Goal: Task Accomplishment & Management: Use online tool/utility

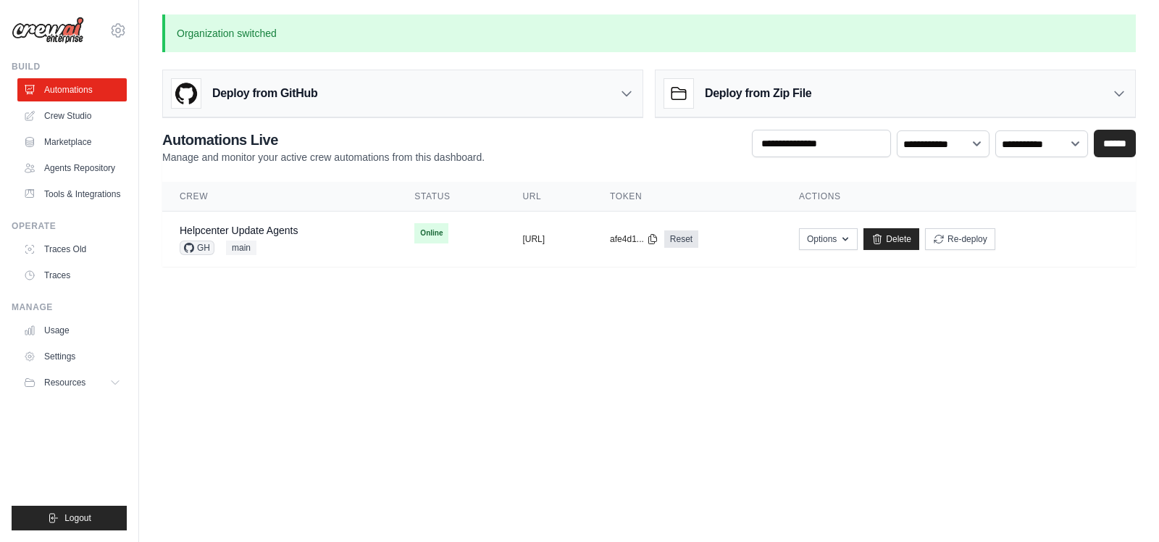
click at [116, 30] on icon at bounding box center [118, 30] width 4 height 4
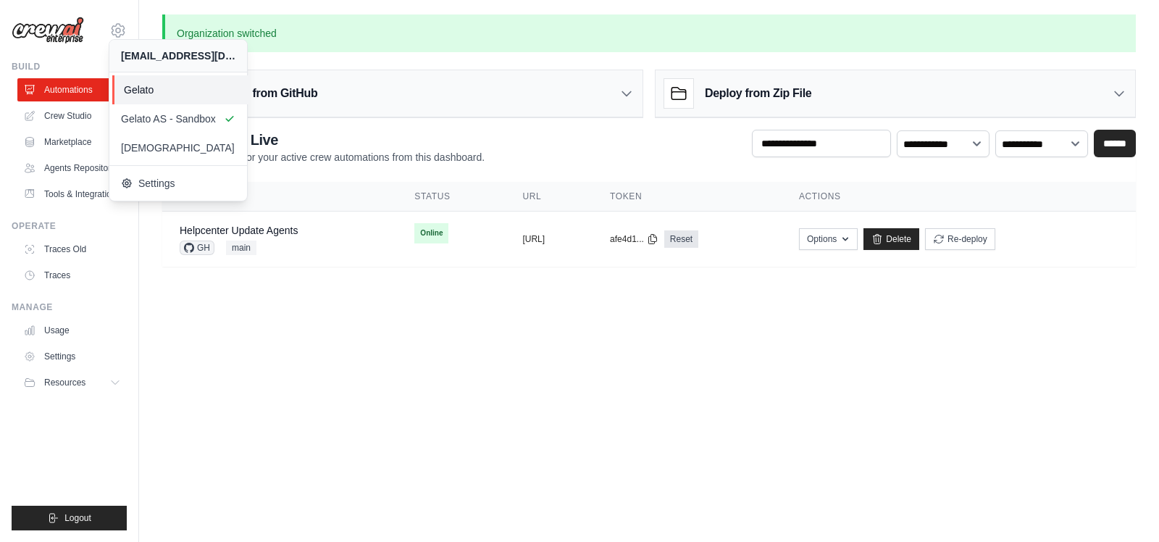
click at [125, 85] on span "Gelato" at bounding box center [181, 90] width 114 height 14
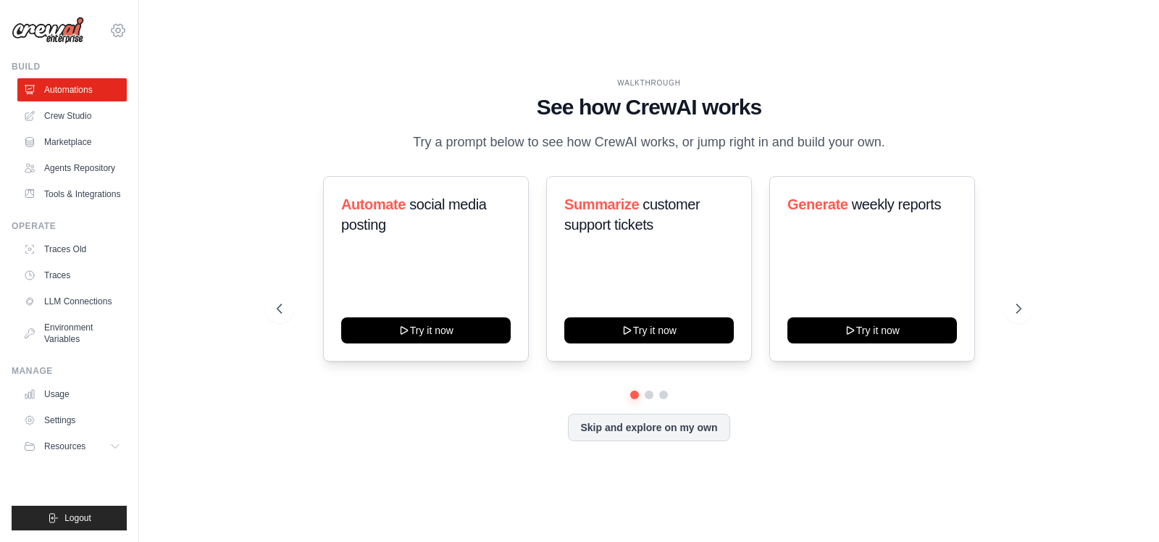
click at [126, 33] on icon at bounding box center [117, 30] width 17 height 17
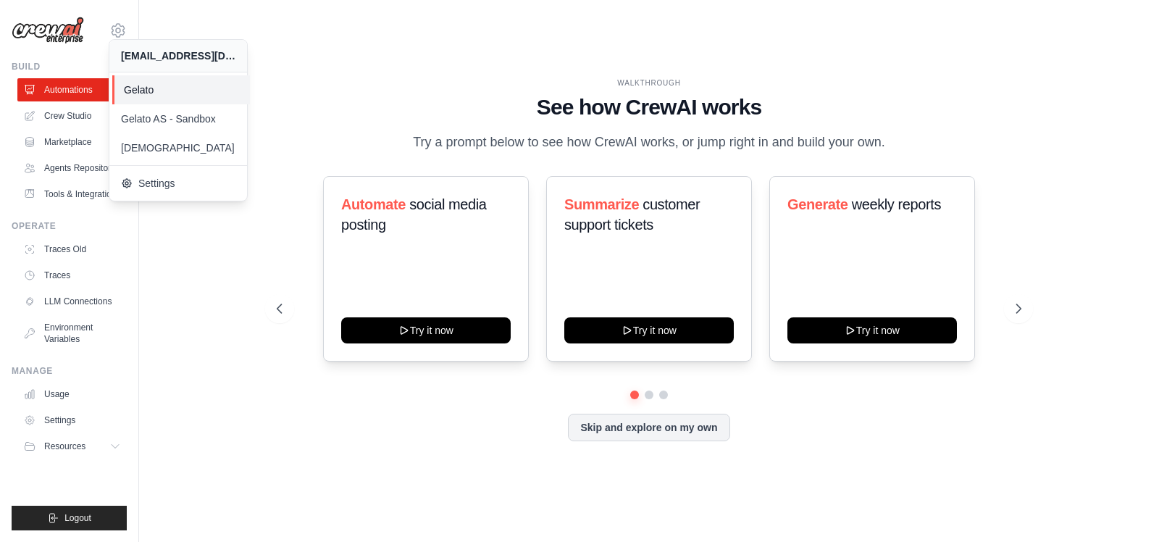
click at [141, 96] on span "Gelato" at bounding box center [181, 90] width 114 height 14
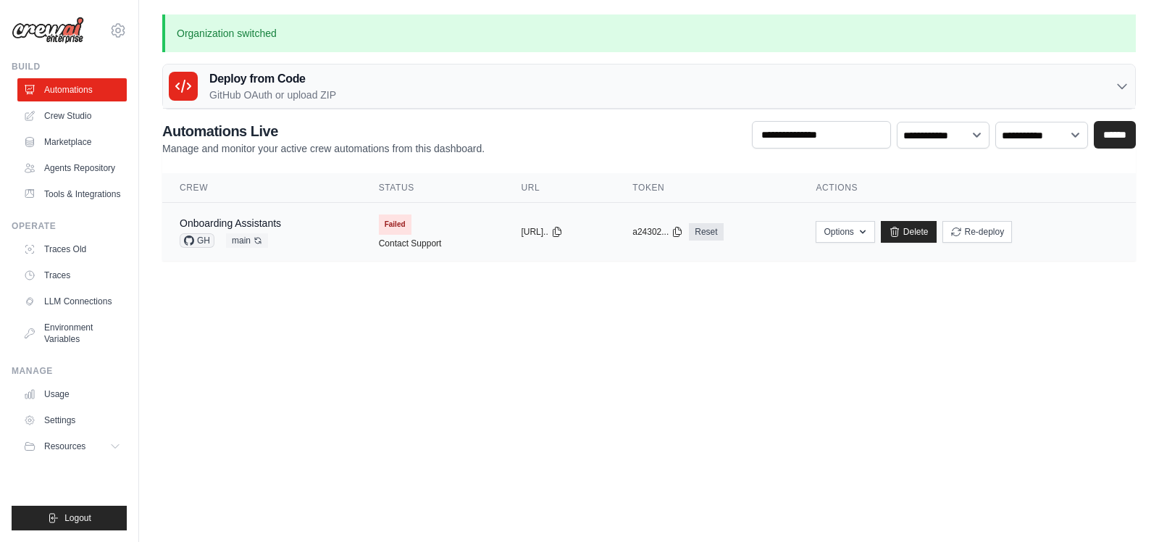
click at [313, 226] on div "Onboarding Assistants GH main Auto-deploy enabled" at bounding box center [262, 232] width 164 height 32
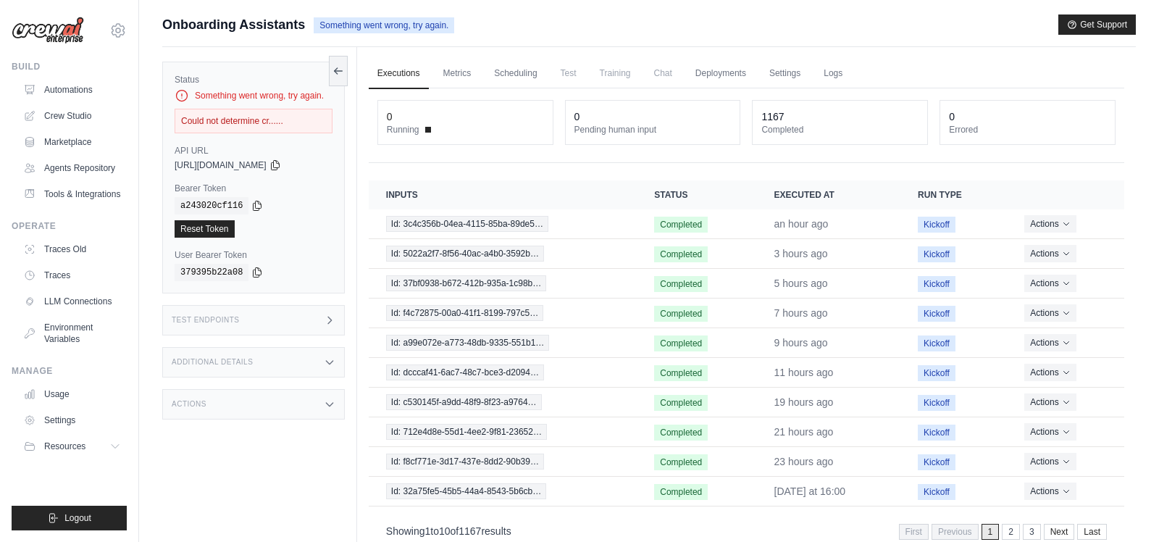
click at [256, 118] on div "Could not determine cr......" at bounding box center [254, 121] width 158 height 25
click at [833, 70] on link "Logs" at bounding box center [833, 74] width 36 height 30
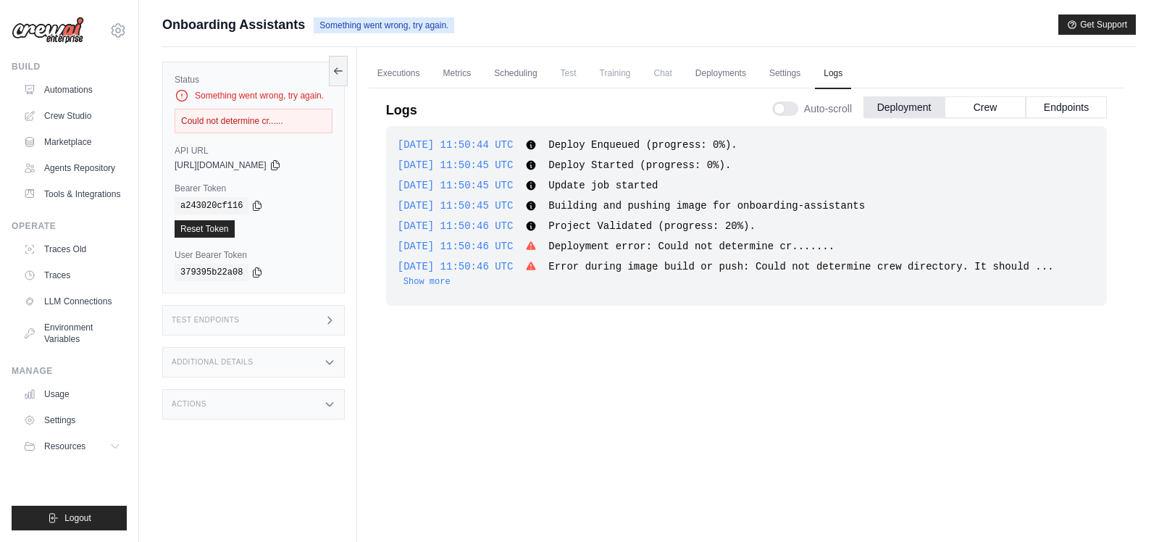
click at [314, 399] on div "Actions" at bounding box center [253, 404] width 182 height 30
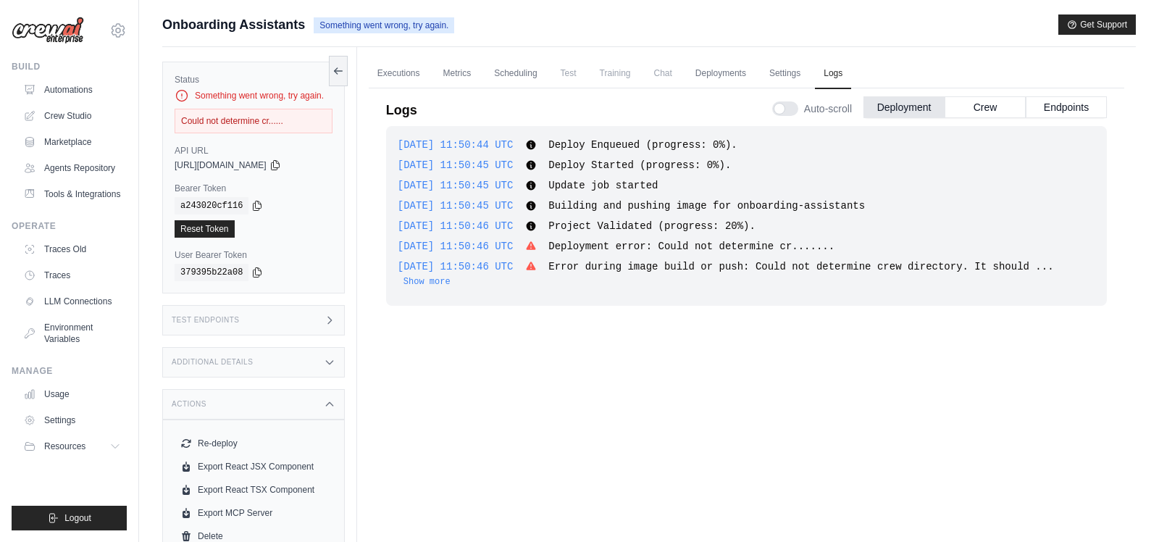
click at [318, 309] on div "Test Endpoints" at bounding box center [253, 320] width 182 height 30
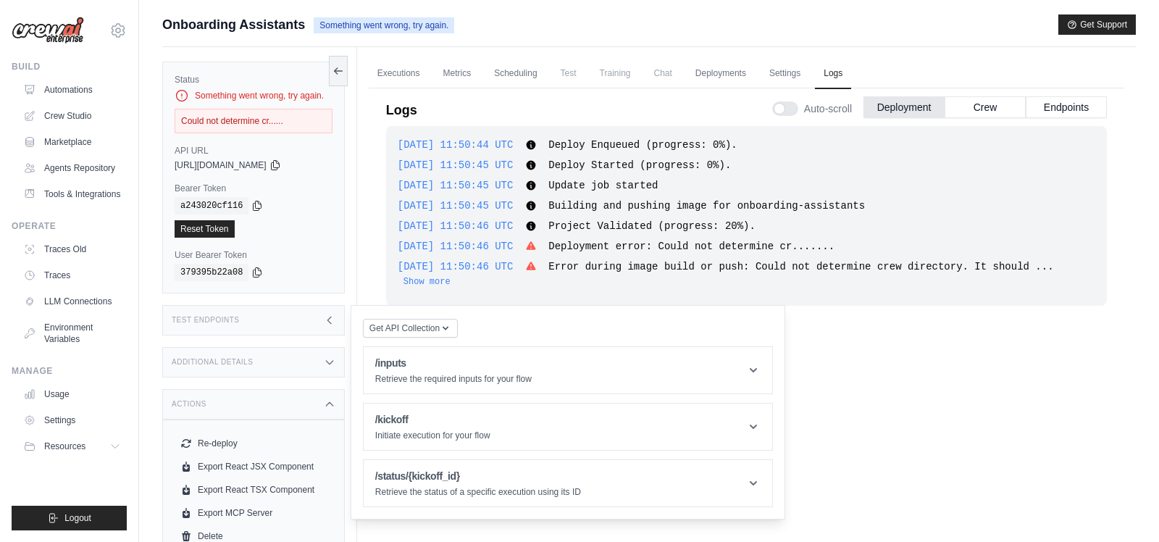
click at [318, 309] on div "Test Endpoints" at bounding box center [253, 320] width 182 height 30
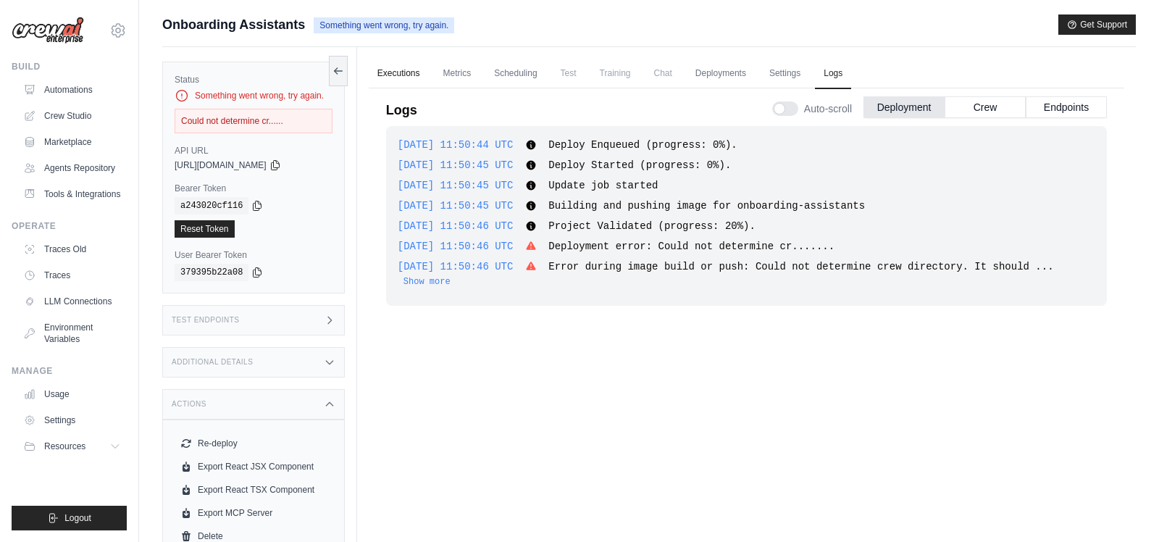
click at [385, 80] on link "Executions" at bounding box center [399, 74] width 60 height 30
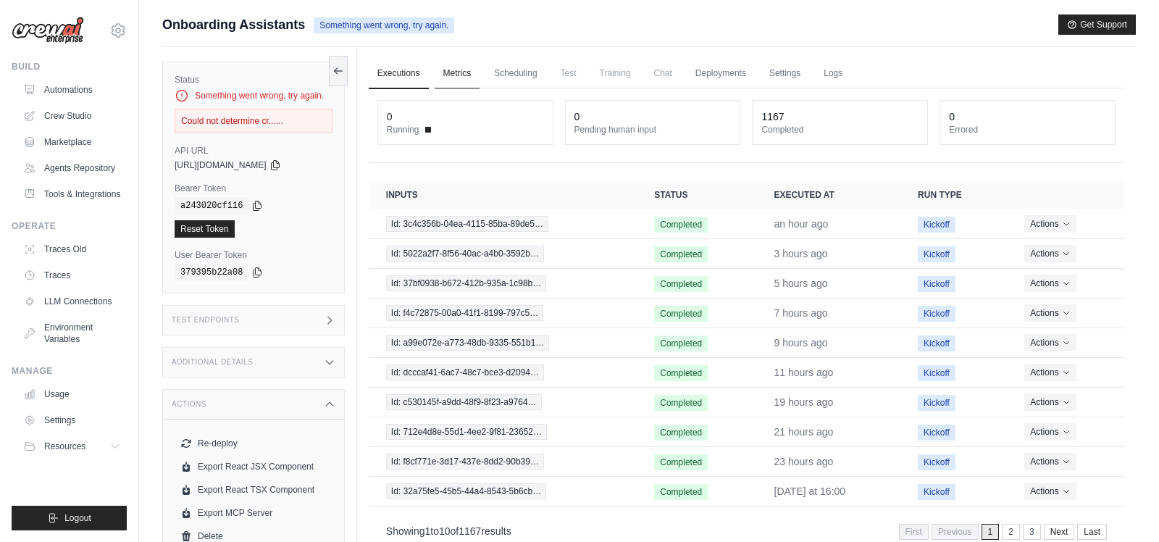
click at [466, 72] on link "Metrics" at bounding box center [457, 74] width 46 height 30
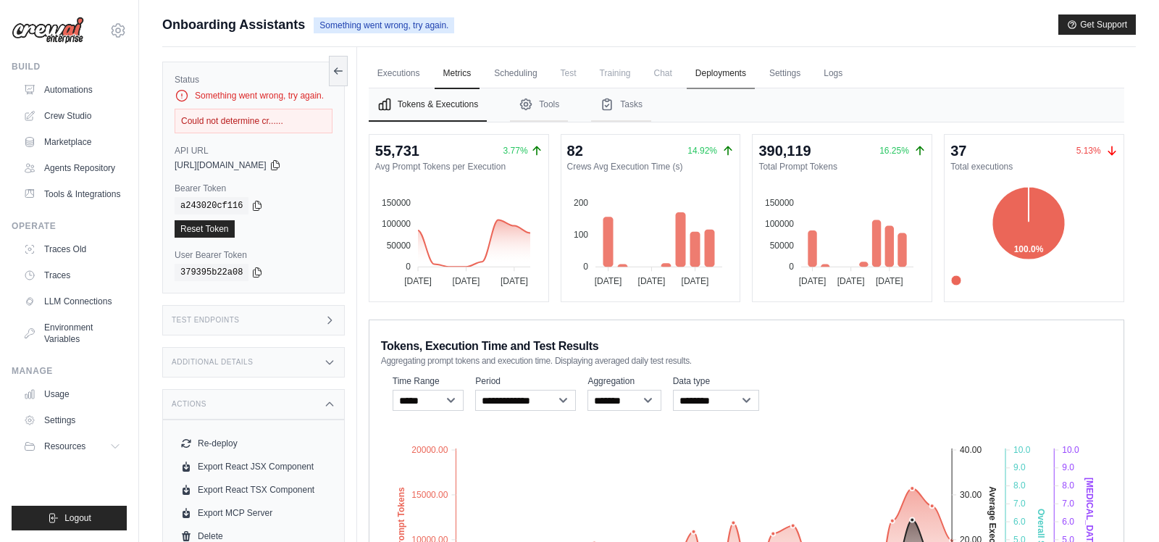
click at [745, 72] on link "Deployments" at bounding box center [720, 74] width 68 height 30
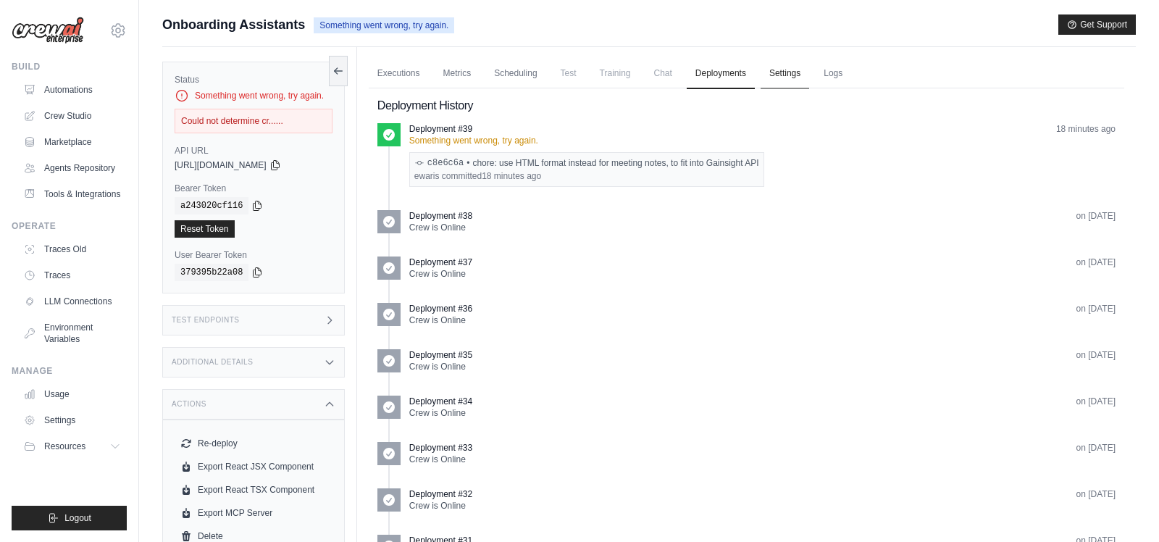
click at [799, 74] on link "Settings" at bounding box center [784, 74] width 49 height 30
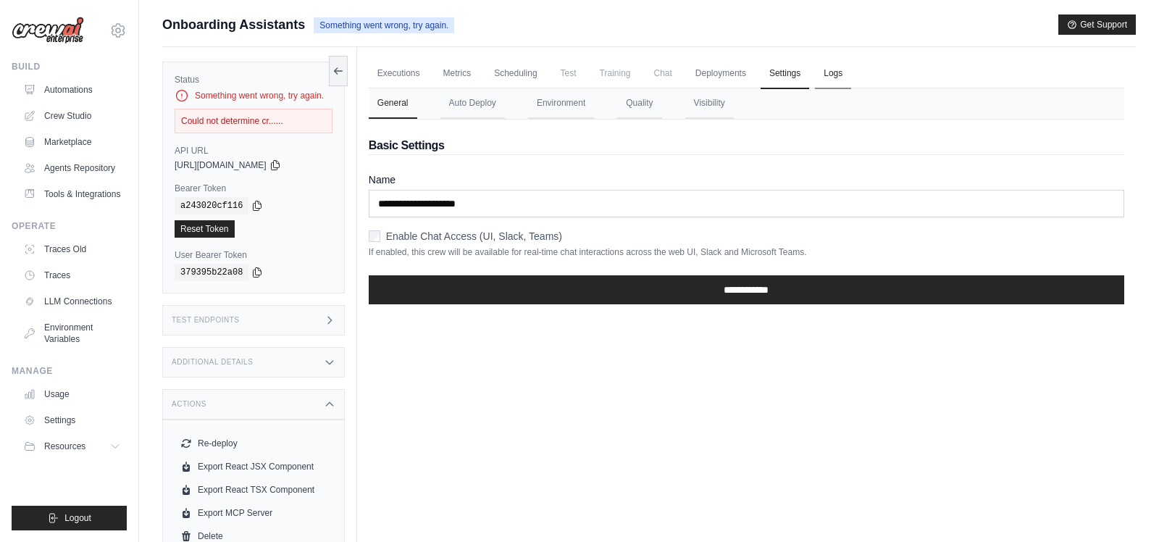
click at [847, 72] on link "Logs" at bounding box center [833, 74] width 36 height 30
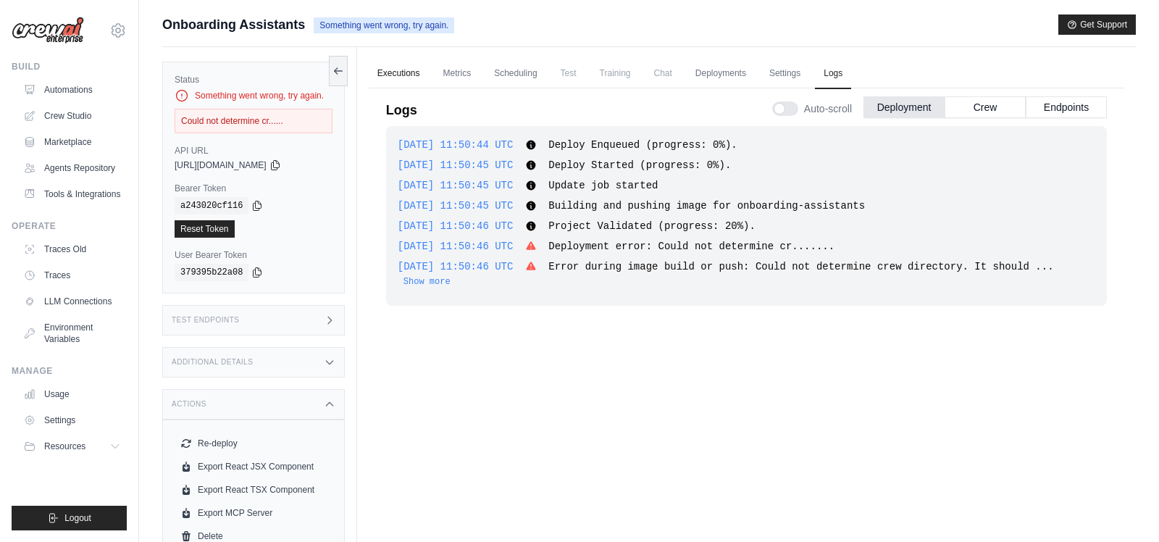
click at [393, 72] on link "Executions" at bounding box center [399, 74] width 60 height 30
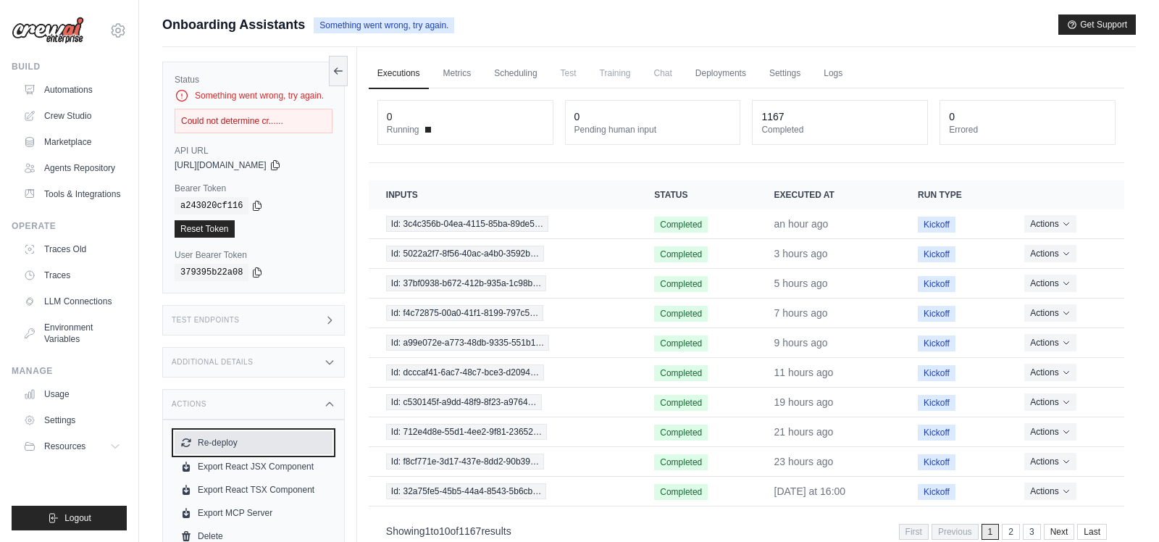
click at [226, 439] on button "Re-deploy" at bounding box center [254, 442] width 158 height 23
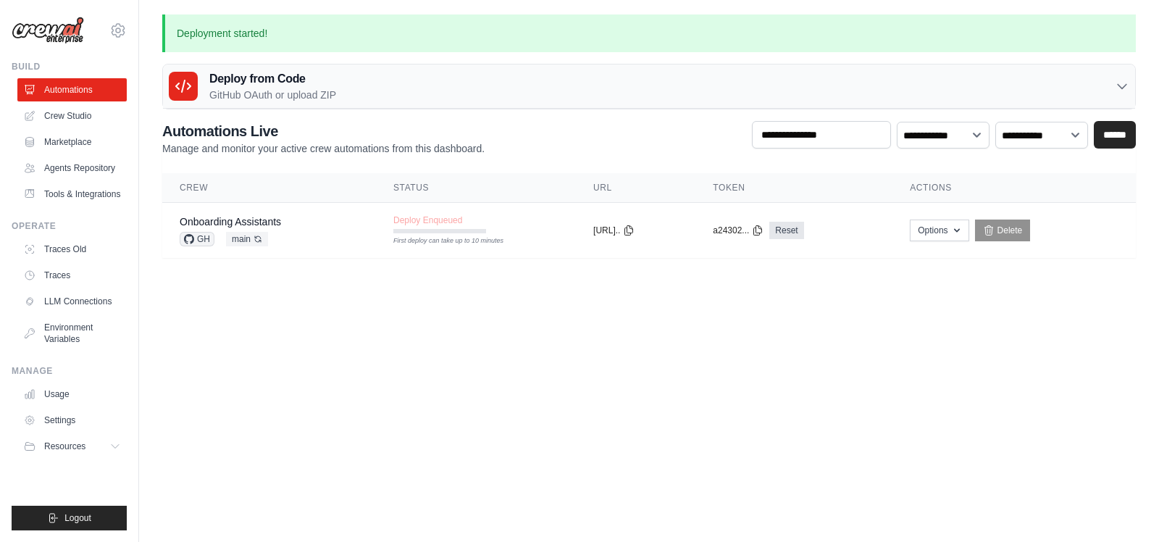
click at [311, 95] on p "GitHub OAuth or upload ZIP" at bounding box center [272, 95] width 127 height 14
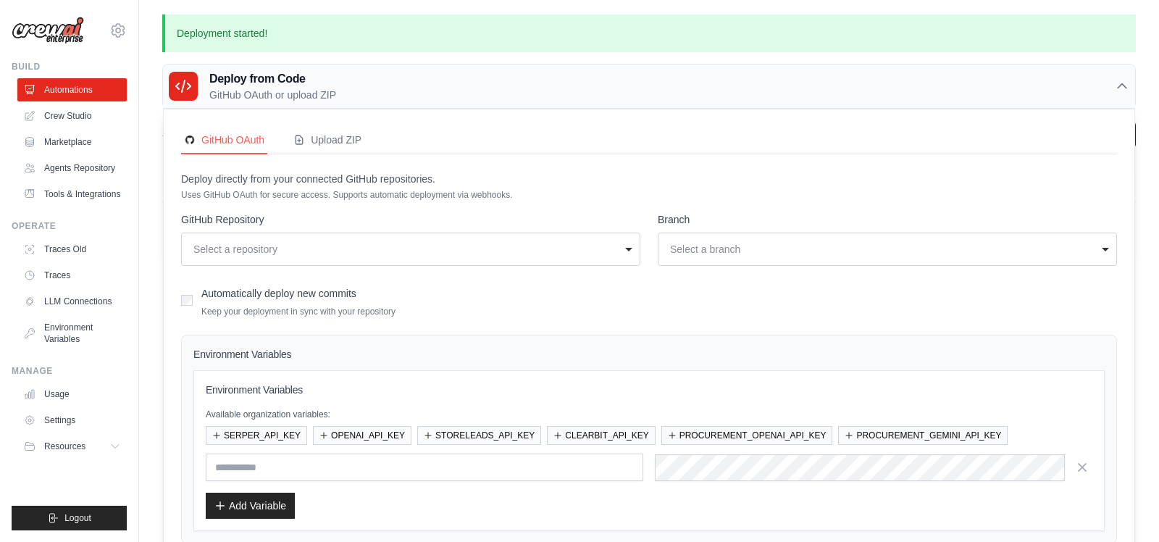
click at [311, 95] on p "GitHub OAuth or upload ZIP" at bounding box center [272, 95] width 127 height 14
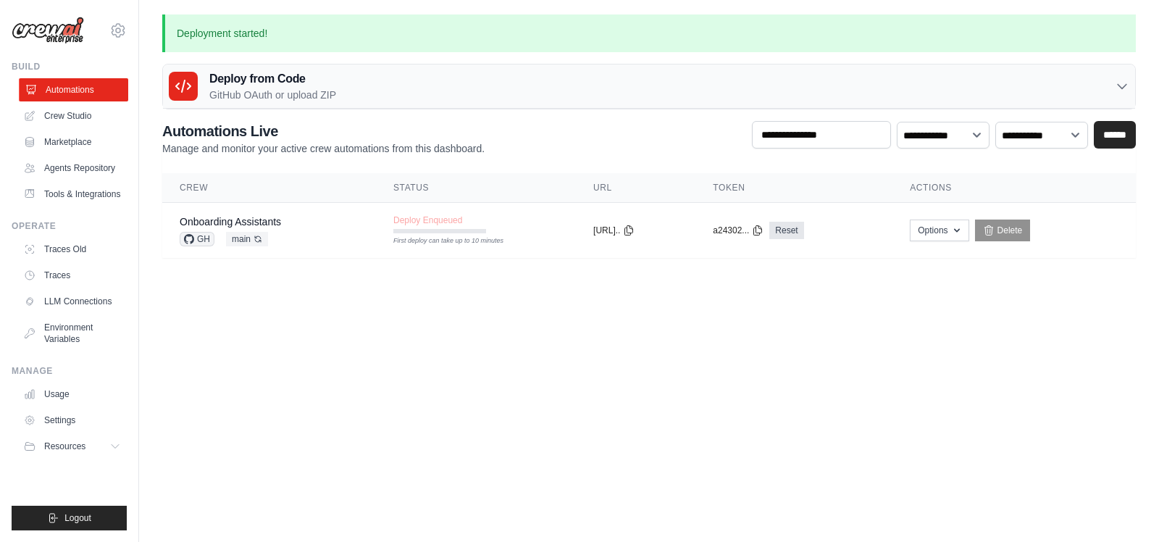
click at [106, 86] on link "Automations" at bounding box center [73, 89] width 109 height 23
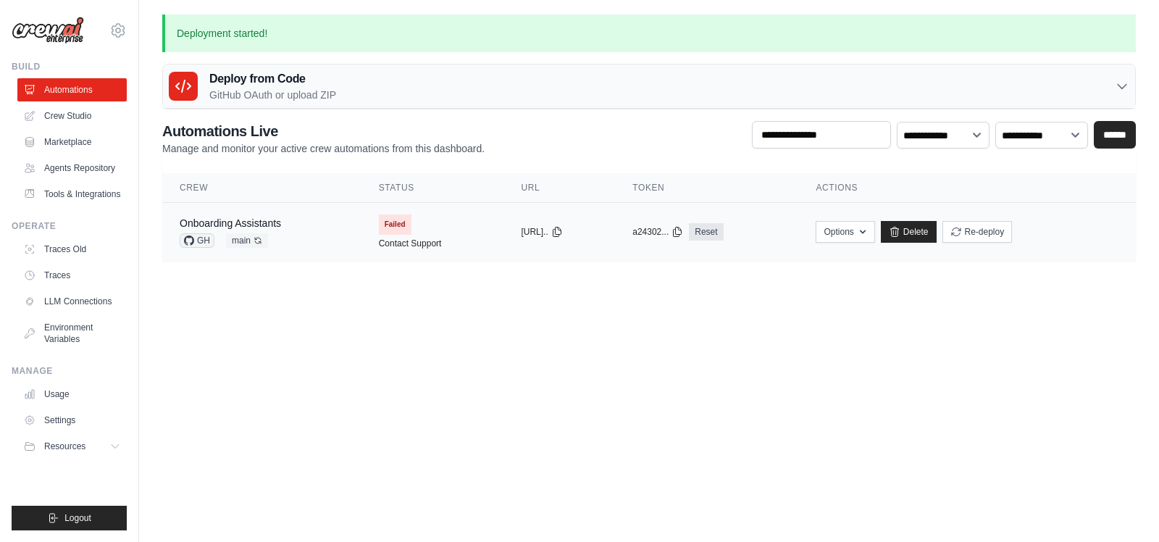
click at [296, 234] on div "Onboarding Assistants GH main Auto-deploy enabled" at bounding box center [262, 232] width 164 height 32
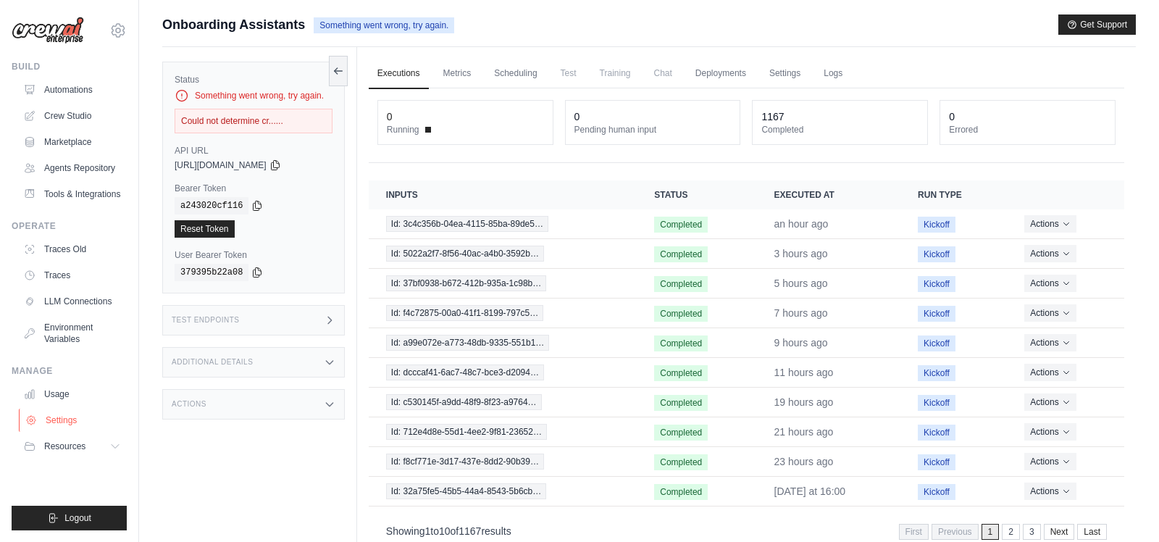
click at [68, 416] on link "Settings" at bounding box center [73, 419] width 109 height 23
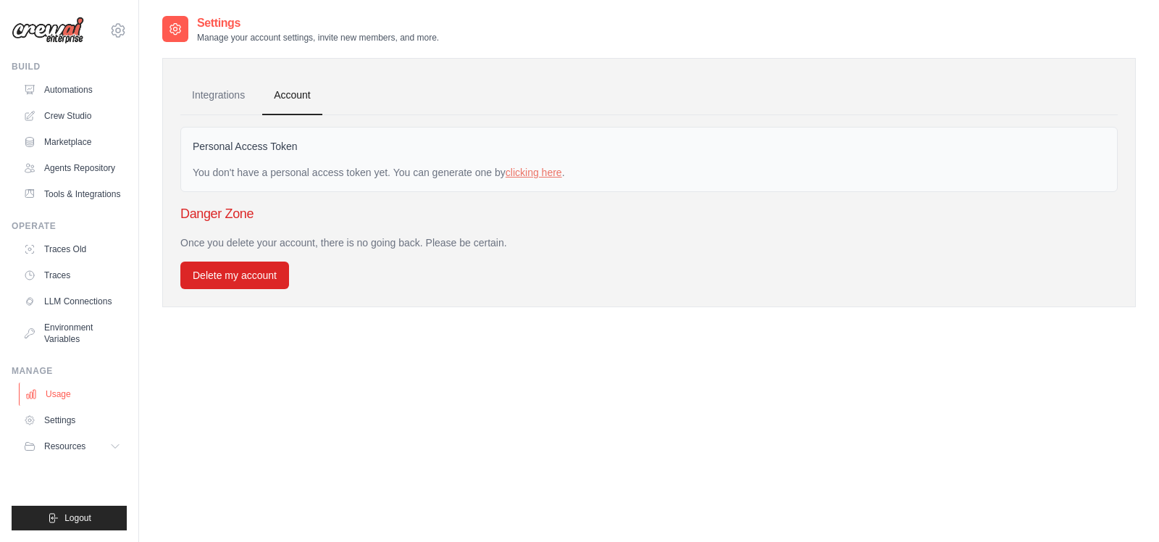
click at [68, 395] on link "Usage" at bounding box center [73, 393] width 109 height 23
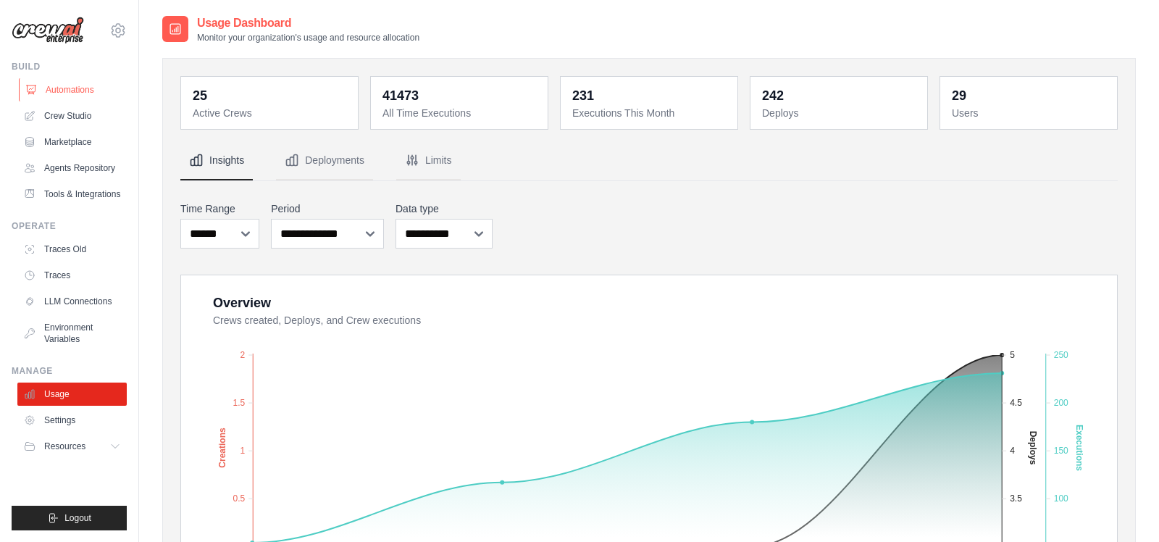
click at [85, 92] on link "Automations" at bounding box center [73, 89] width 109 height 23
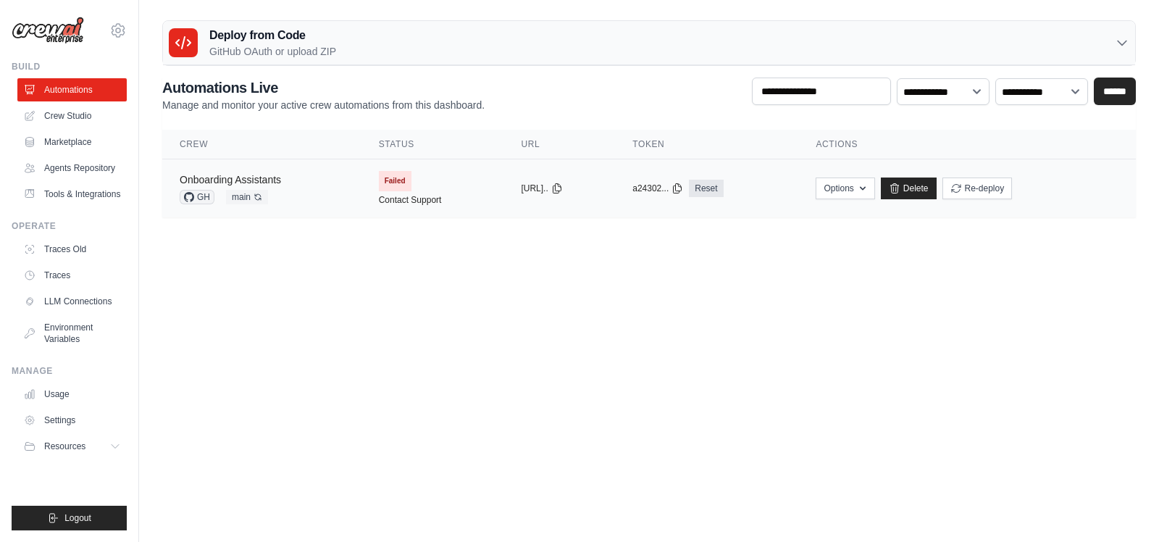
click at [253, 175] on link "Onboarding Assistants" at bounding box center [230, 180] width 101 height 12
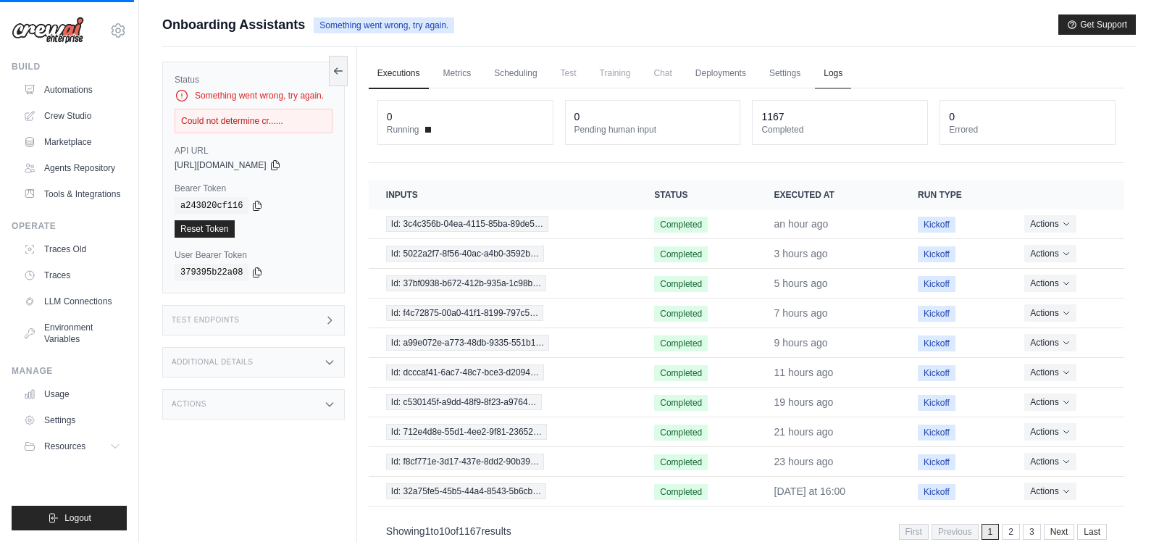
click at [840, 77] on link "Logs" at bounding box center [833, 74] width 36 height 30
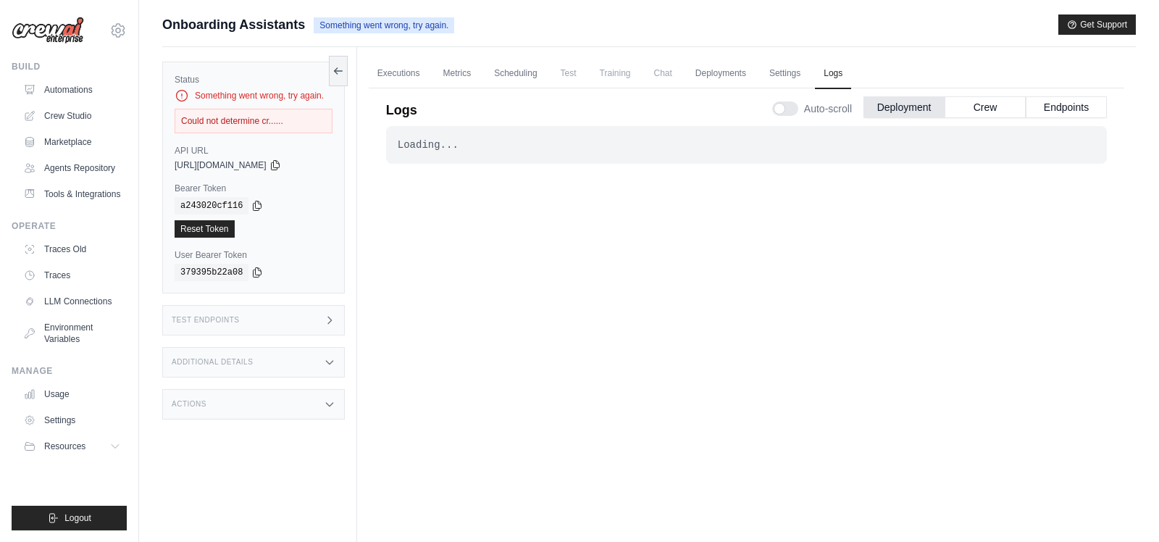
click at [327, 351] on div "Additional Details" at bounding box center [253, 362] width 182 height 30
click at [294, 408] on div "0.130.0" at bounding box center [300, 408] width 63 height 11
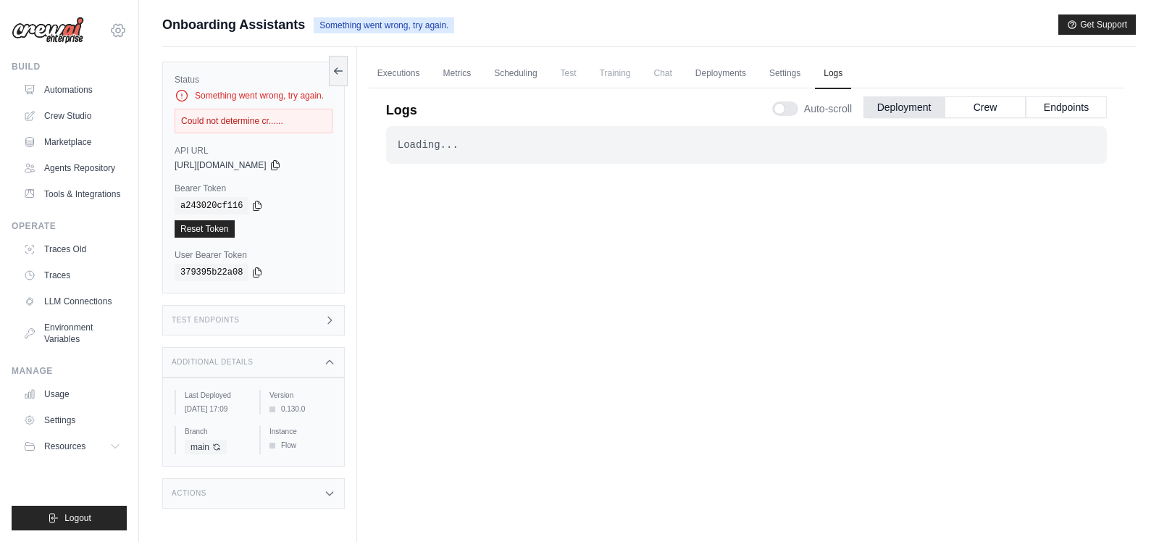
click at [117, 32] on icon at bounding box center [118, 30] width 4 height 4
click at [424, 46] on div "Submit a support request Describe your issue or question * Please be specific a…" at bounding box center [648, 30] width 973 height 33
click at [411, 64] on link "Executions" at bounding box center [399, 74] width 60 height 30
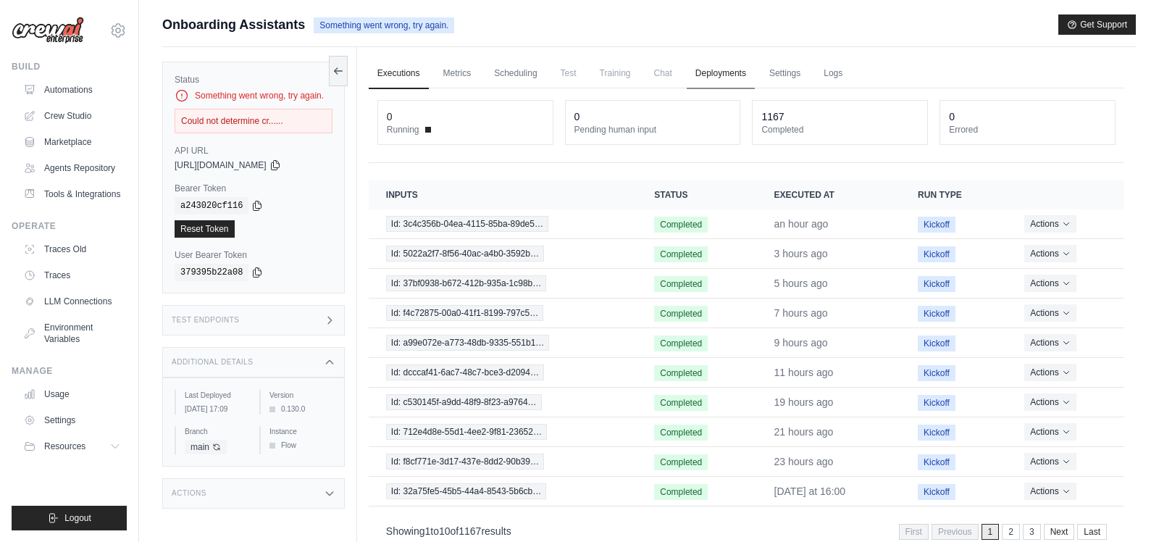
click at [704, 71] on link "Deployments" at bounding box center [720, 74] width 68 height 30
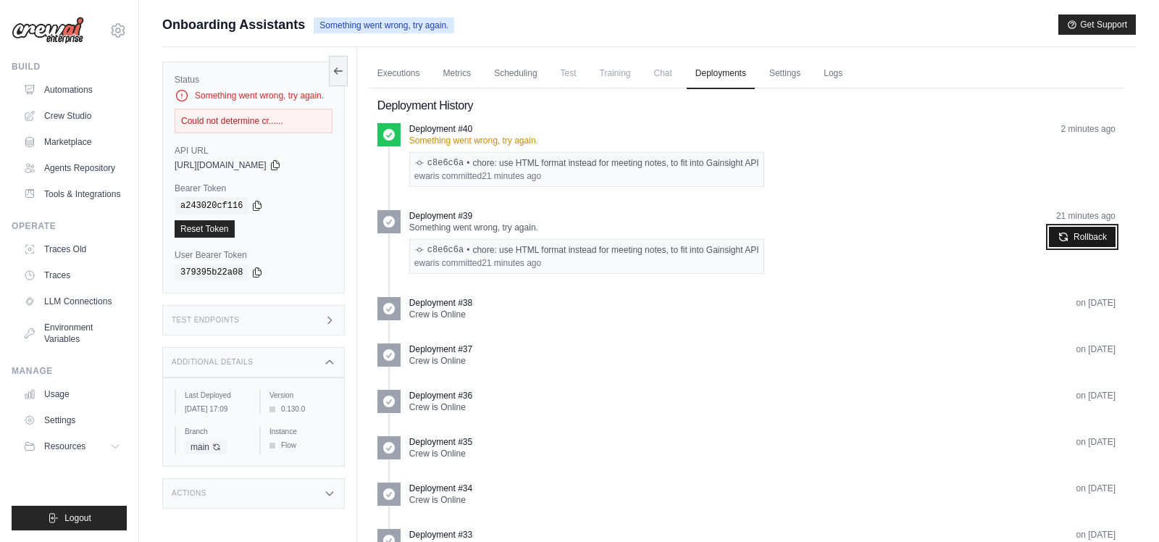
click at [1063, 235] on icon "submit" at bounding box center [1063, 237] width 12 height 12
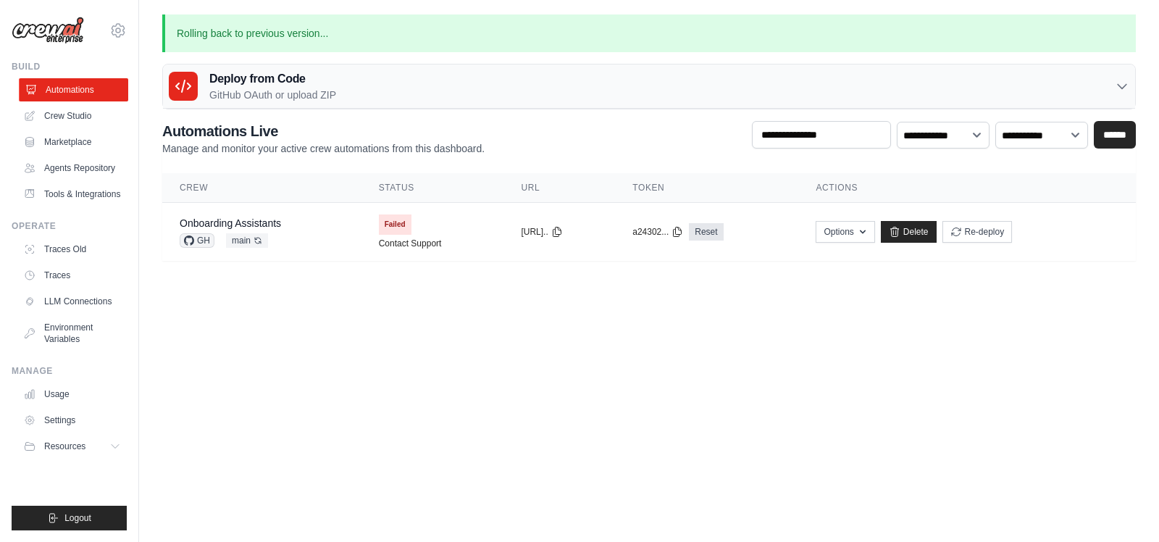
click at [78, 96] on link "Automations" at bounding box center [73, 89] width 109 height 23
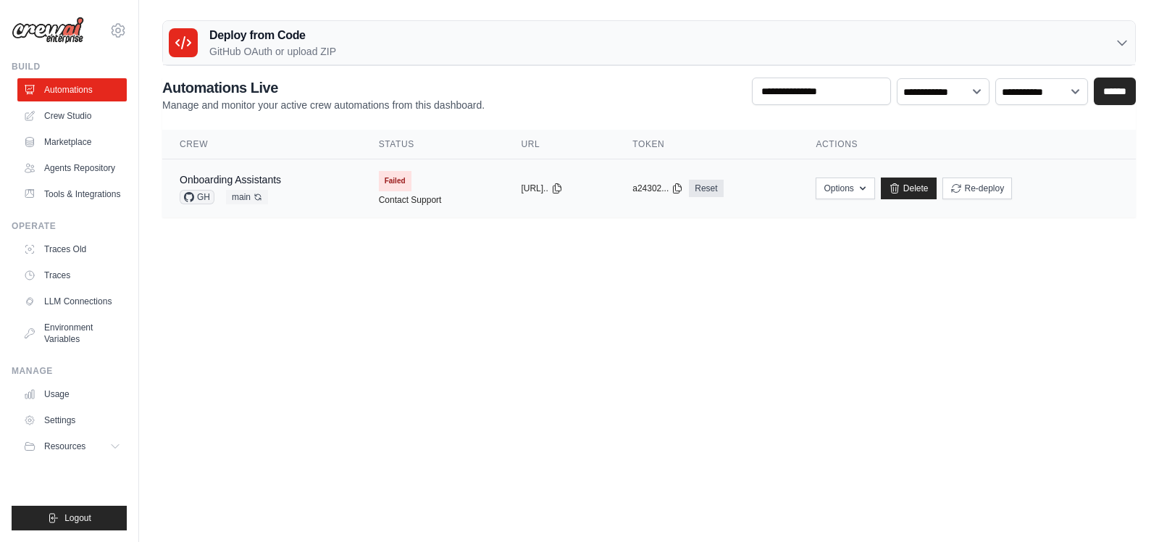
click at [781, 190] on div "a24302... Reset" at bounding box center [706, 188] width 148 height 17
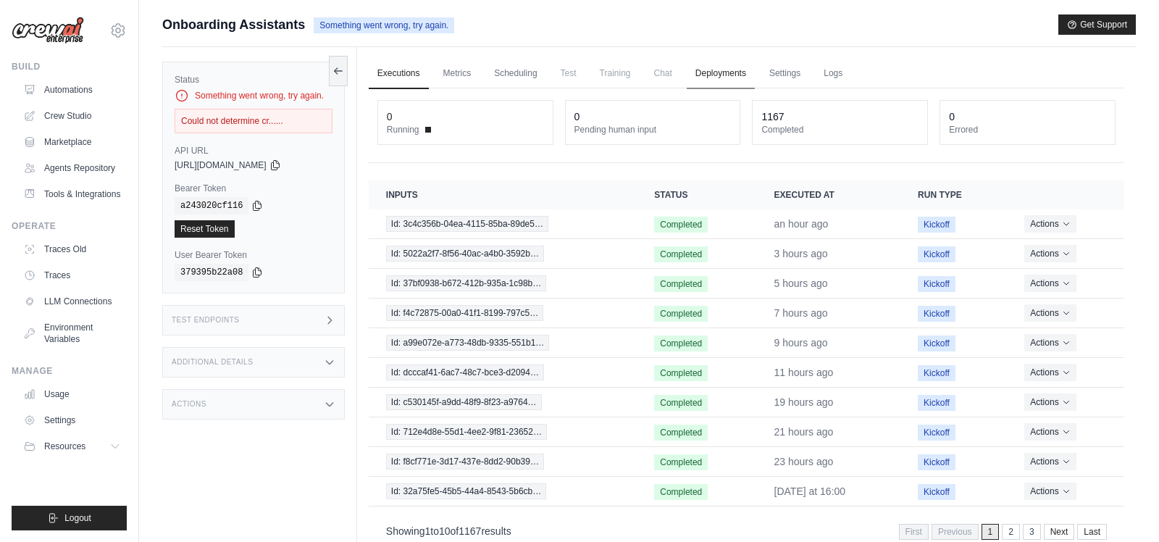
click at [705, 67] on link "Deployments" at bounding box center [720, 74] width 68 height 30
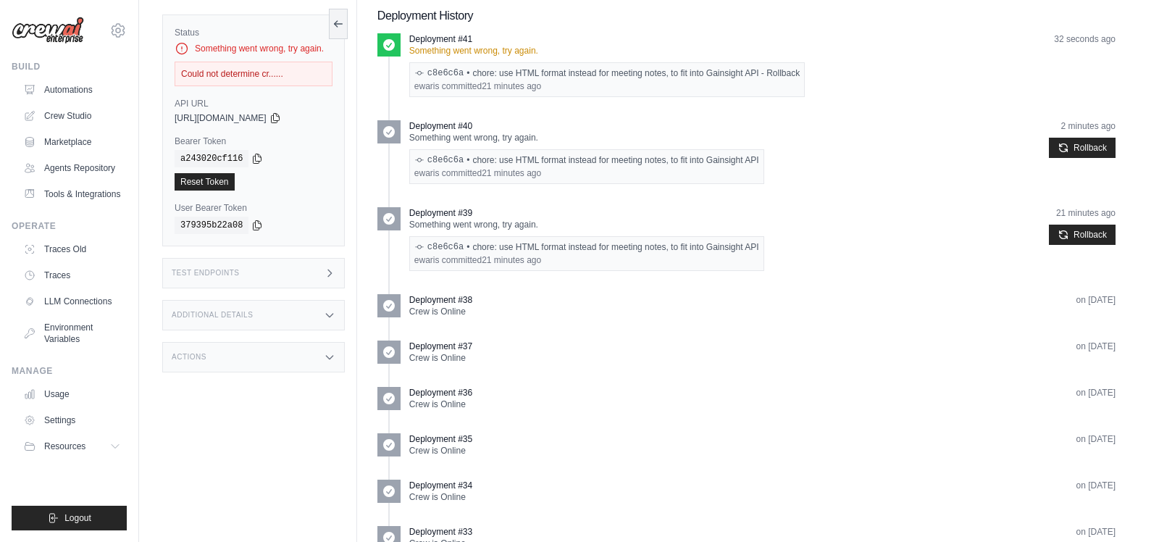
scroll to position [133, 0]
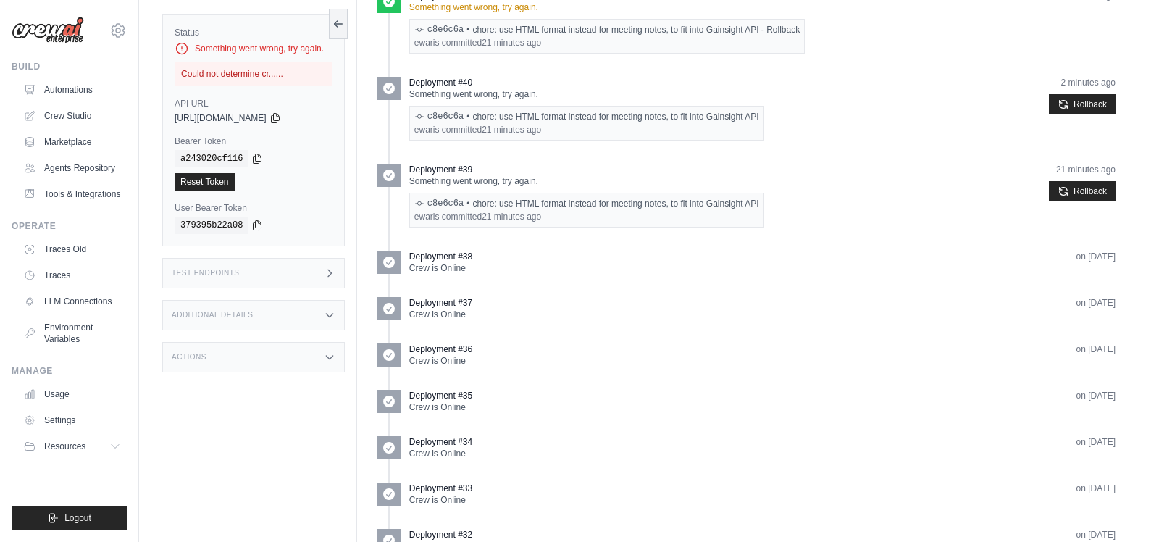
click at [414, 255] on p "Deployment #38" at bounding box center [440, 257] width 63 height 12
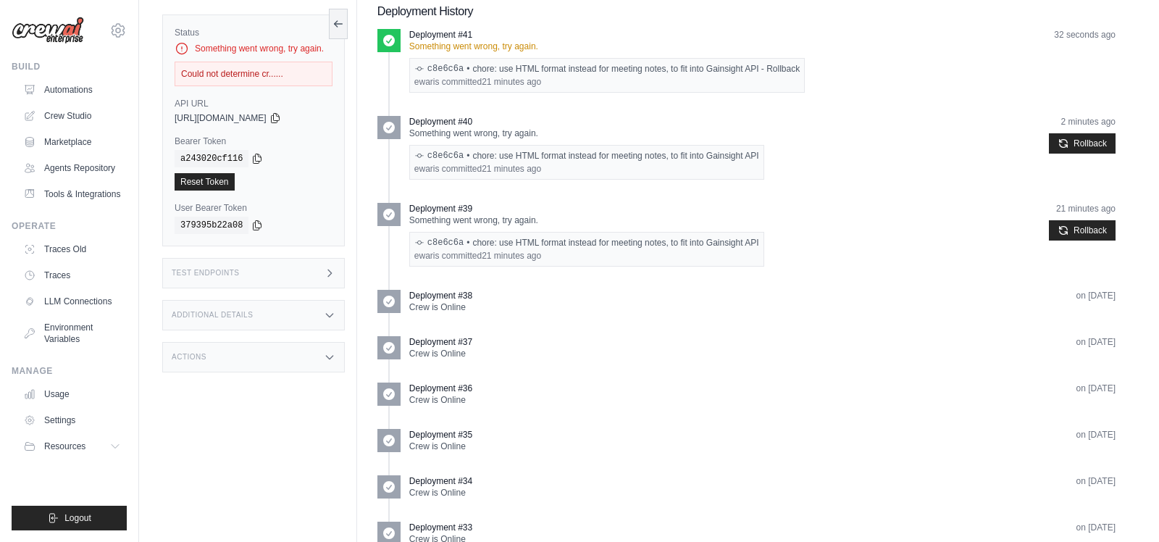
scroll to position [37, 0]
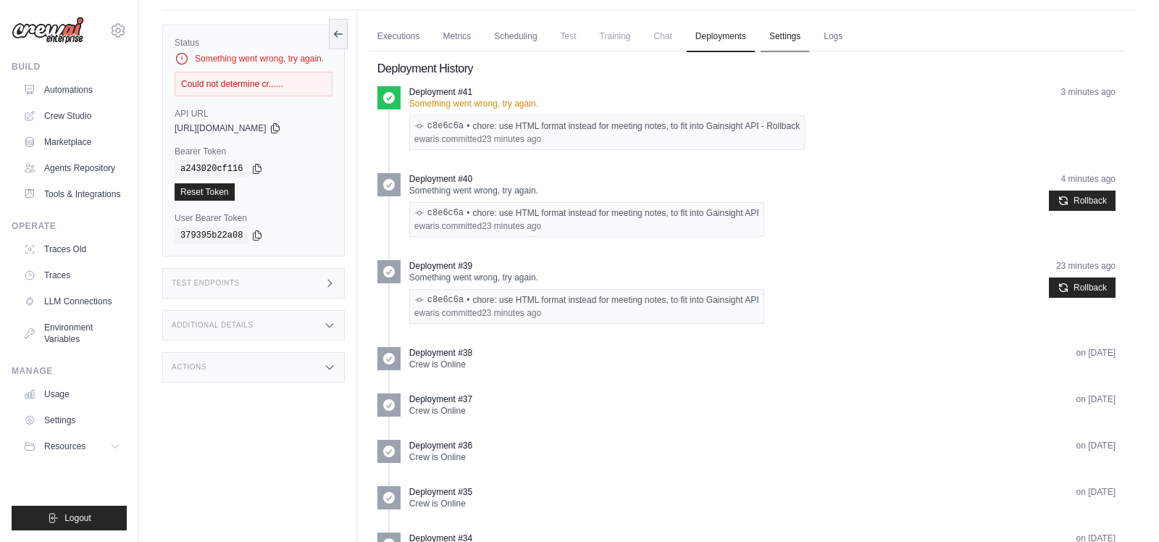
click at [778, 38] on link "Settings" at bounding box center [784, 37] width 49 height 30
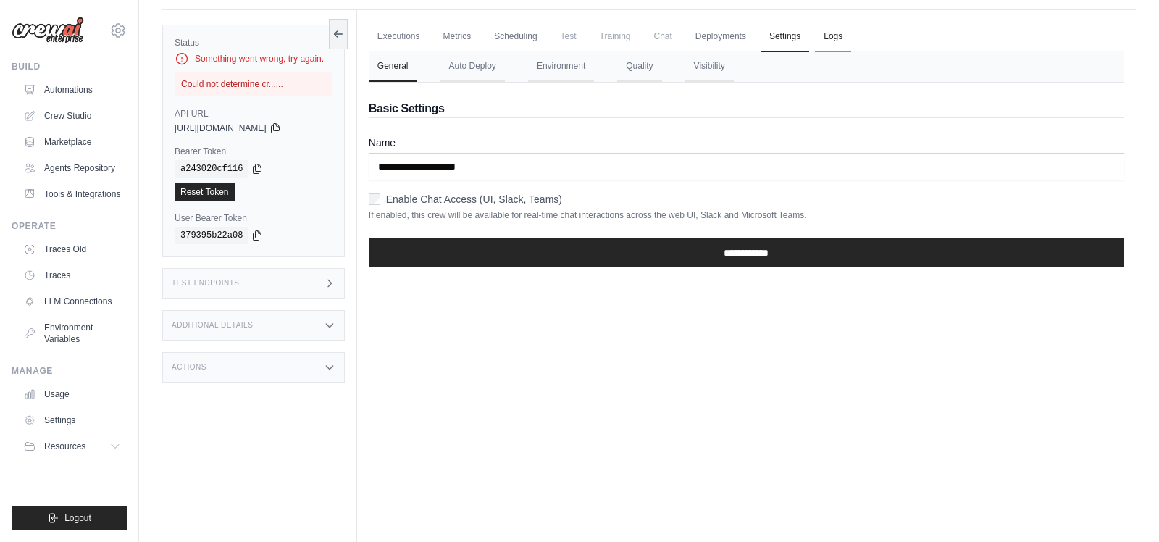
click at [829, 37] on link "Logs" at bounding box center [833, 37] width 36 height 30
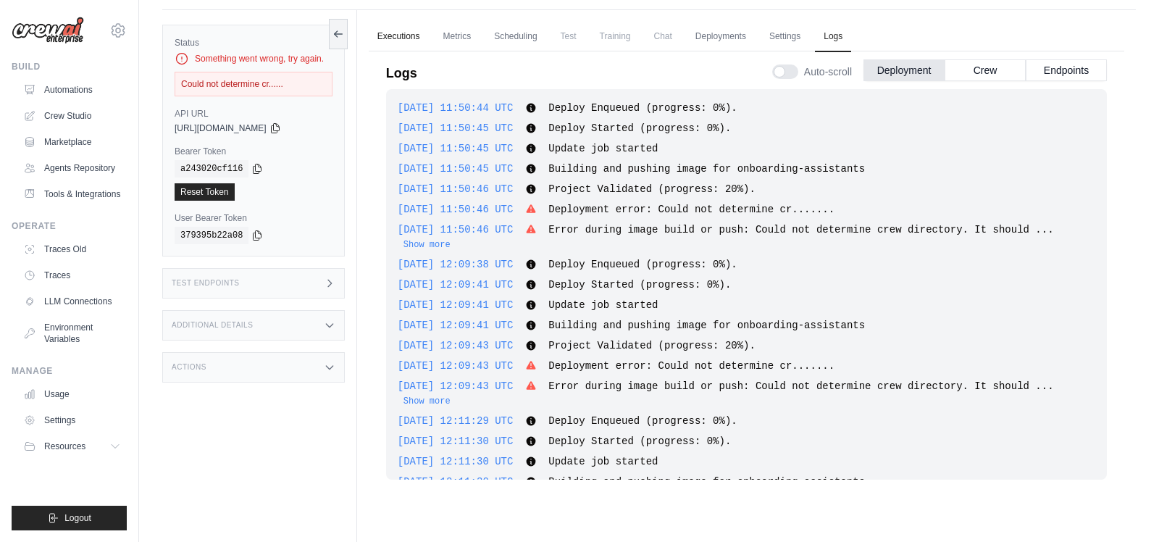
click at [380, 38] on link "Executions" at bounding box center [399, 37] width 60 height 30
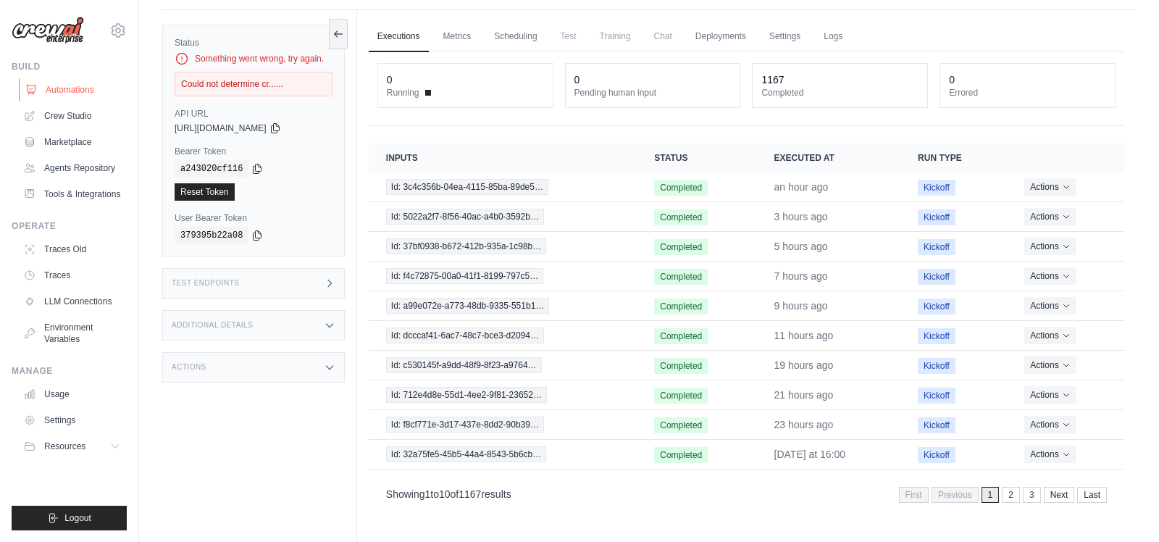
click at [90, 92] on link "Automations" at bounding box center [73, 89] width 109 height 23
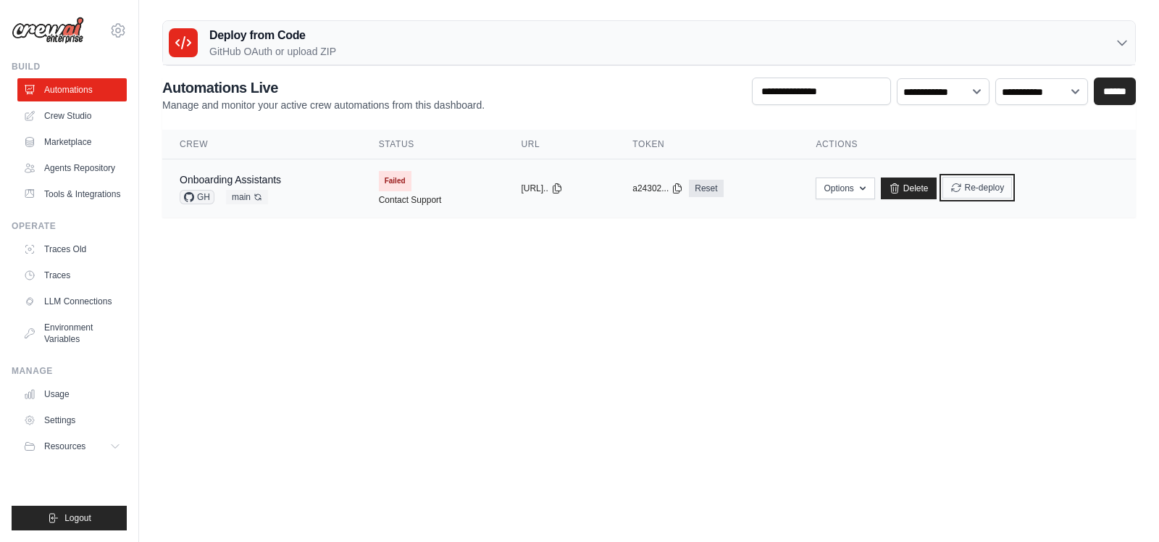
click at [993, 190] on button "Re-deploy" at bounding box center [977, 188] width 70 height 22
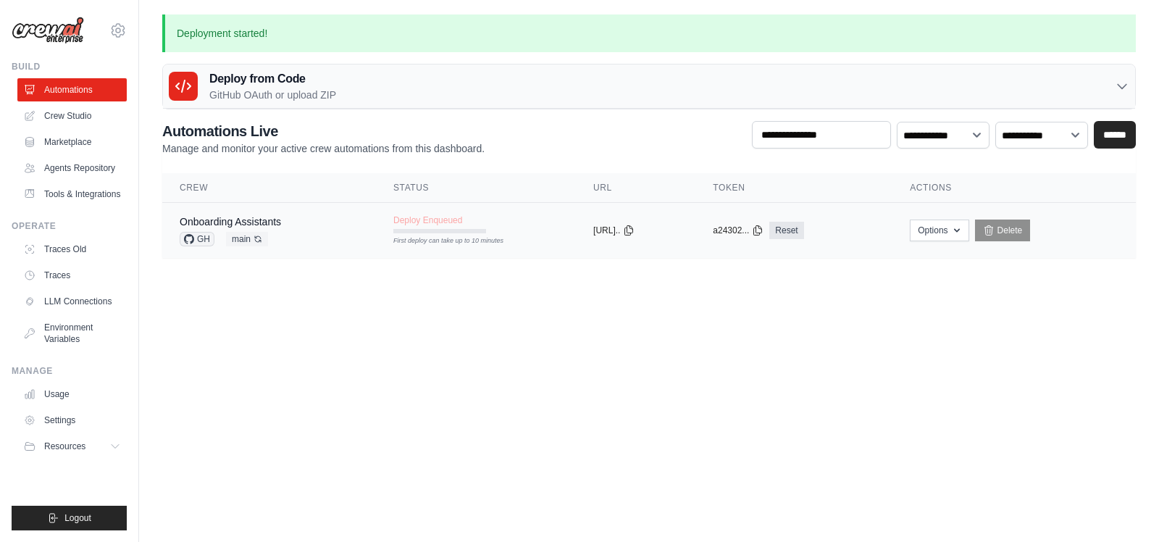
click at [308, 214] on div "Onboarding Assistants GH main Auto-deploy enabled" at bounding box center [269, 230] width 179 height 32
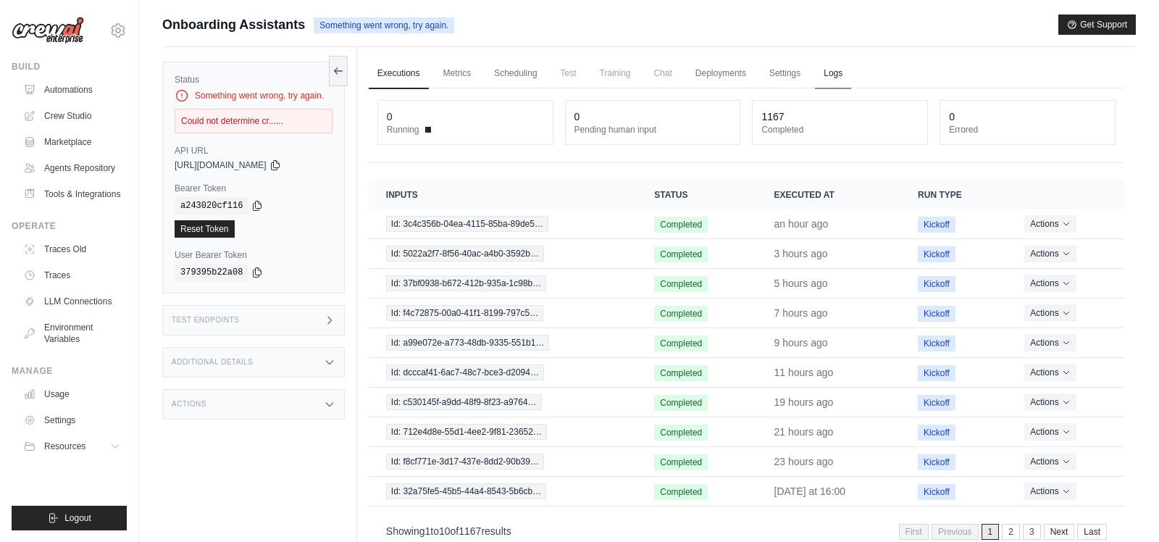
click at [835, 76] on link "Logs" at bounding box center [833, 74] width 36 height 30
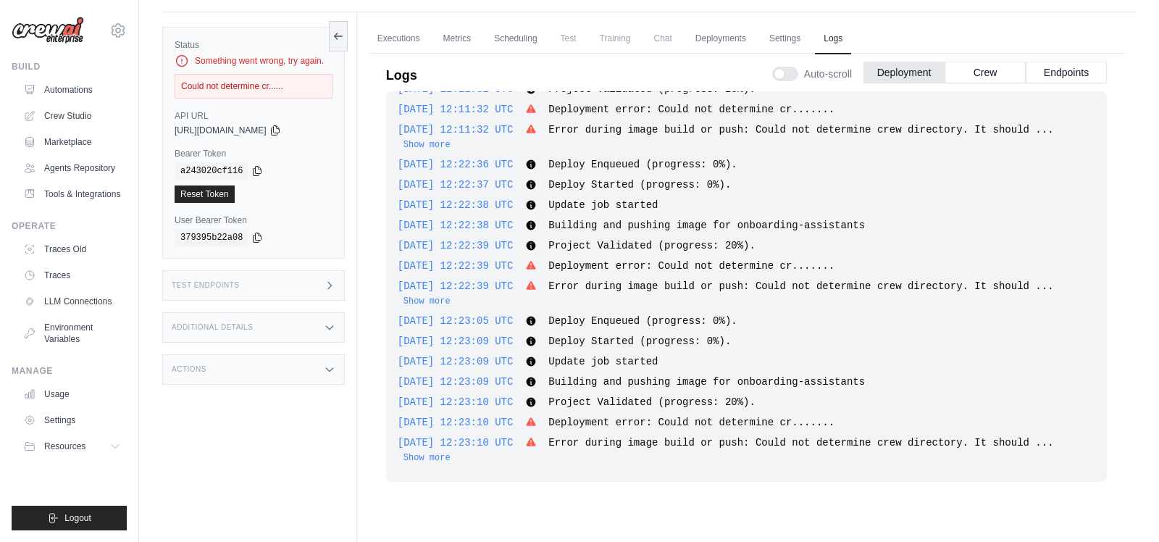
scroll to position [61, 0]
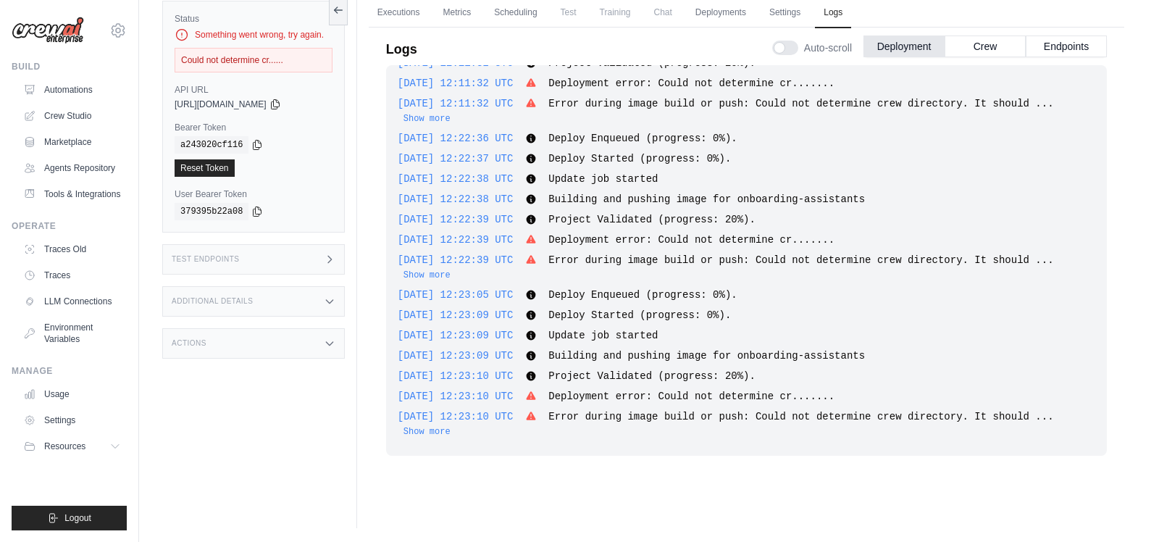
click at [825, 419] on span "Error during image build or push: Could not determine crew directory. It should…" at bounding box center [800, 417] width 505 height 12
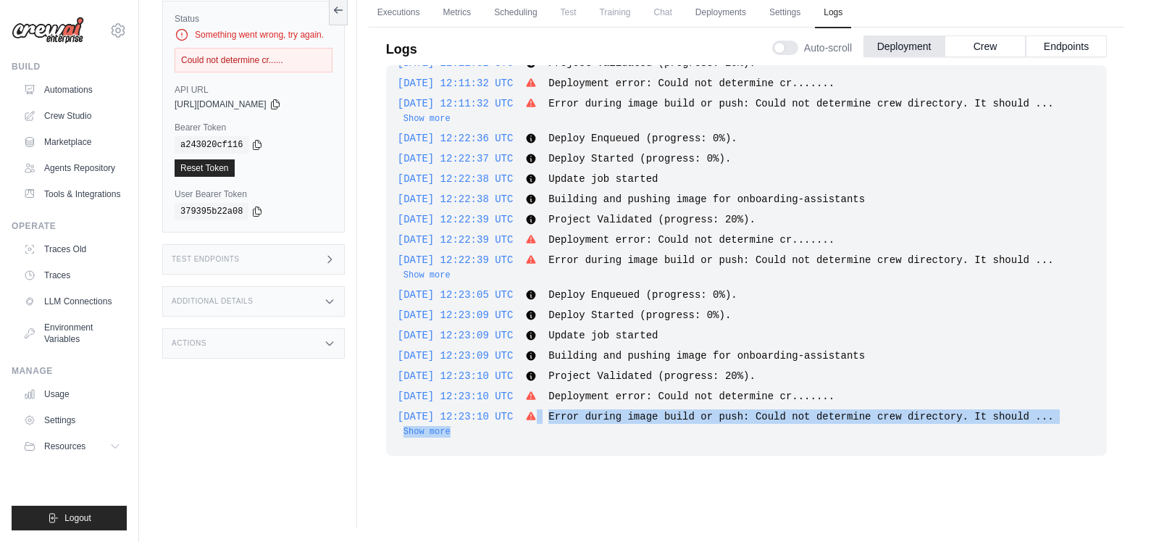
click at [825, 419] on span "Error during image build or push: Could not determine crew directory. It should…" at bounding box center [800, 417] width 505 height 12
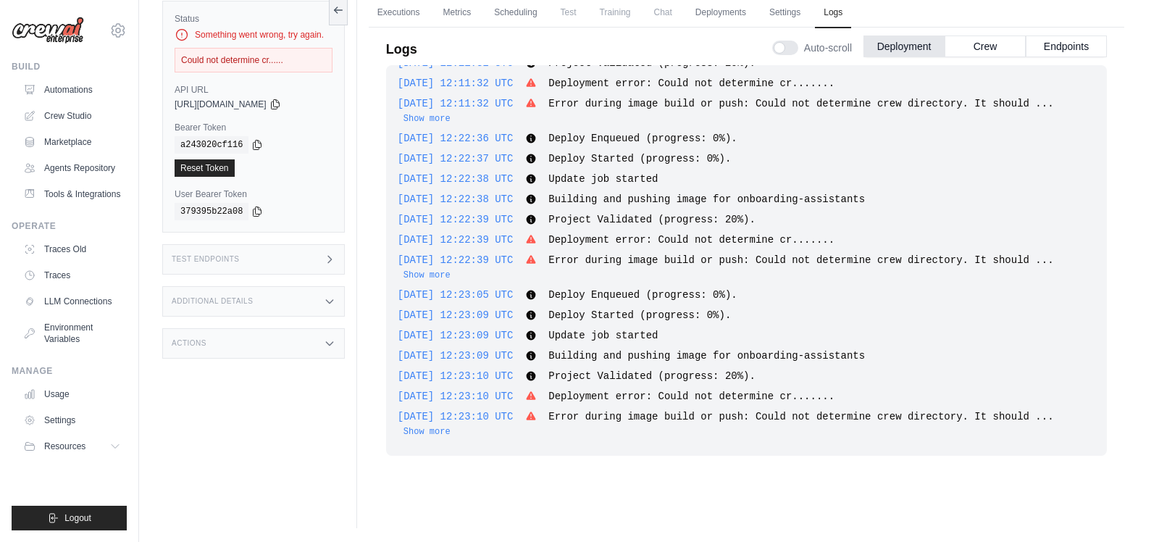
click at [411, 280] on div "2025-09-26 12:22:39 UTC Error during image build or push: Could not determine c…" at bounding box center [746, 267] width 697 height 29
click at [414, 274] on button "Show more" at bounding box center [426, 275] width 47 height 12
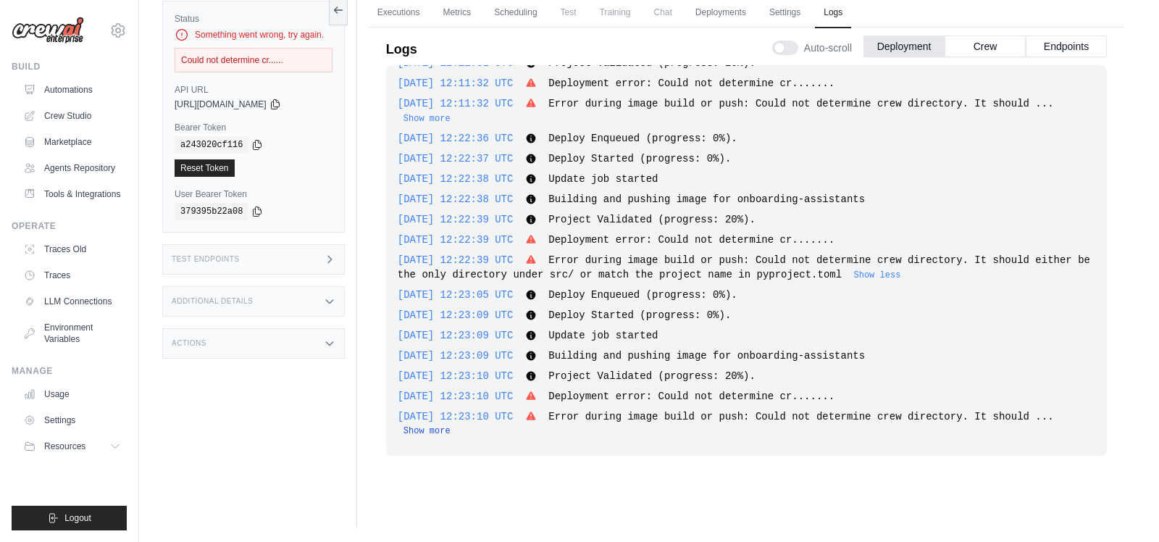
click at [428, 426] on button "Show more" at bounding box center [426, 431] width 47 height 12
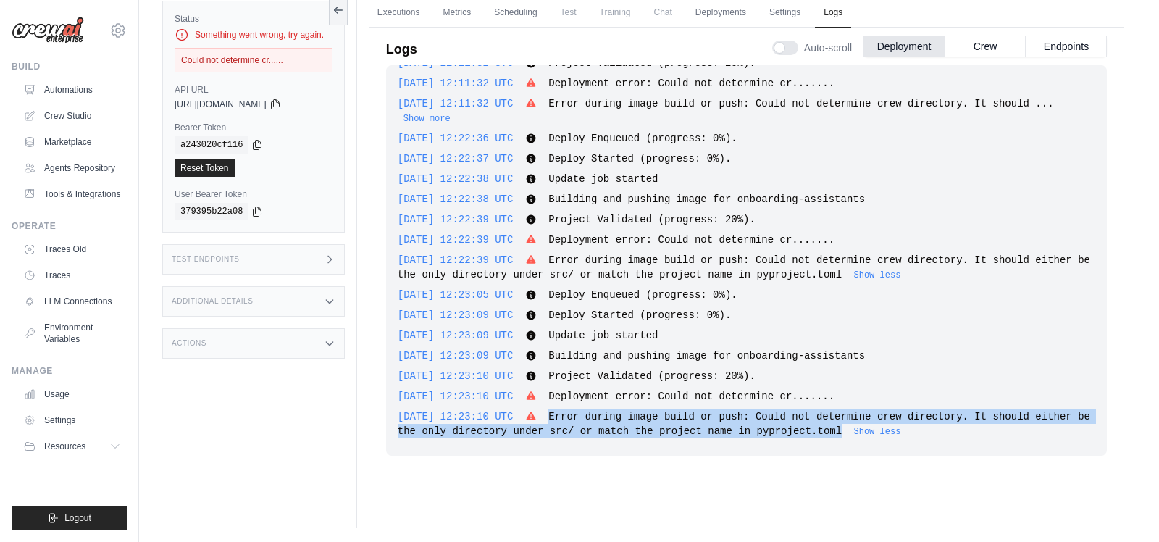
drag, startPoint x: 571, startPoint y: 412, endPoint x: 905, endPoint y: 426, distance: 334.8
click at [905, 426] on div "2025-09-26 12:23:10 UTC Error during image build or push: Could not determine c…" at bounding box center [746, 423] width 697 height 29
copy span "Error during image build or push: Could not determine crew directory. It should…"
click at [823, 438] on div "2025-09-26 11:50:44 UTC Deploy Enqueued (progress: 0%). Show more Show less 202…" at bounding box center [746, 260] width 721 height 390
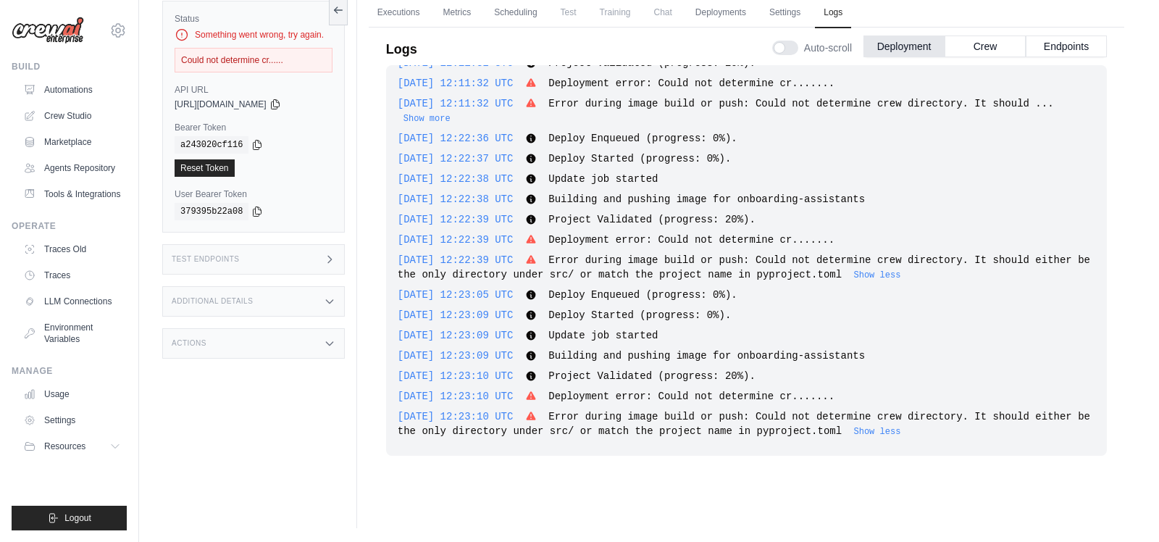
click at [827, 396] on span "Deployment error: Could not determine cr......." at bounding box center [691, 396] width 286 height 12
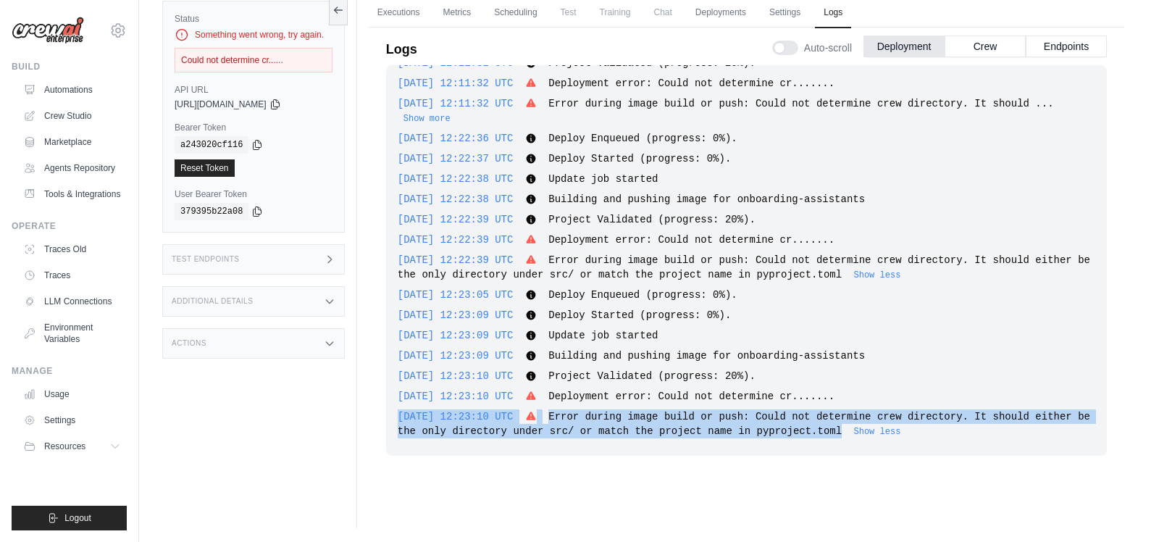
drag, startPoint x: 397, startPoint y: 411, endPoint x: 902, endPoint y: 425, distance: 505.6
click at [902, 425] on div "2025-09-26 12:23:10 UTC Error during image build or push: Could not determine c…" at bounding box center [746, 423] width 697 height 29
copy div "2025-09-26 12:23:10 UTC Error during image build or push: Could not determine c…"
click at [78, 90] on link "Automations" at bounding box center [73, 89] width 109 height 23
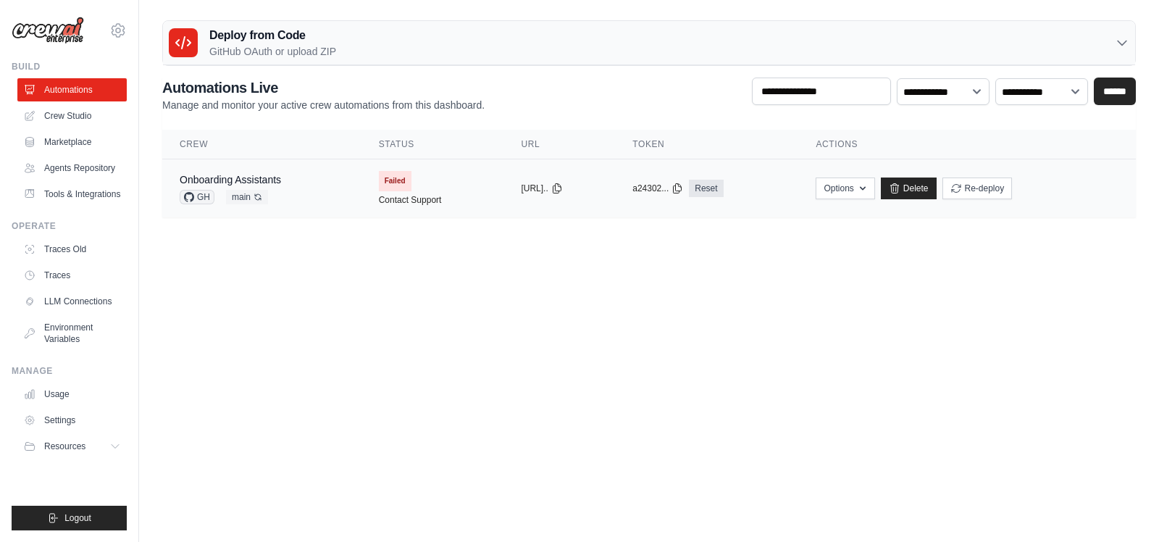
click at [190, 195] on icon at bounding box center [189, 197] width 10 height 10
click at [251, 199] on span "main Auto-deploy enabled" at bounding box center [247, 197] width 42 height 14
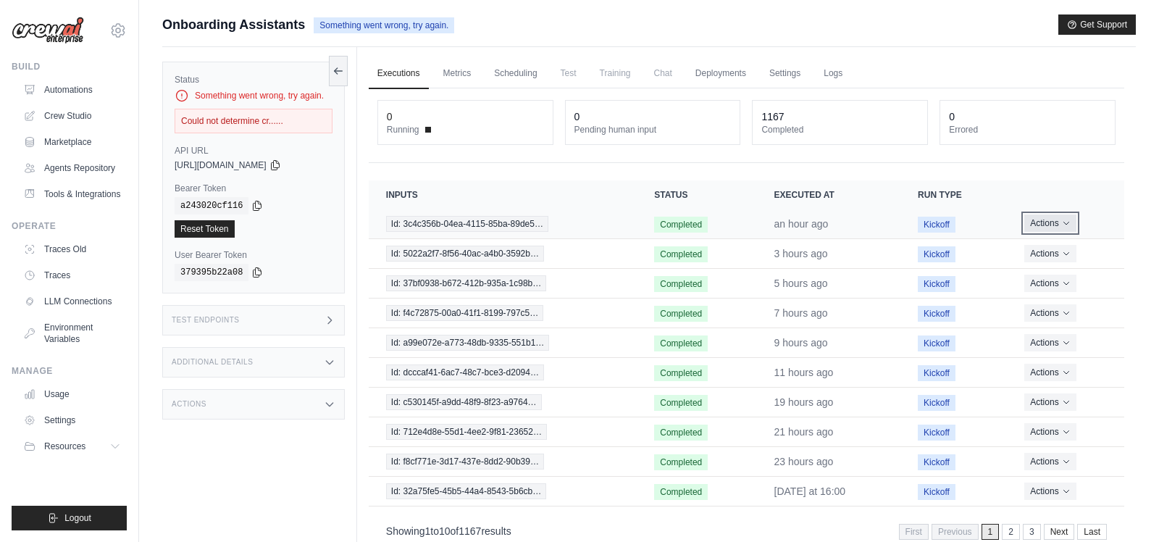
click at [1057, 223] on button "Actions" at bounding box center [1049, 222] width 51 height 17
click at [324, 314] on icon at bounding box center [330, 320] width 12 height 12
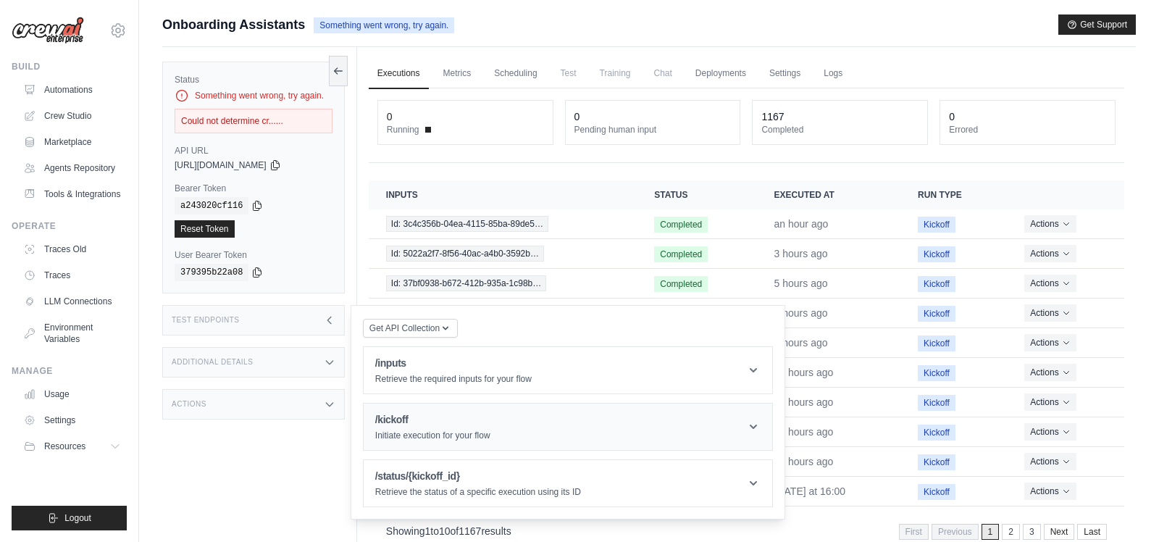
click at [423, 421] on h1 "/kickoff" at bounding box center [432, 419] width 115 height 14
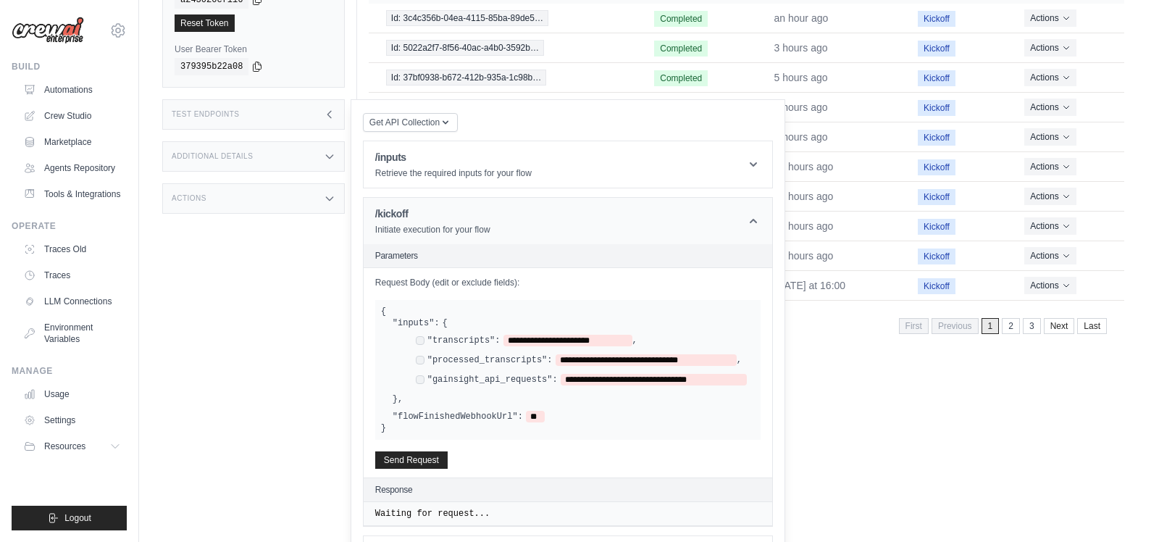
scroll to position [252, 0]
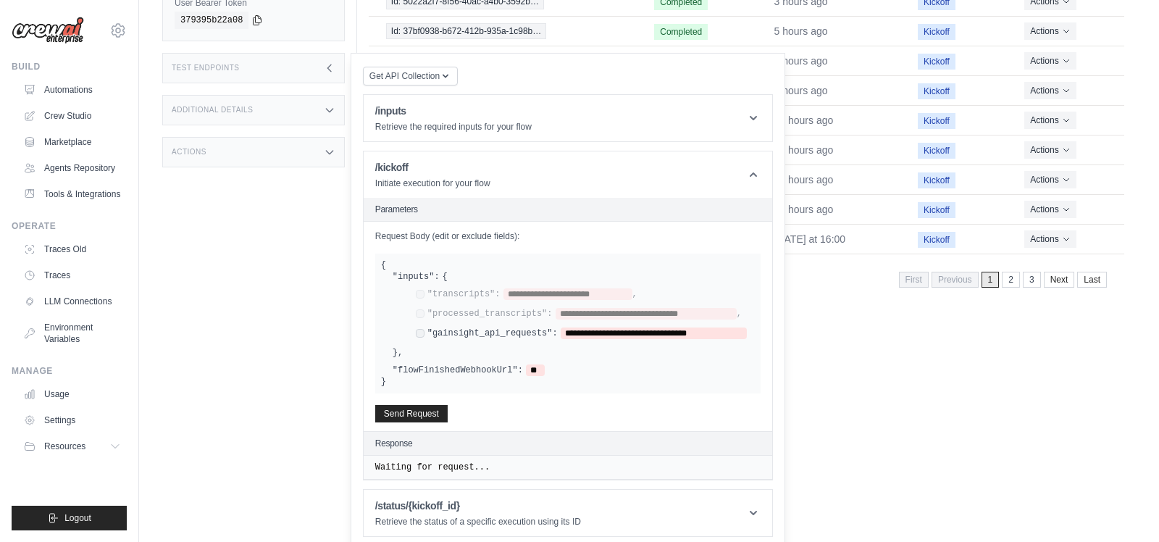
click at [420, 321] on div "**********" at bounding box center [579, 314] width 350 height 53
click at [412, 404] on button "Send Request" at bounding box center [411, 412] width 72 height 17
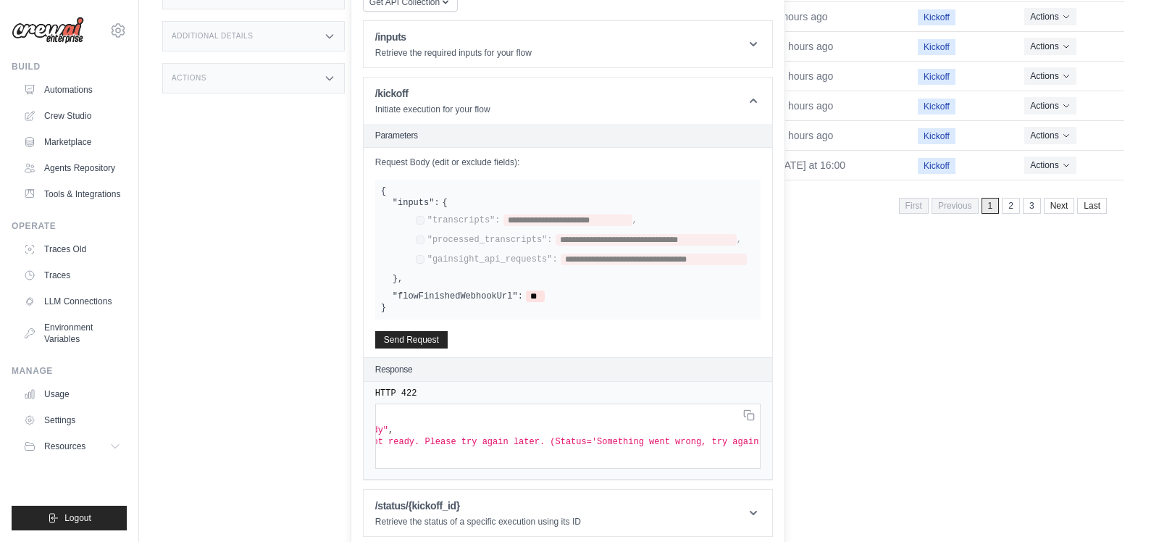
scroll to position [0, 211]
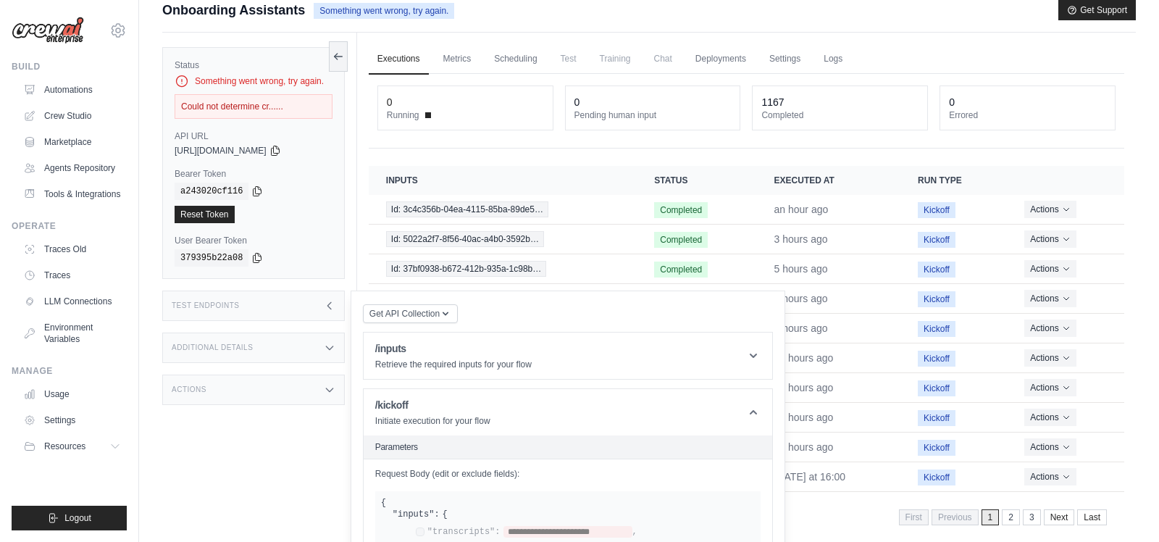
scroll to position [0, 0]
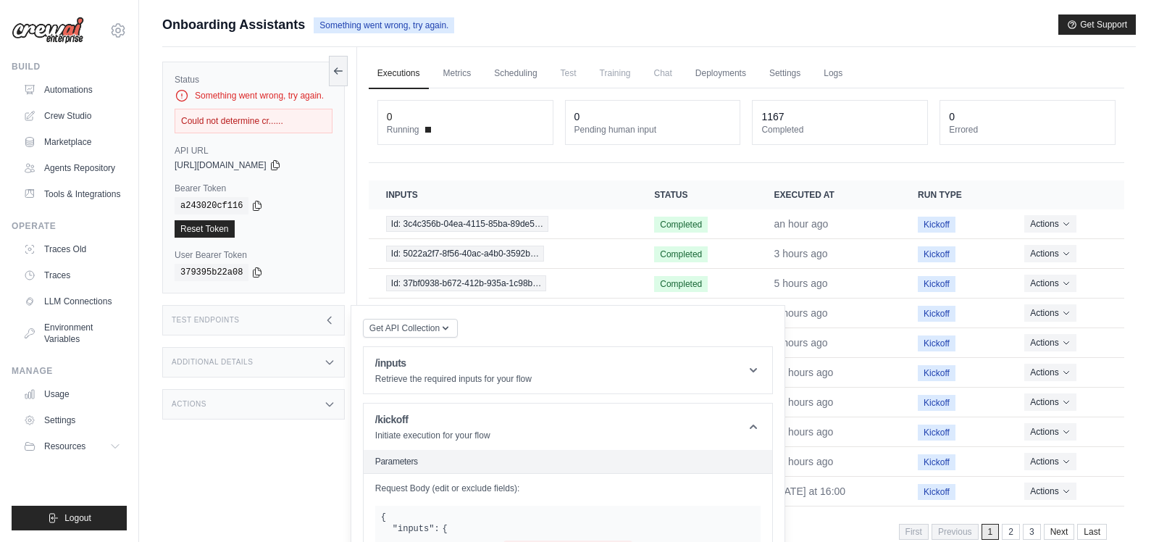
click at [392, 130] on span "Running" at bounding box center [403, 130] width 33 height 12
click at [337, 79] on button at bounding box center [338, 70] width 19 height 30
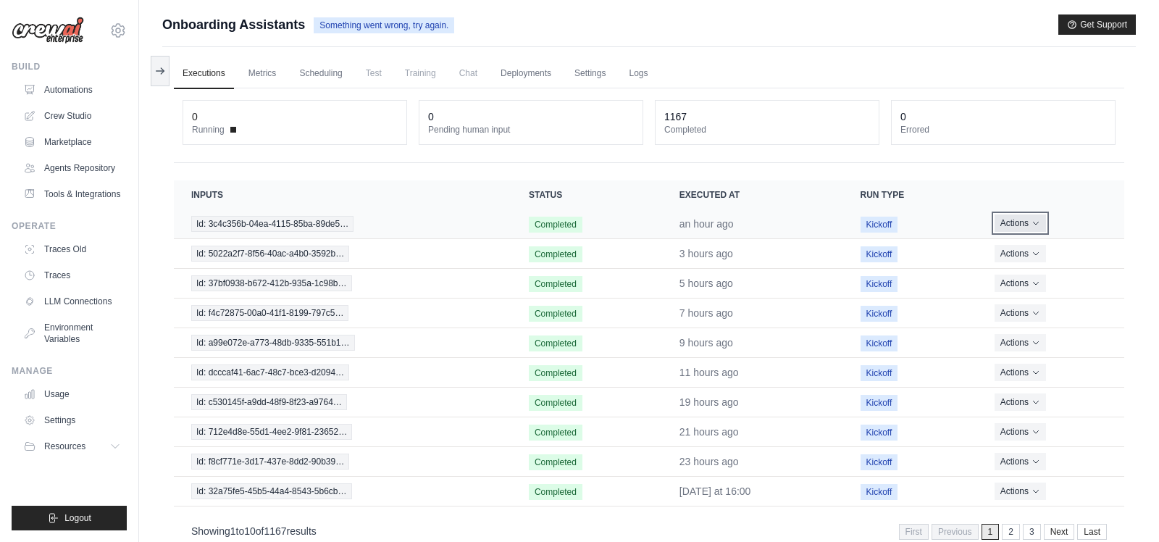
click at [1013, 226] on button "Actions" at bounding box center [1019, 222] width 51 height 17
click at [1028, 240] on link "View Details" at bounding box center [1060, 249] width 93 height 23
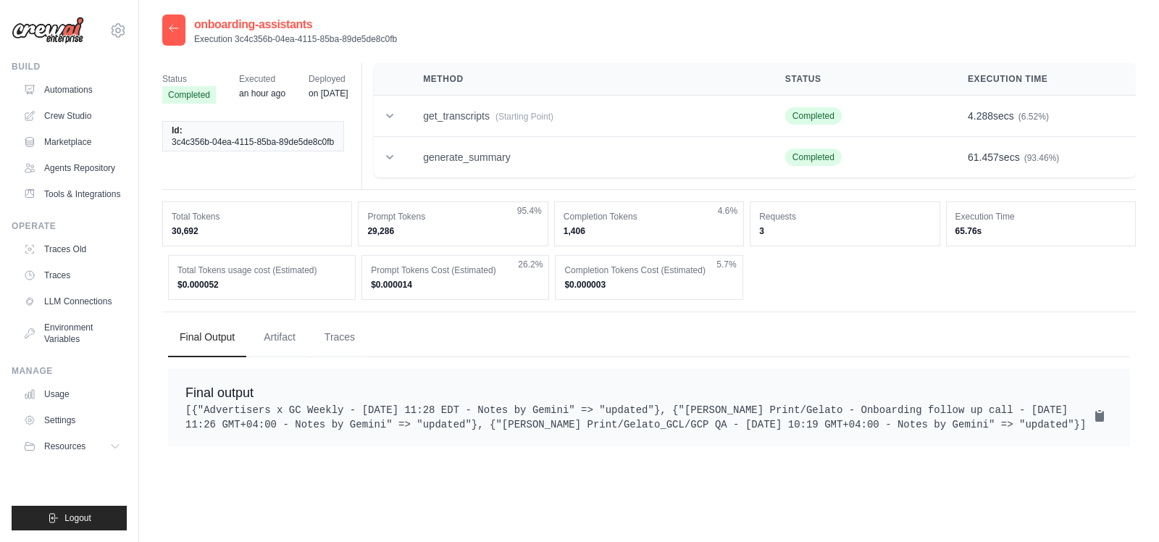
click at [171, 30] on icon at bounding box center [174, 28] width 12 height 12
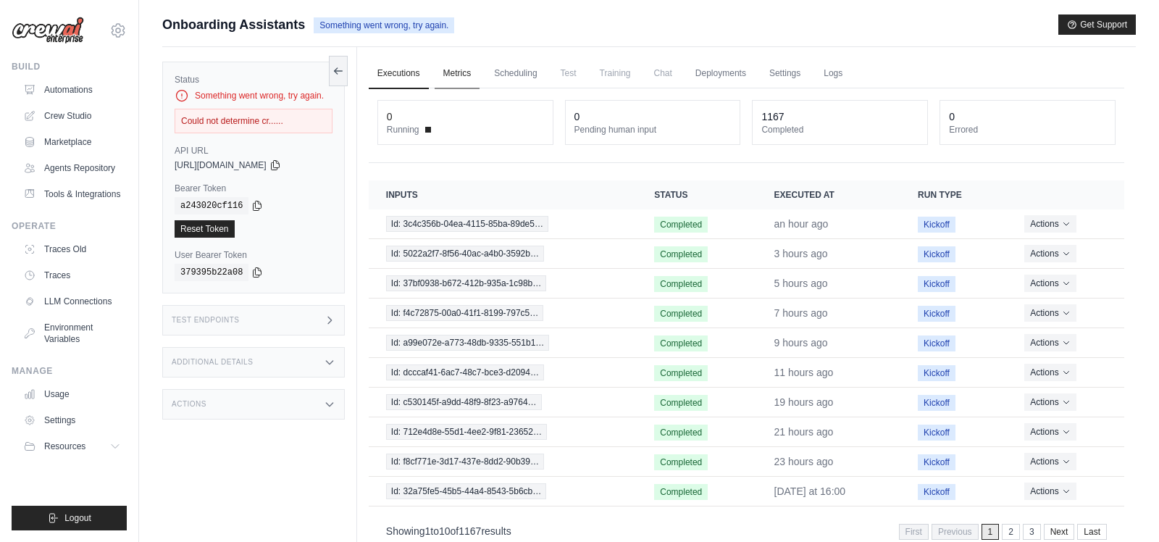
click at [457, 82] on link "Metrics" at bounding box center [457, 74] width 46 height 30
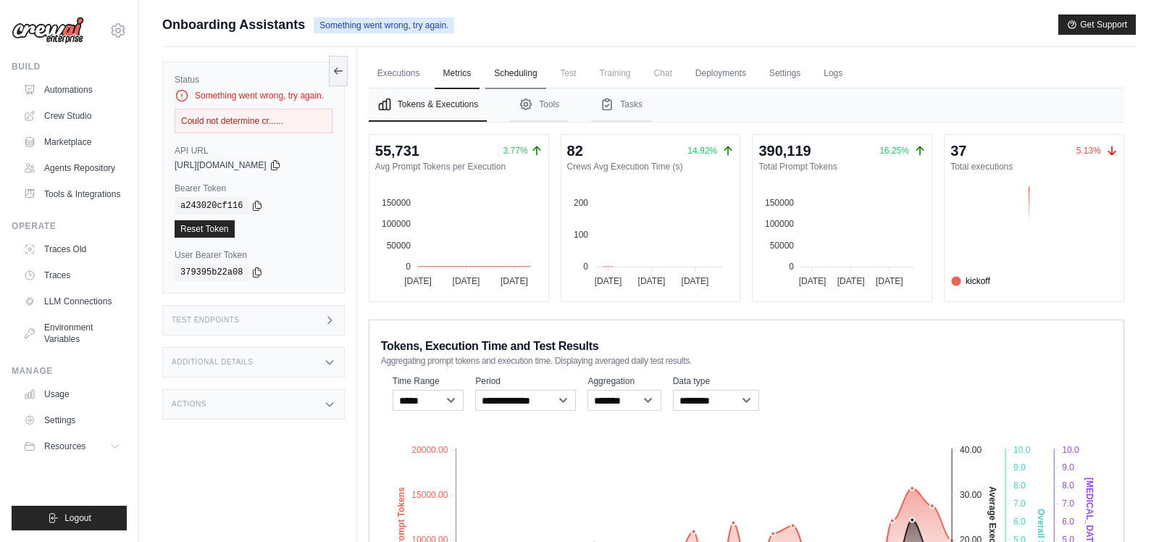
click at [508, 77] on link "Scheduling" at bounding box center [515, 74] width 60 height 30
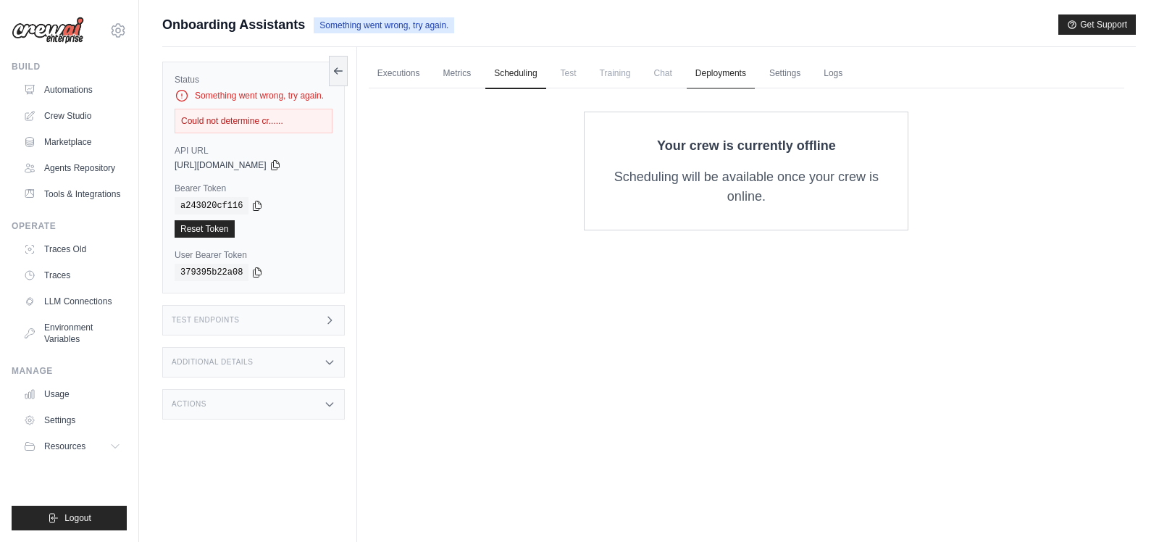
click at [749, 75] on link "Deployments" at bounding box center [720, 74] width 68 height 30
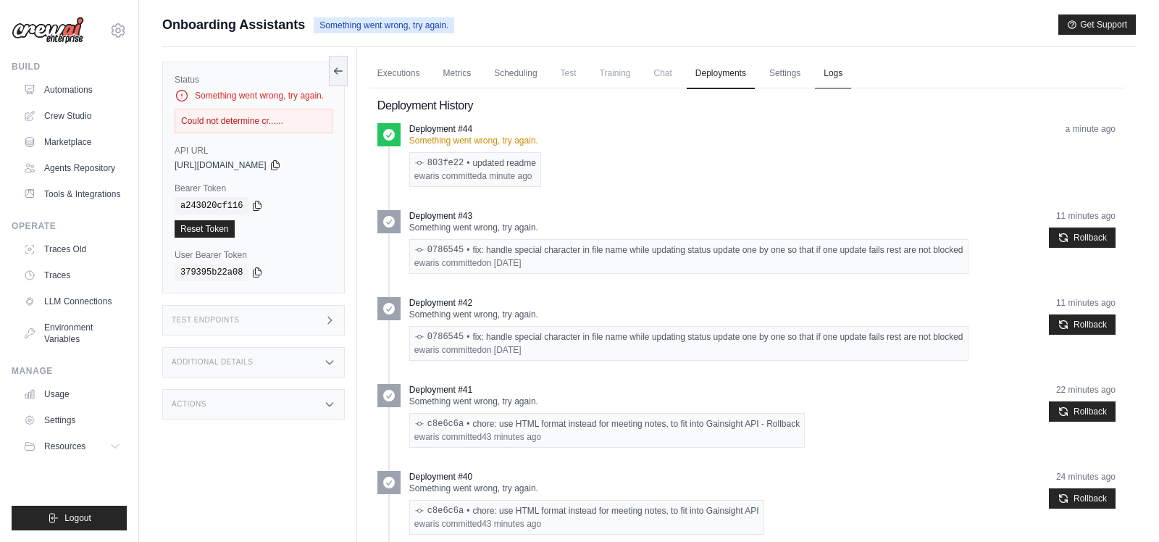
click at [821, 72] on link "Logs" at bounding box center [833, 74] width 36 height 30
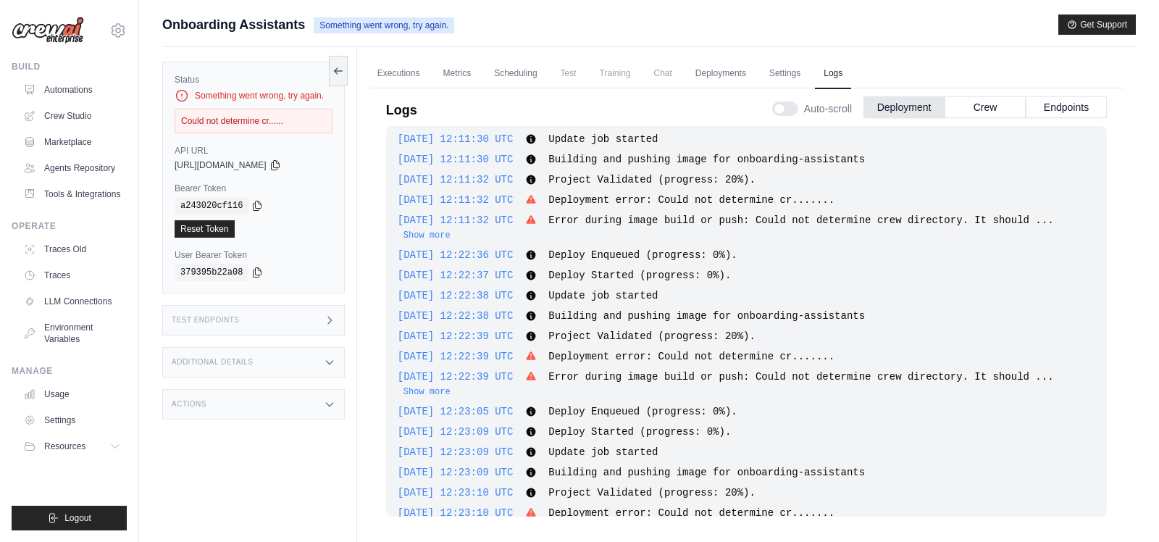
scroll to position [571, 0]
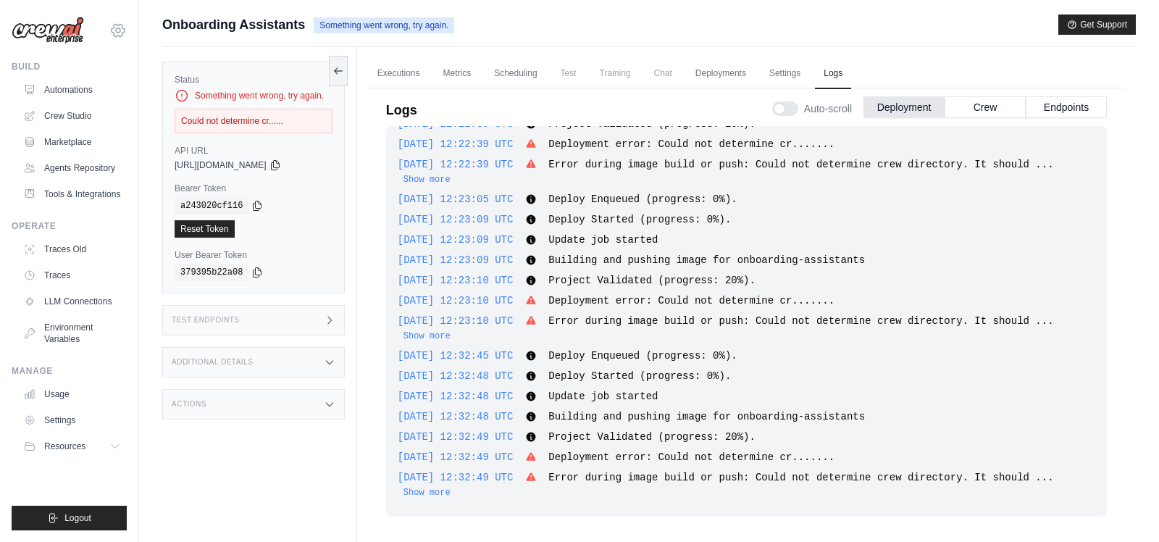
click at [119, 28] on icon at bounding box center [118, 30] width 4 height 4
click at [141, 118] on span "Gelato AS - Sandbox" at bounding box center [181, 119] width 114 height 14
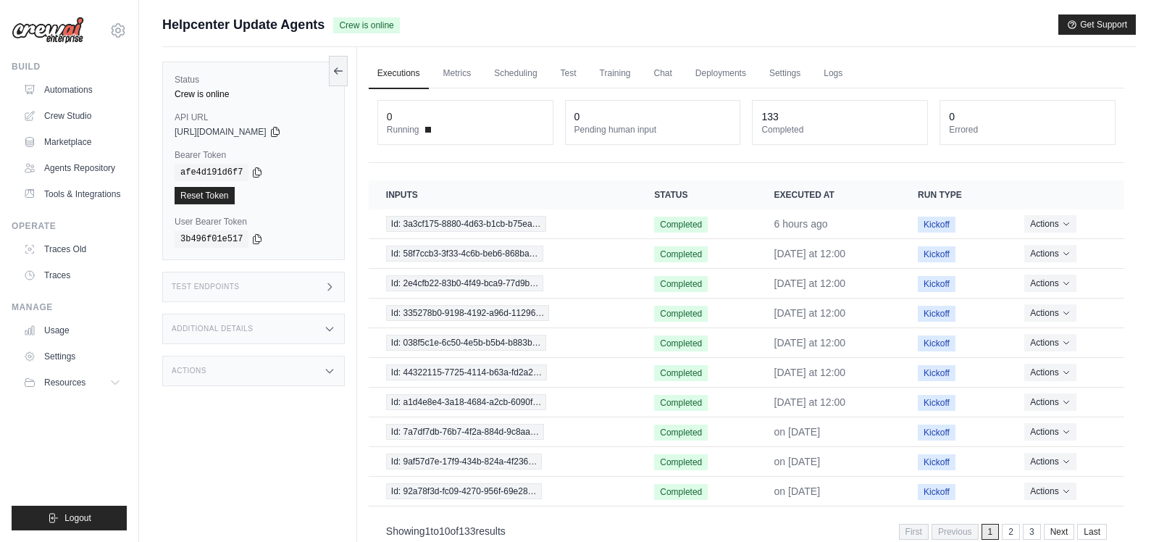
click at [327, 283] on icon at bounding box center [330, 287] width 12 height 12
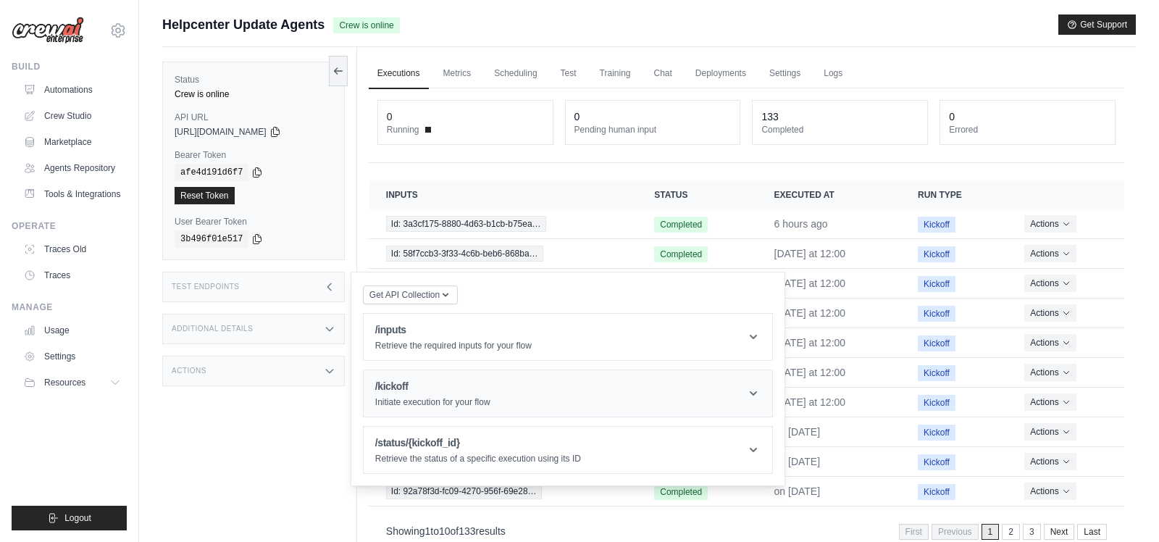
click at [399, 387] on h1 "/kickoff" at bounding box center [432, 386] width 115 height 14
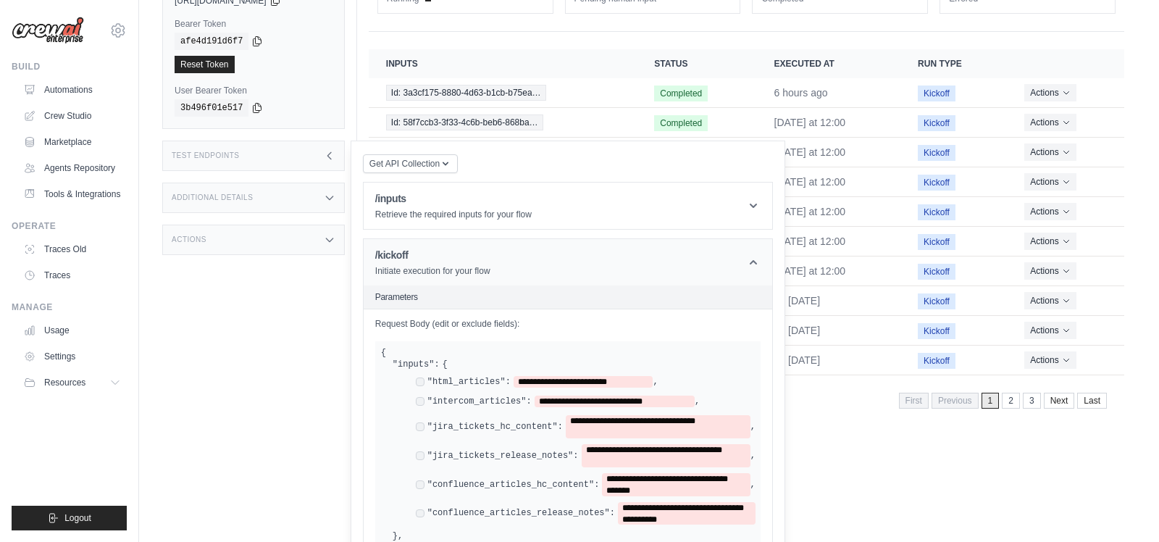
scroll to position [183, 0]
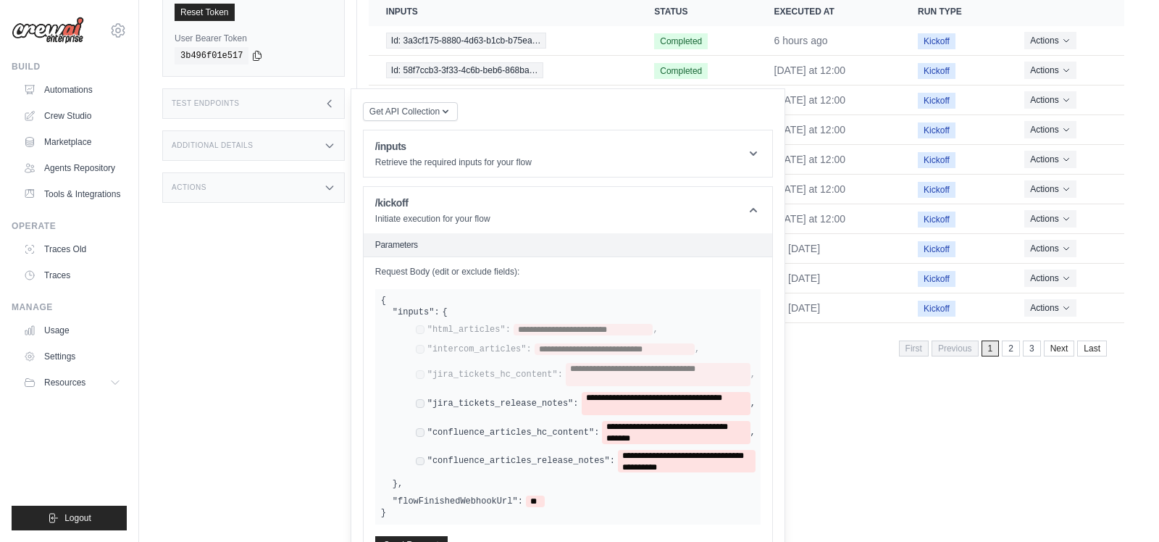
click at [420, 392] on div "**********" at bounding box center [586, 403] width 340 height 23
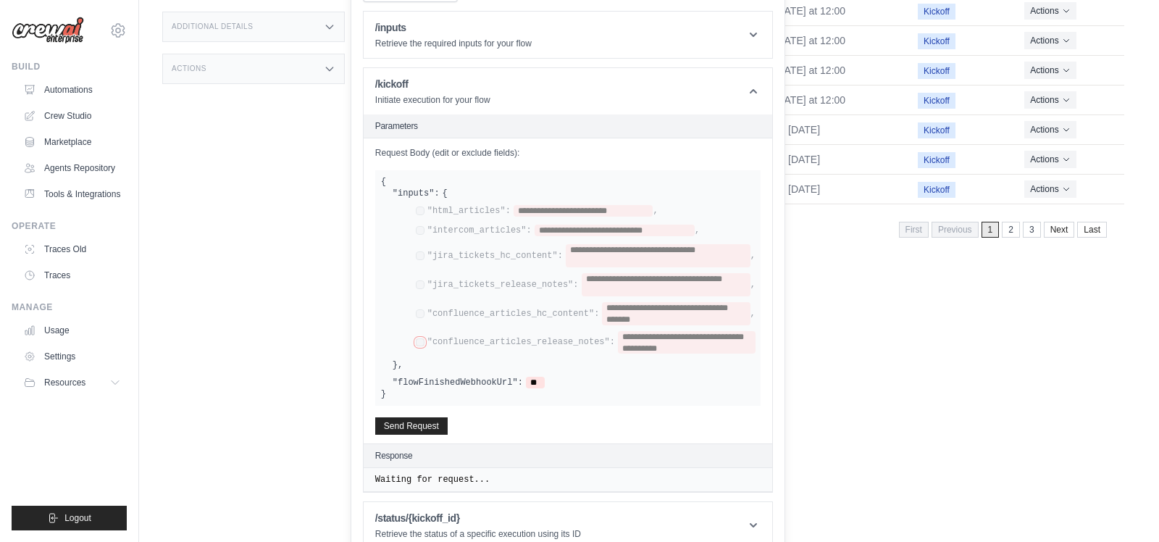
scroll to position [316, 0]
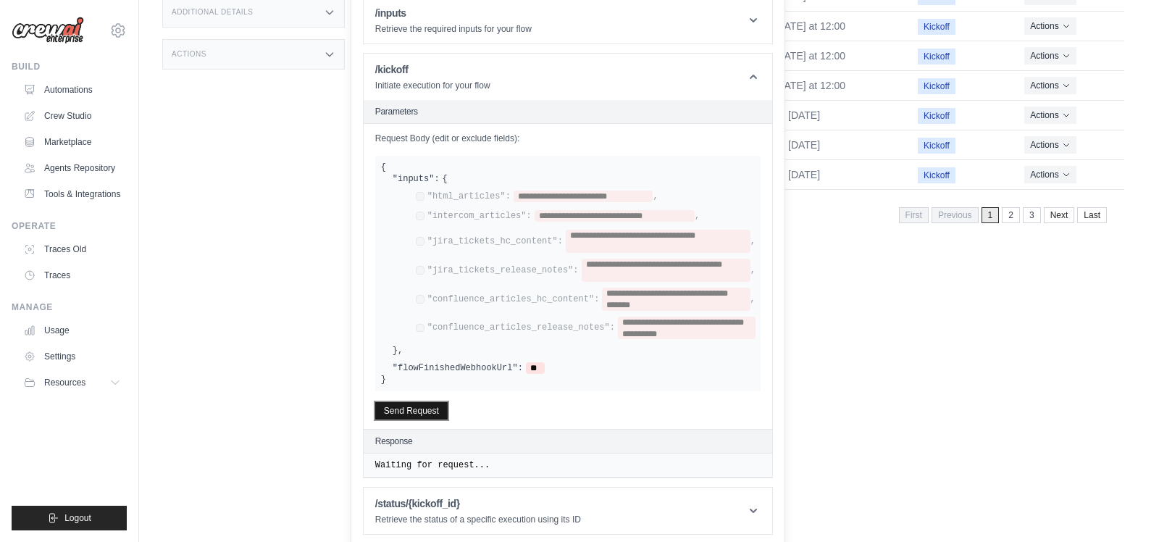
click at [419, 403] on button "Send Request" at bounding box center [411, 410] width 72 height 17
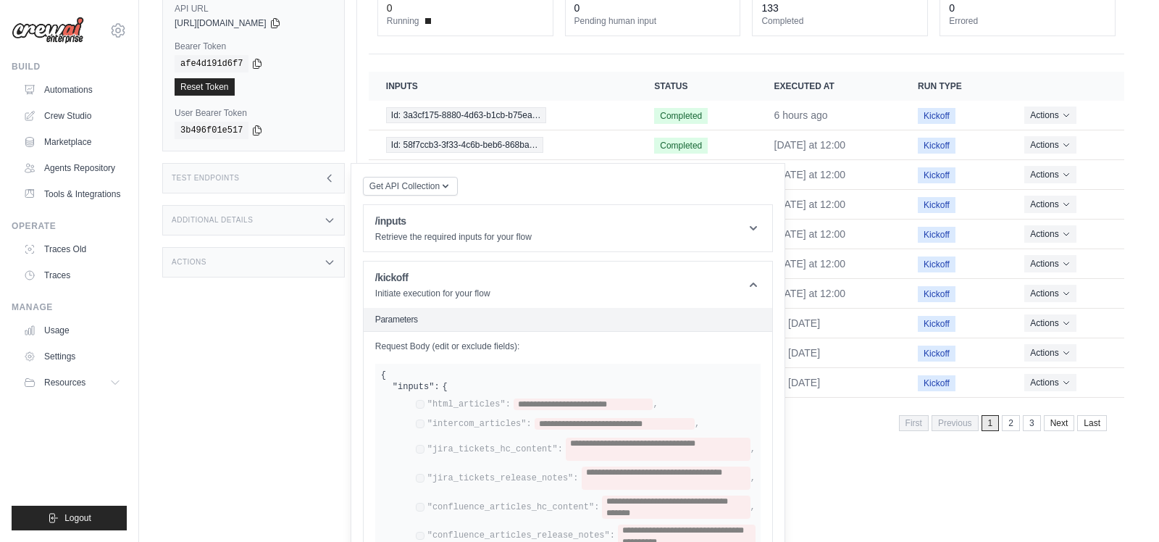
scroll to position [0, 0]
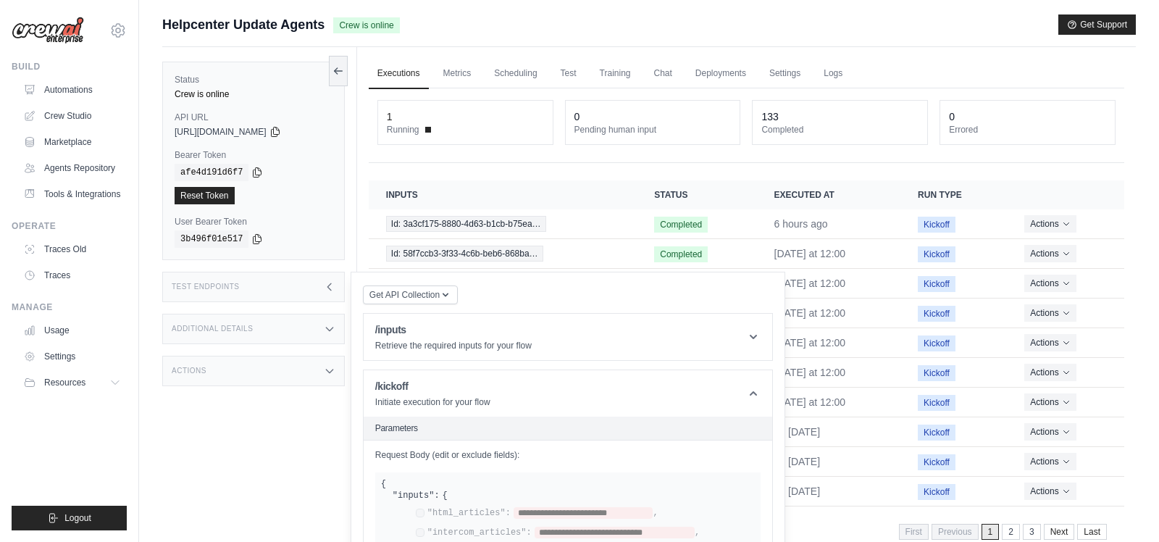
click at [332, 281] on icon at bounding box center [330, 287] width 12 height 12
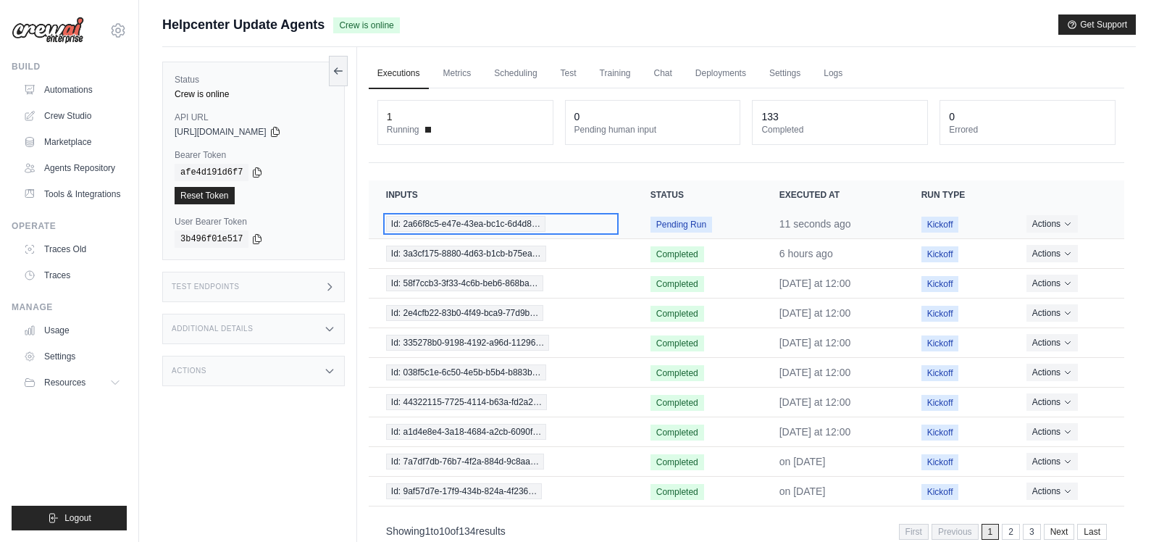
click at [469, 222] on span "Id: 2a66f8c5-e47e-43ea-bc1c-6d4d8…" at bounding box center [465, 224] width 159 height 16
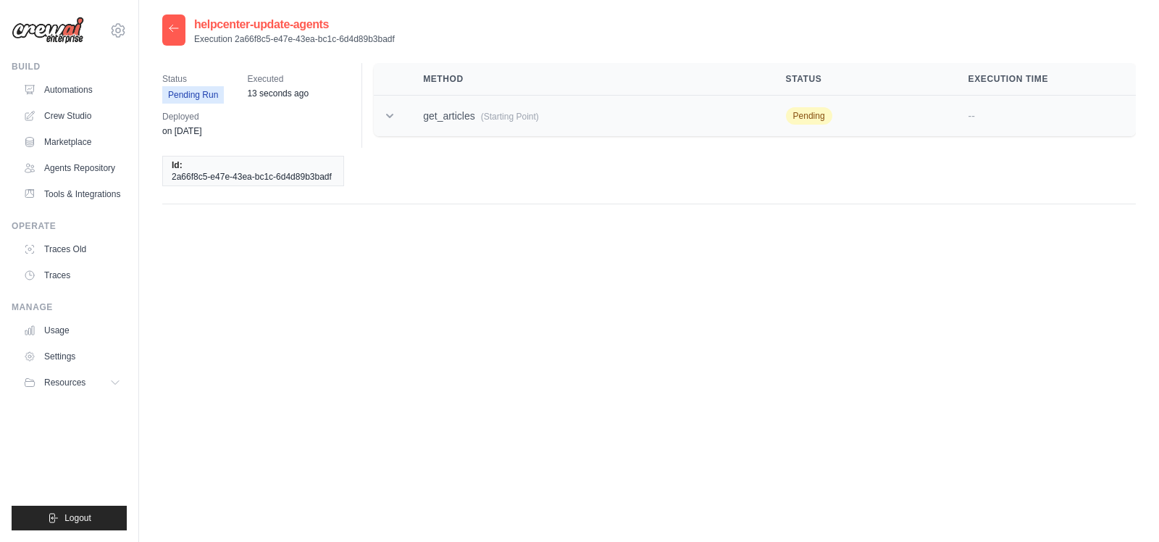
click at [497, 122] on td "get_articles (Starting Point)" at bounding box center [587, 116] width 362 height 41
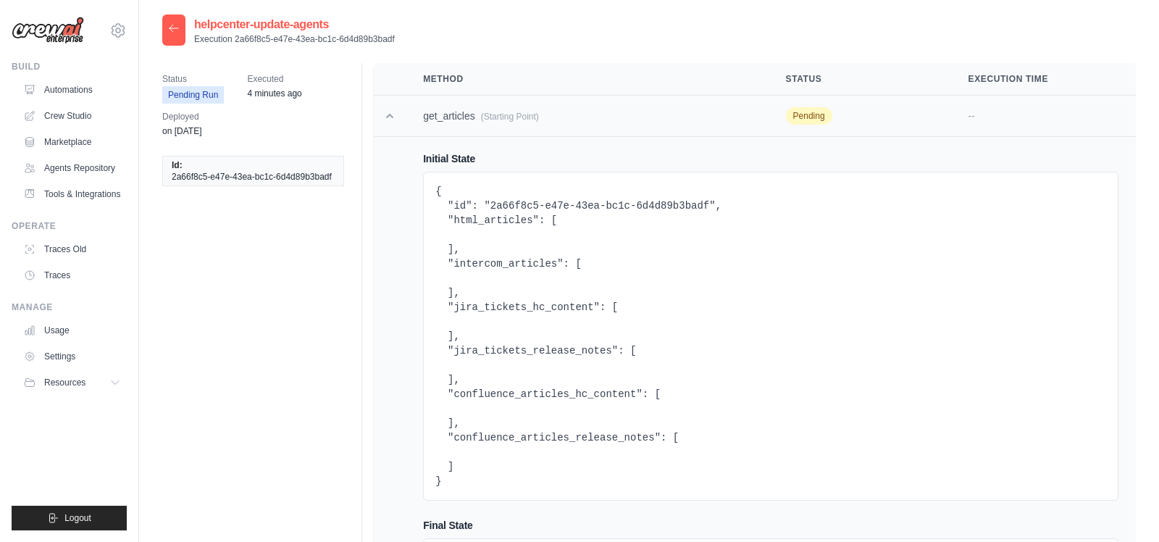
click at [393, 121] on icon at bounding box center [389, 116] width 14 height 14
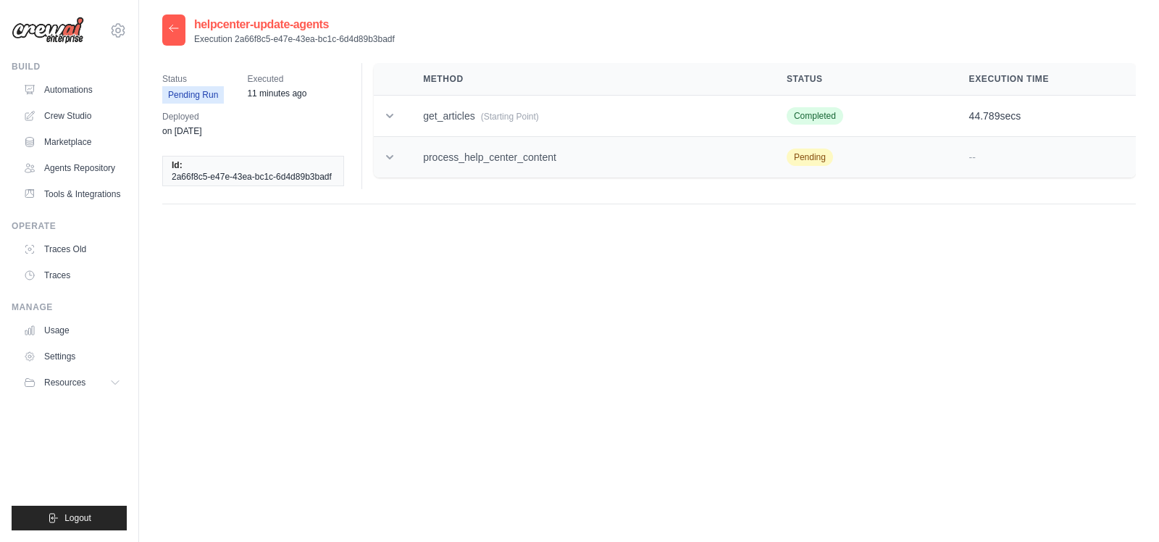
click at [398, 157] on td at bounding box center [390, 157] width 32 height 41
click at [395, 153] on icon at bounding box center [389, 157] width 14 height 14
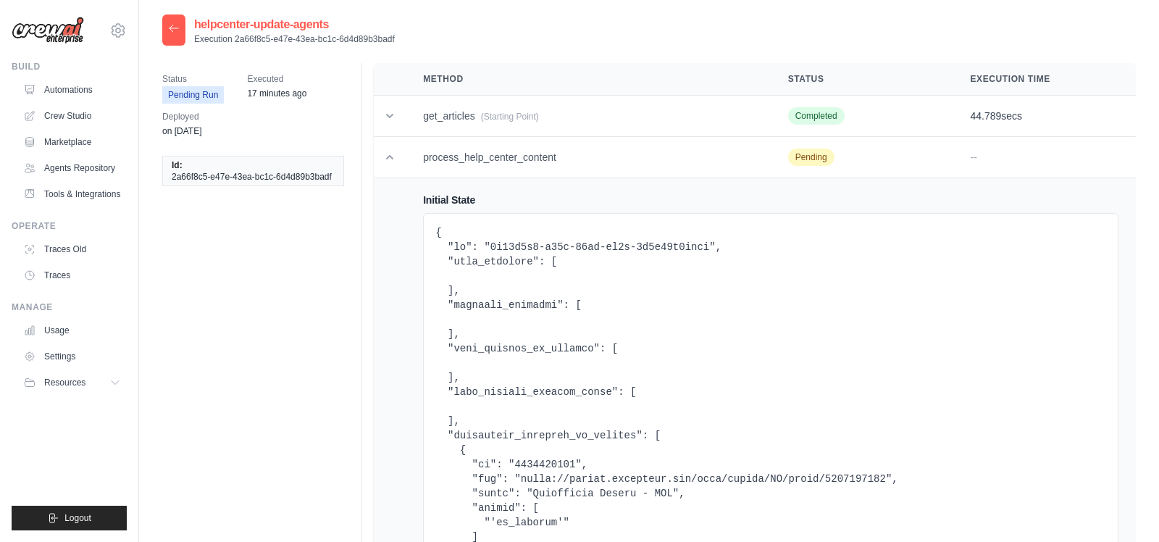
click at [181, 35] on div at bounding box center [173, 29] width 23 height 31
click at [180, 30] on div at bounding box center [173, 29] width 23 height 31
click at [174, 30] on icon at bounding box center [174, 28] width 12 height 12
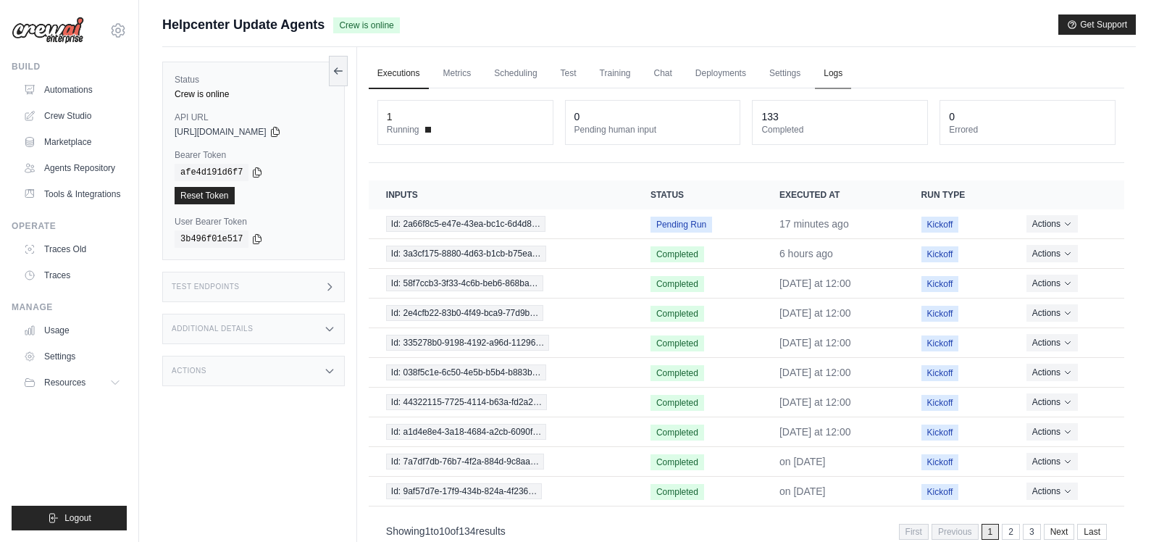
click at [832, 77] on link "Logs" at bounding box center [833, 74] width 36 height 30
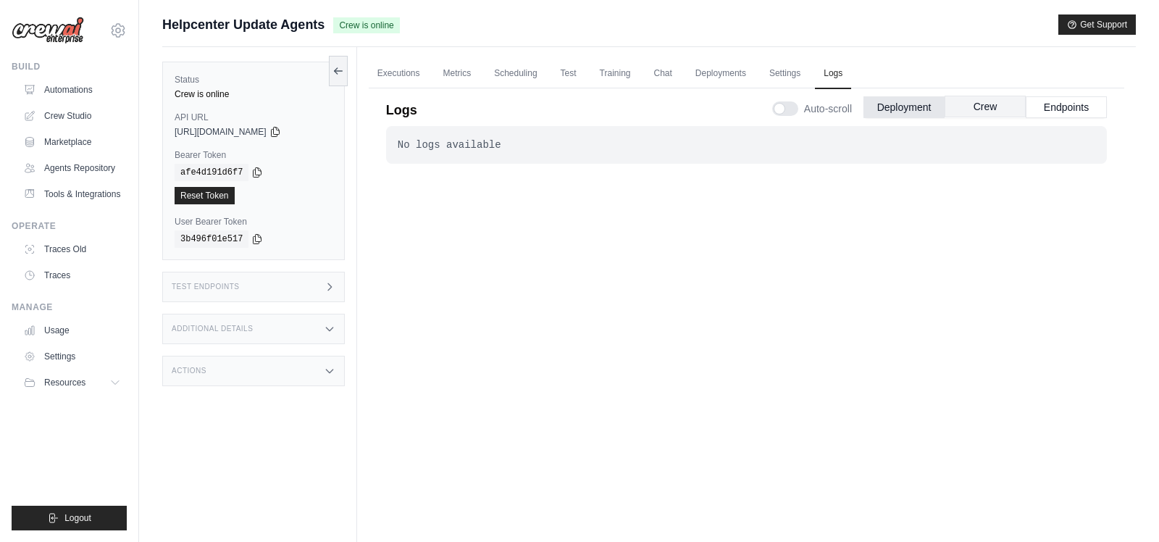
click at [973, 100] on button "Crew" at bounding box center [984, 107] width 81 height 22
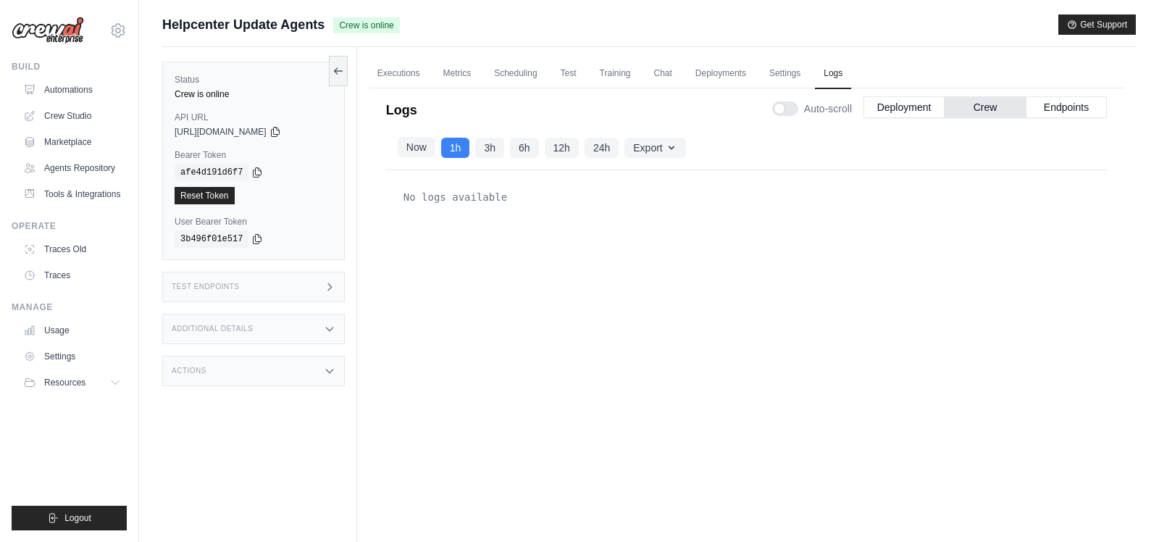
click at [415, 155] on button "Now" at bounding box center [417, 147] width 38 height 20
click at [389, 81] on link "Executions" at bounding box center [399, 74] width 60 height 30
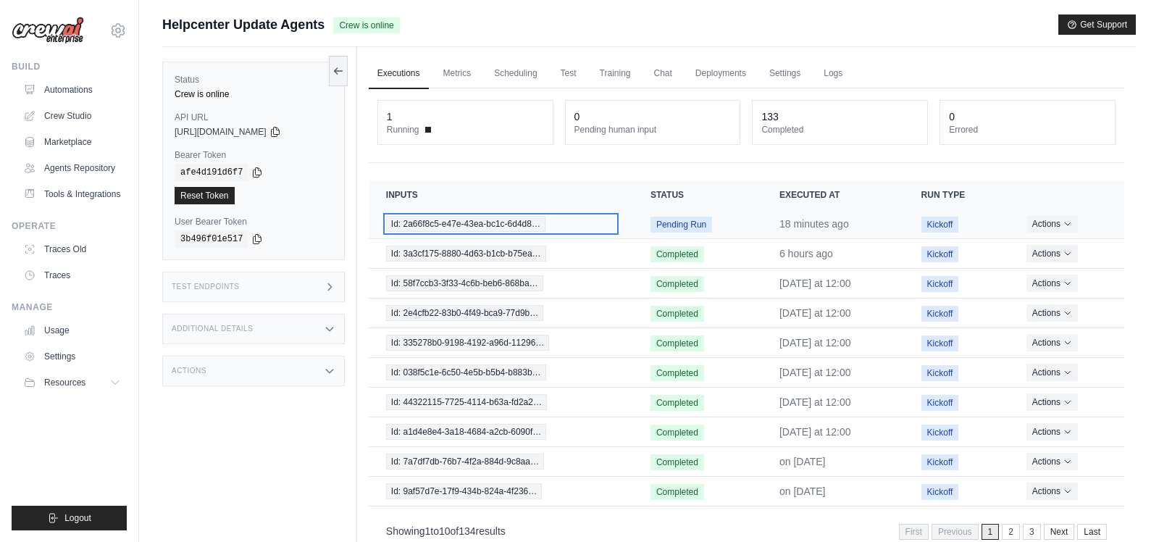
click at [522, 219] on span "Id: 2a66f8c5-e47e-43ea-bc1c-6d4d8…" at bounding box center [465, 224] width 159 height 16
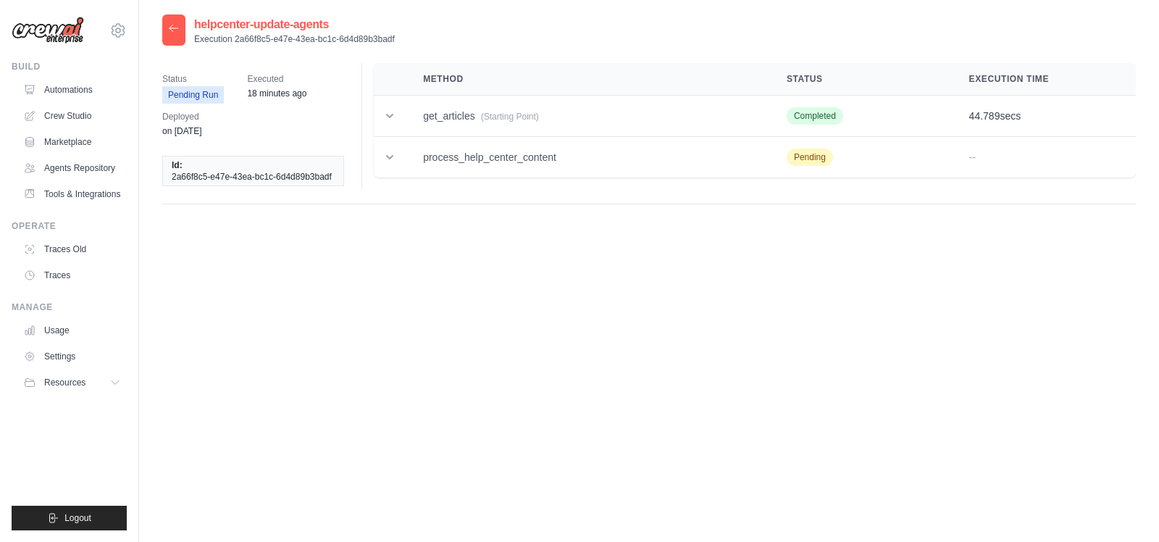
click at [167, 28] on div at bounding box center [173, 29] width 23 height 31
click at [175, 32] on icon at bounding box center [174, 28] width 12 height 12
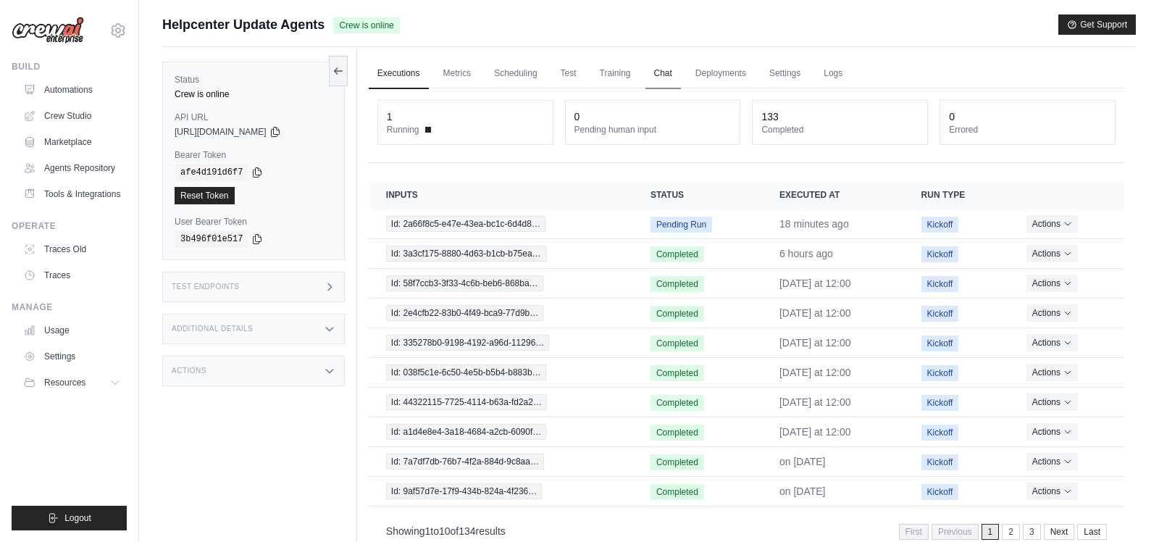
click at [671, 70] on link "Chat" at bounding box center [662, 74] width 35 height 30
click at [834, 77] on link "Logs" at bounding box center [833, 74] width 36 height 30
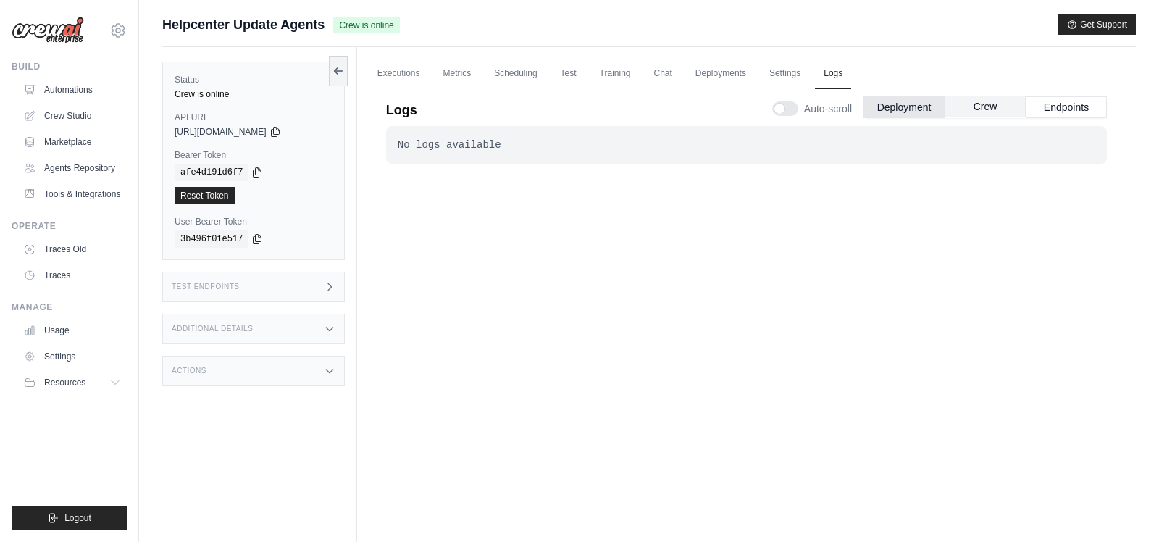
click at [954, 105] on button "Crew" at bounding box center [984, 107] width 81 height 22
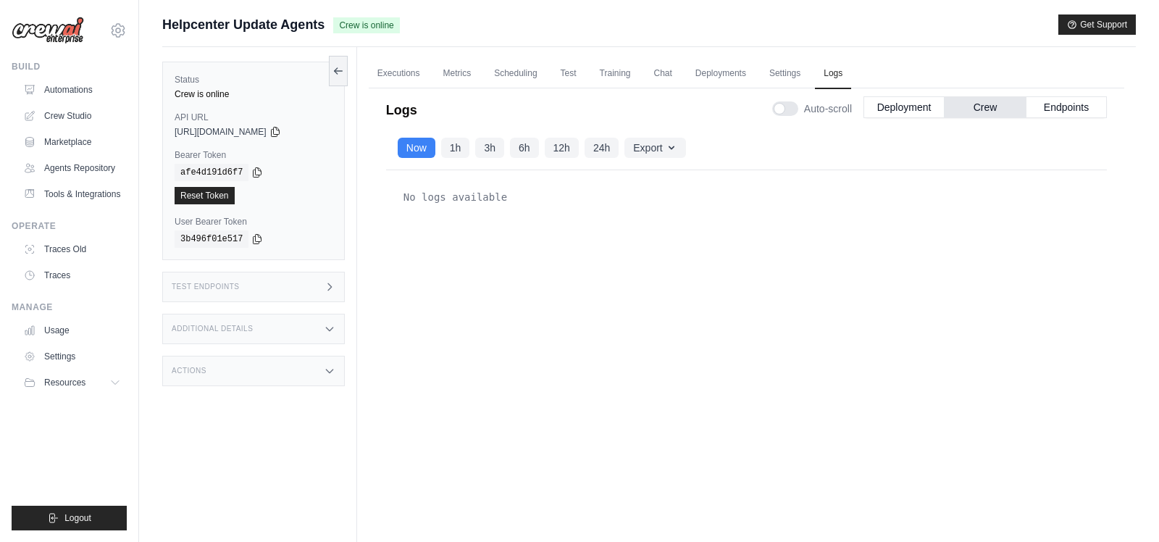
click at [419, 85] on div "Logs Auto-scroll Deployment Crew Endpoints" at bounding box center [746, 105] width 721 height 41
click at [410, 77] on link "Executions" at bounding box center [399, 74] width 60 height 30
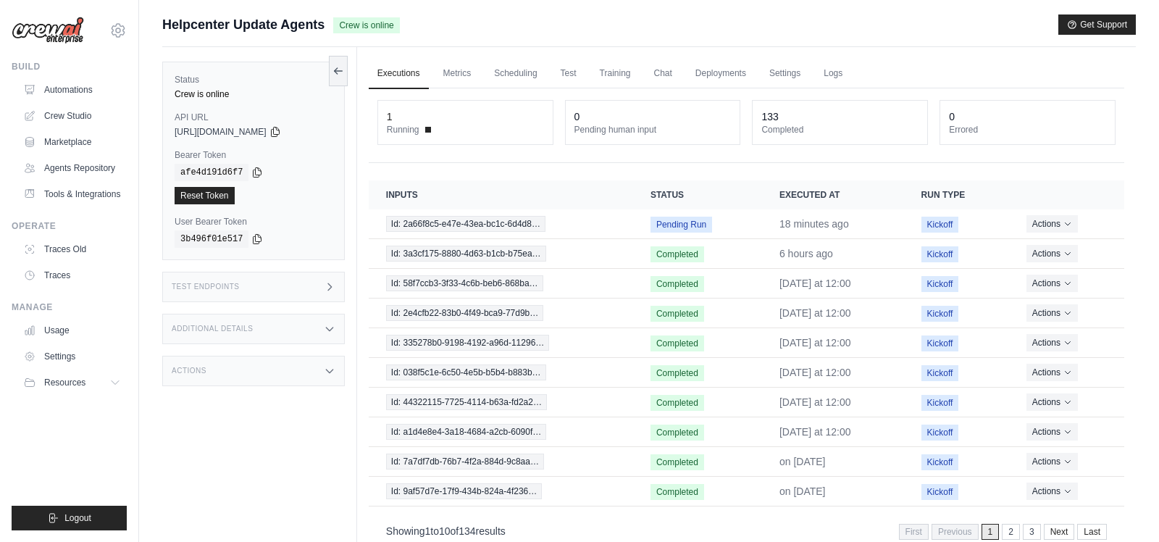
click at [318, 365] on div "Actions" at bounding box center [253, 371] width 182 height 30
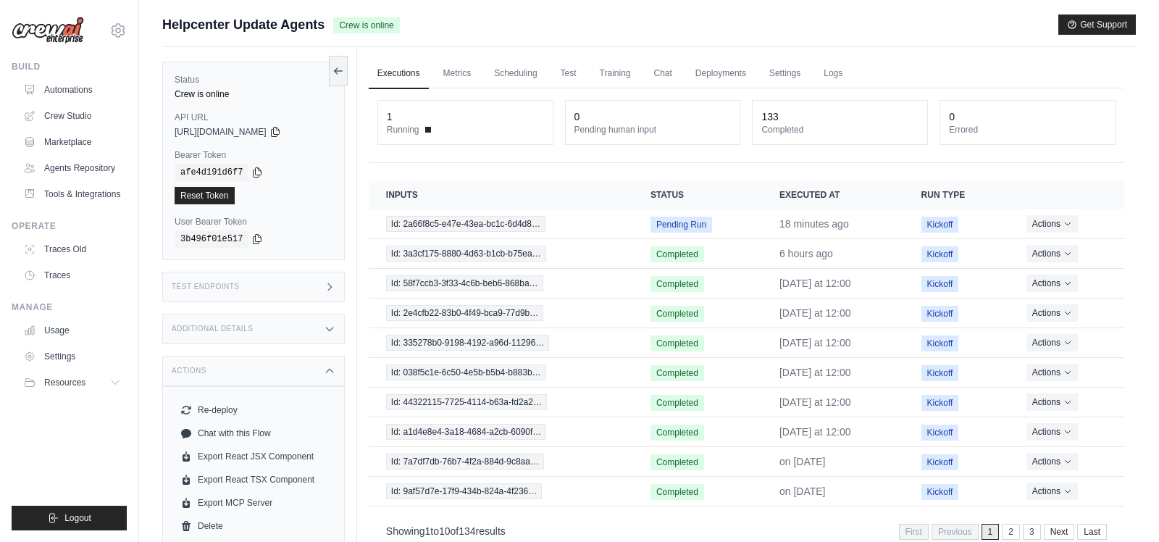
click at [318, 365] on div "Actions" at bounding box center [253, 371] width 182 height 30
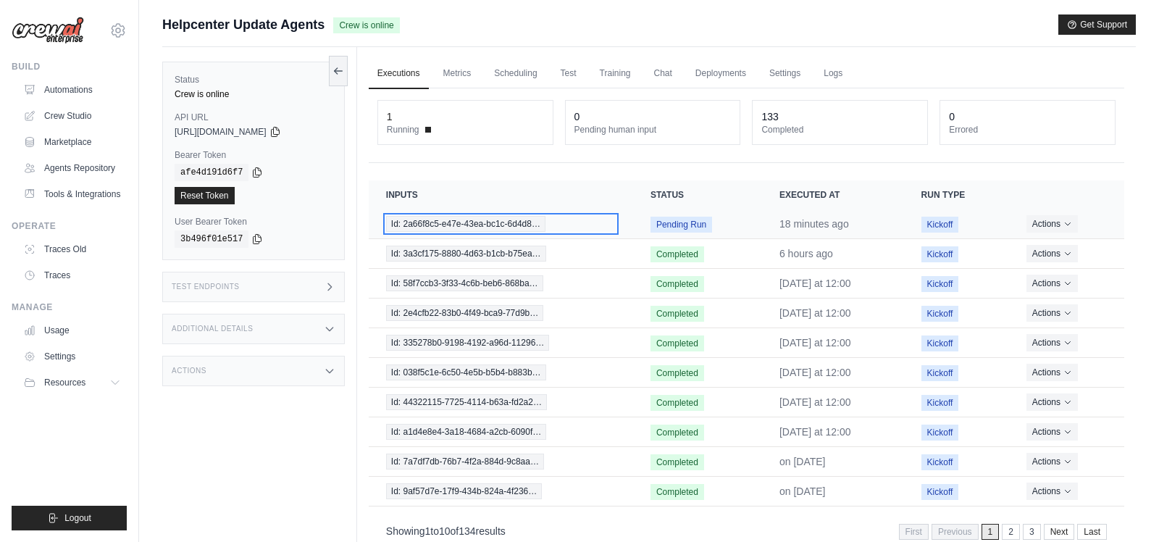
click at [431, 216] on span "Id: 2a66f8c5-e47e-43ea-bc1c-6d4d8…" at bounding box center [465, 224] width 159 height 16
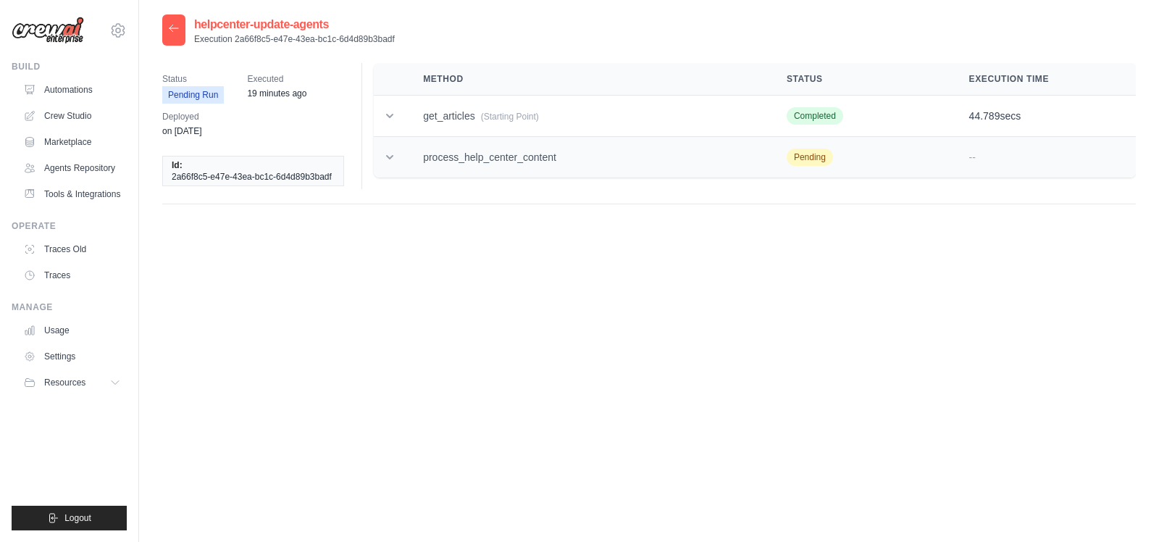
click at [424, 156] on td "process_help_center_content" at bounding box center [588, 157] width 364 height 41
click at [395, 163] on icon at bounding box center [389, 157] width 14 height 14
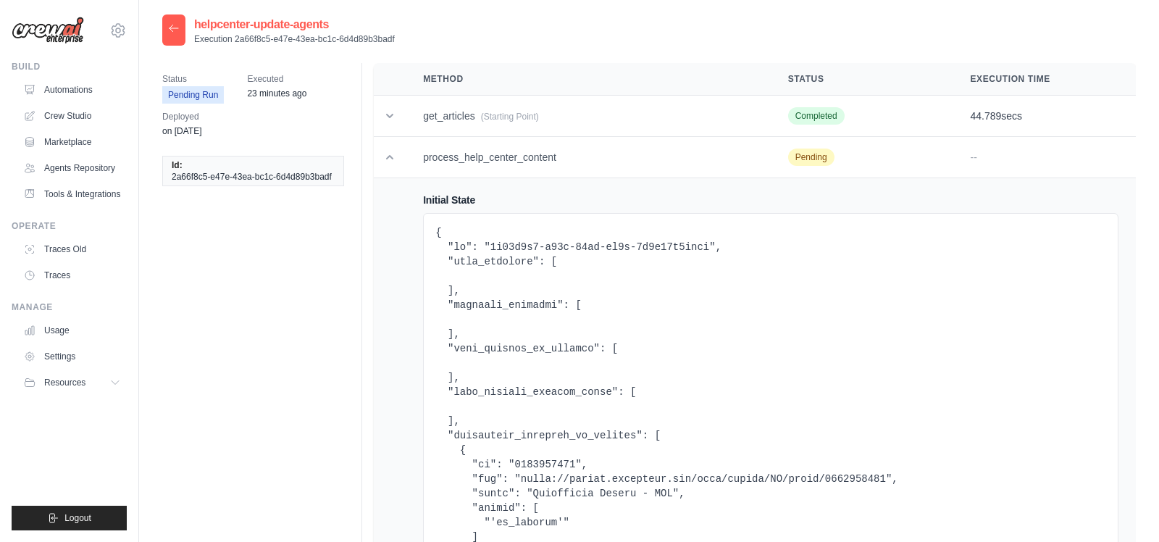
click at [175, 27] on icon at bounding box center [174, 28] width 12 height 12
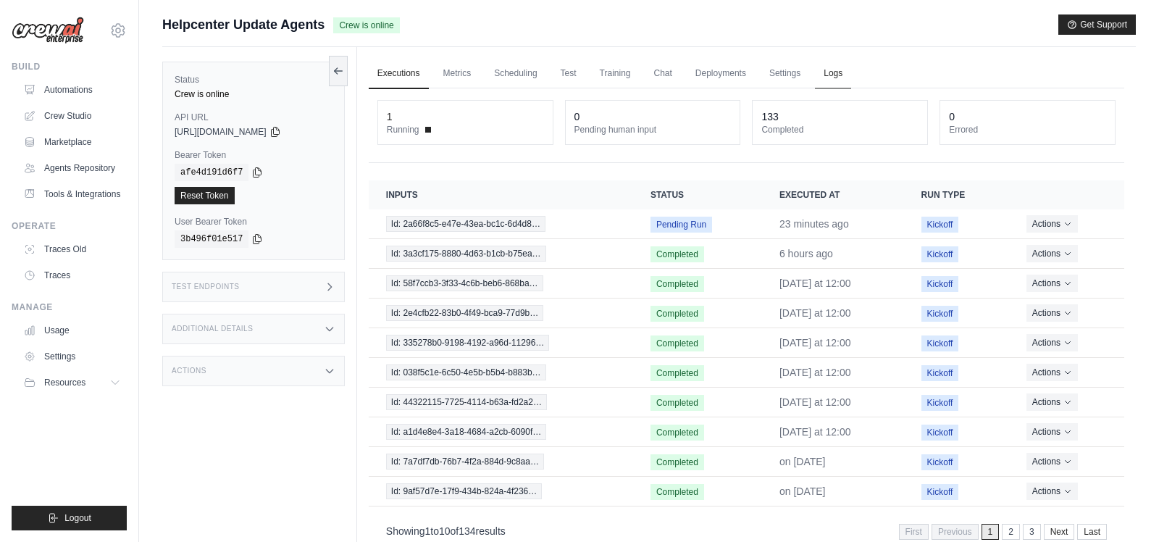
click at [837, 72] on link "Logs" at bounding box center [833, 74] width 36 height 30
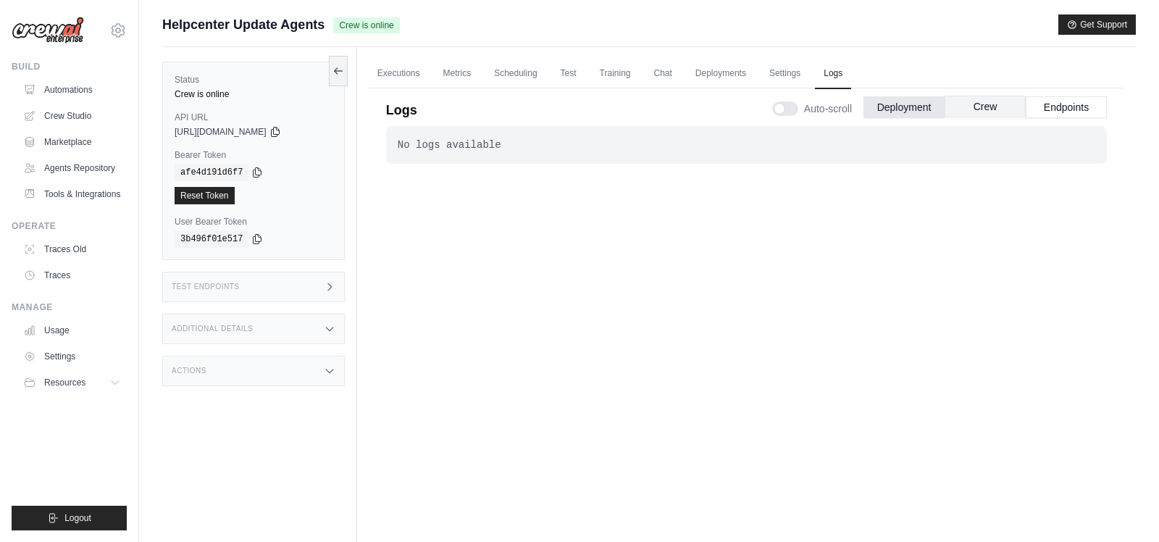
click at [967, 105] on button "Crew" at bounding box center [984, 107] width 81 height 22
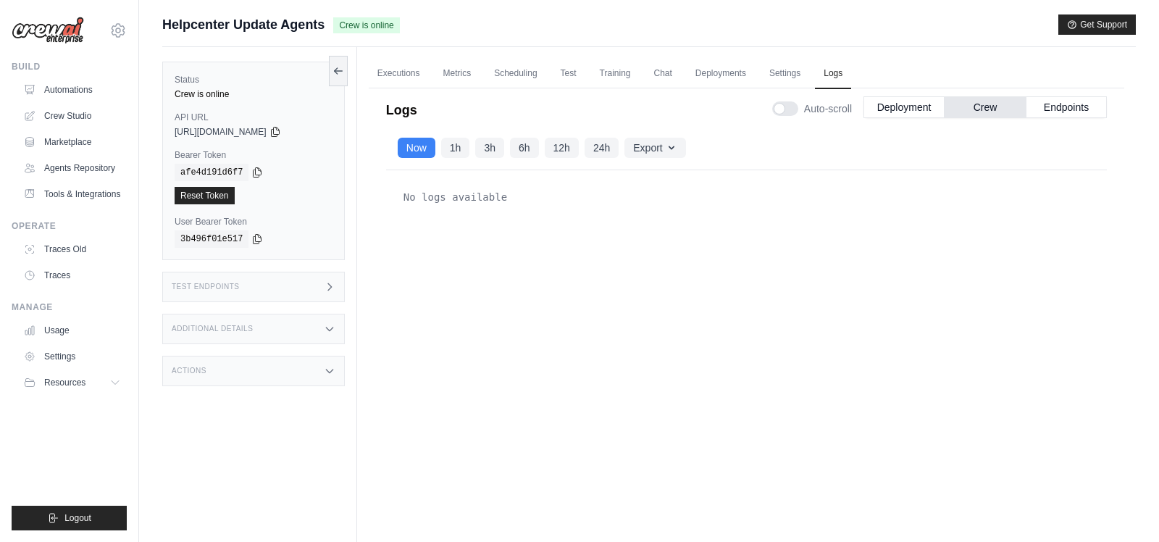
click at [327, 327] on icon at bounding box center [330, 329] width 12 height 12
click at [328, 285] on icon at bounding box center [330, 287] width 12 height 12
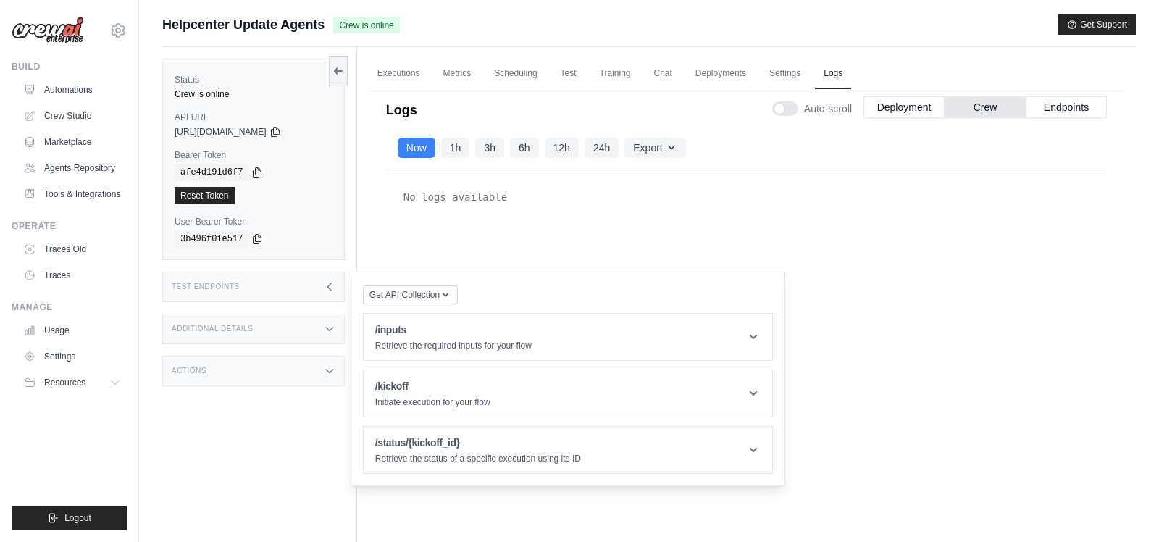
click at [328, 285] on icon at bounding box center [329, 286] width 4 height 7
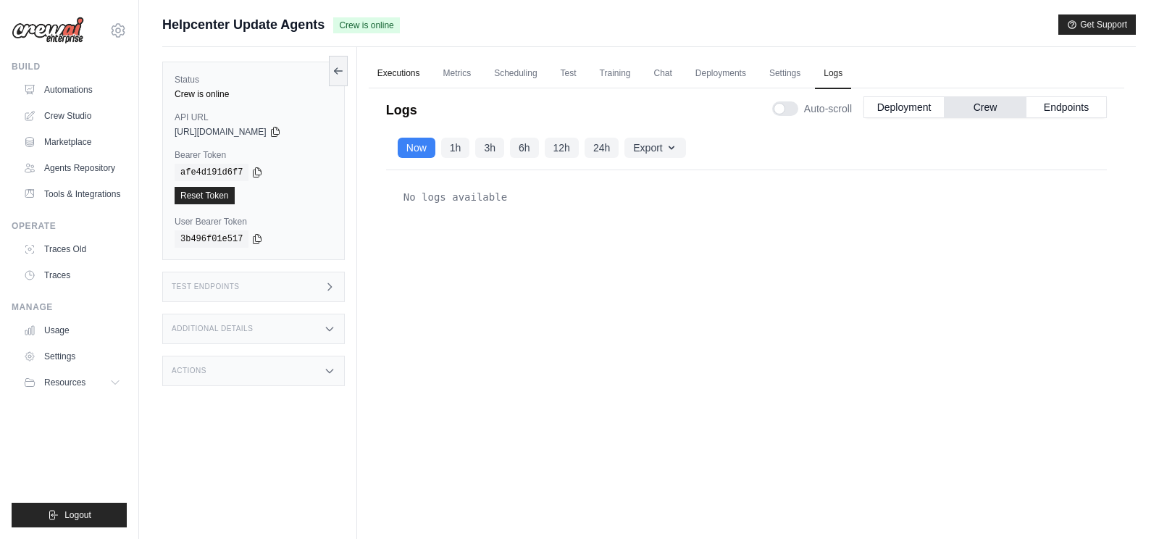
click at [400, 78] on link "Executions" at bounding box center [399, 74] width 60 height 30
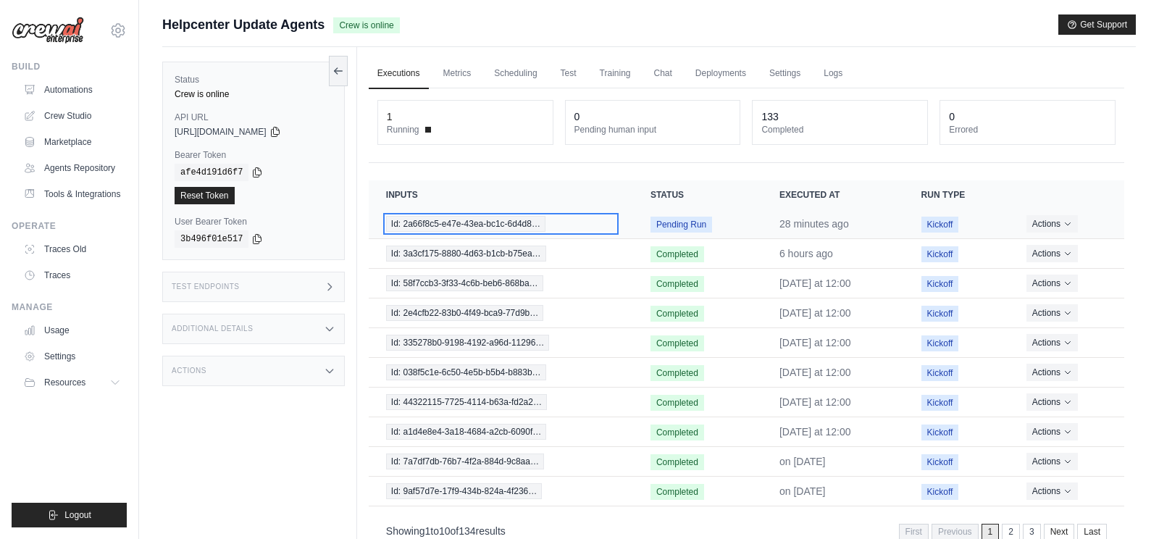
click at [482, 222] on span "Id: 2a66f8c5-e47e-43ea-bc1c-6d4d8…" at bounding box center [465, 224] width 159 height 16
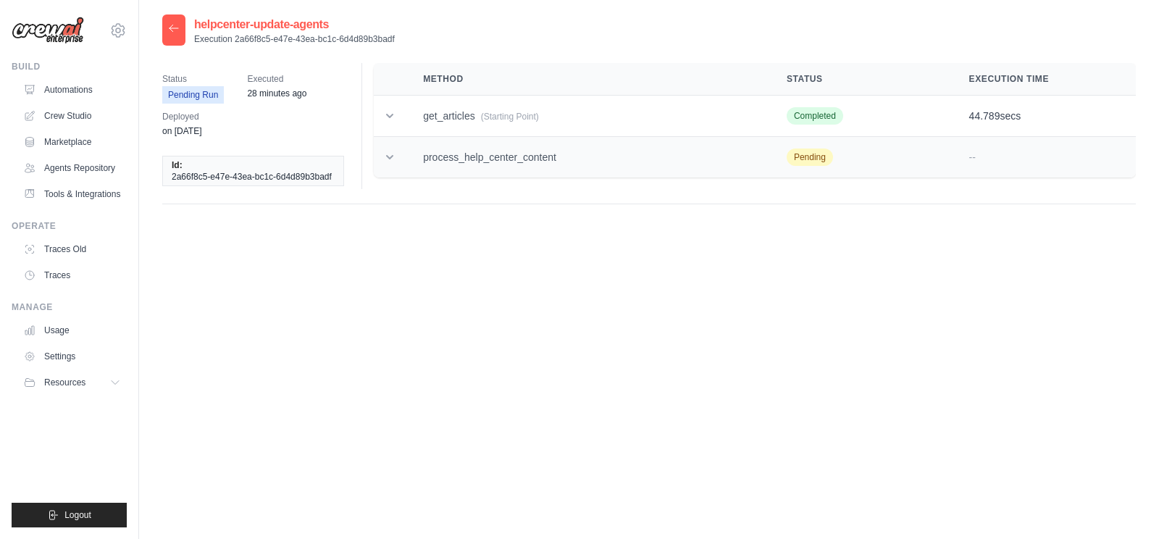
click at [395, 153] on icon at bounding box center [389, 157] width 14 height 14
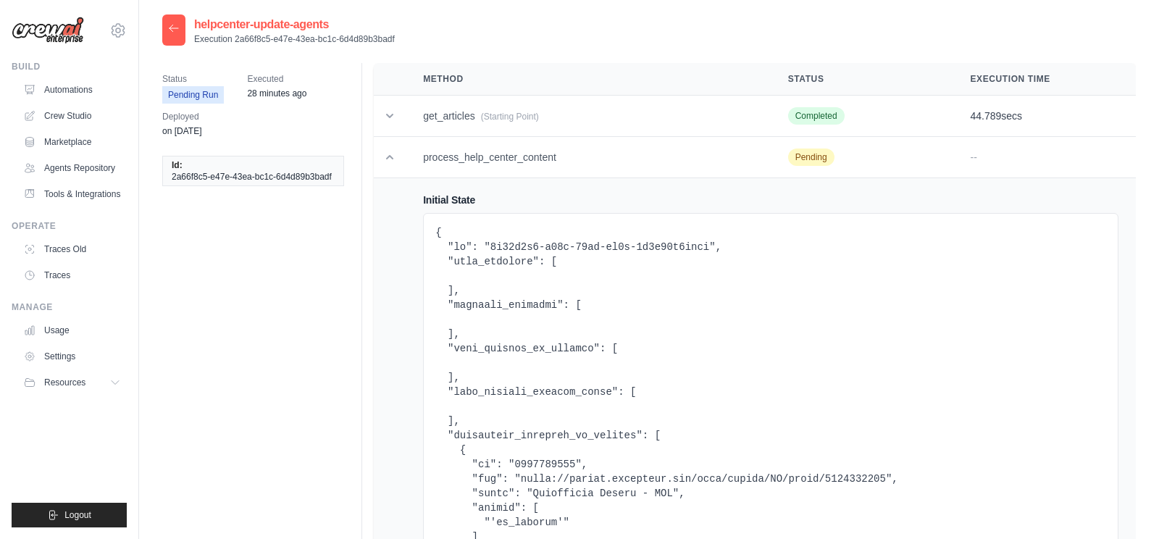
click at [179, 32] on icon at bounding box center [174, 28] width 12 height 12
click at [170, 30] on icon at bounding box center [173, 28] width 9 height 7
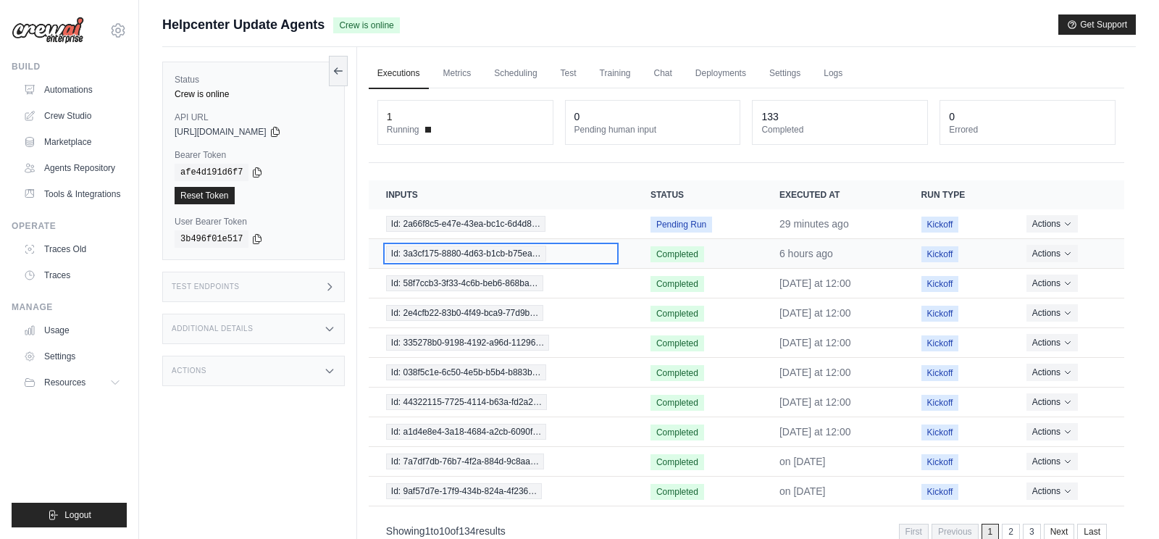
click at [529, 248] on span "Id: 3a3cf175-8880-4d63-b1cb-b75ea…" at bounding box center [466, 253] width 160 height 16
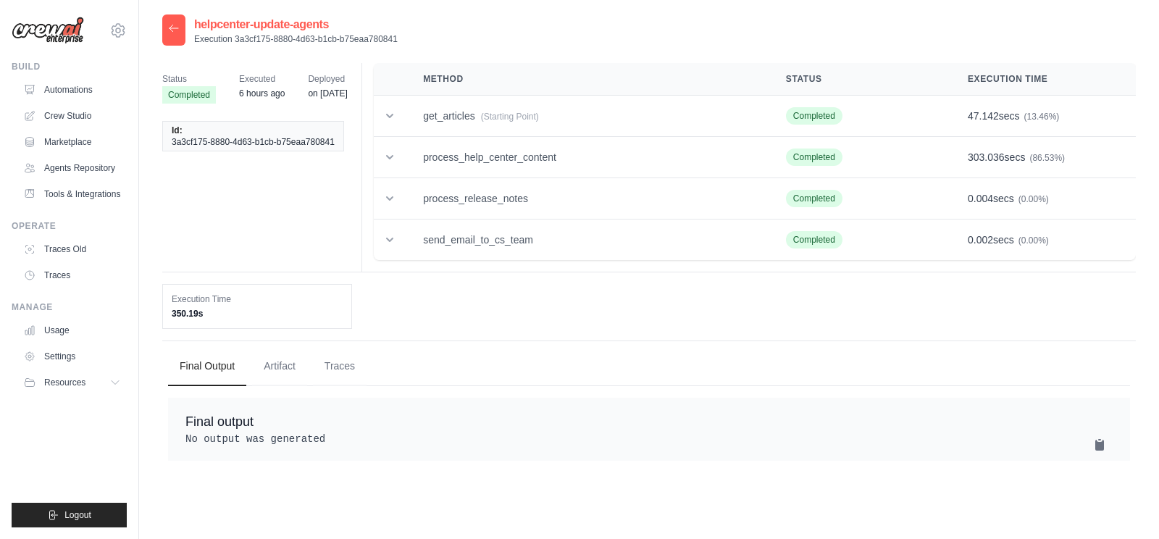
click at [170, 33] on icon at bounding box center [174, 28] width 12 height 12
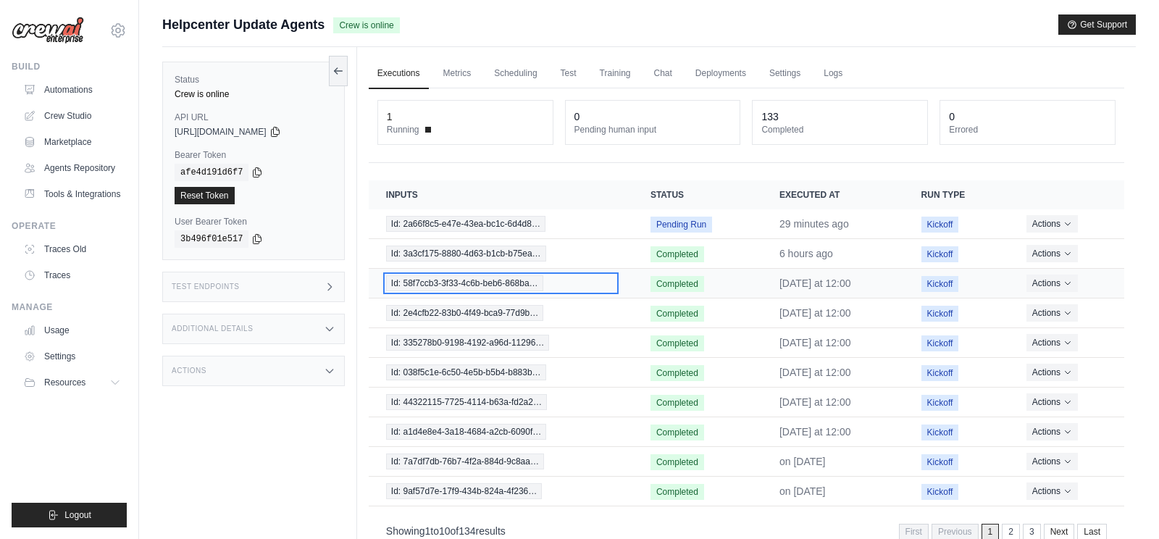
click at [508, 280] on span "Id: 58f7ccb3-3f33-4c6b-beb6-868ba…" at bounding box center [464, 283] width 157 height 16
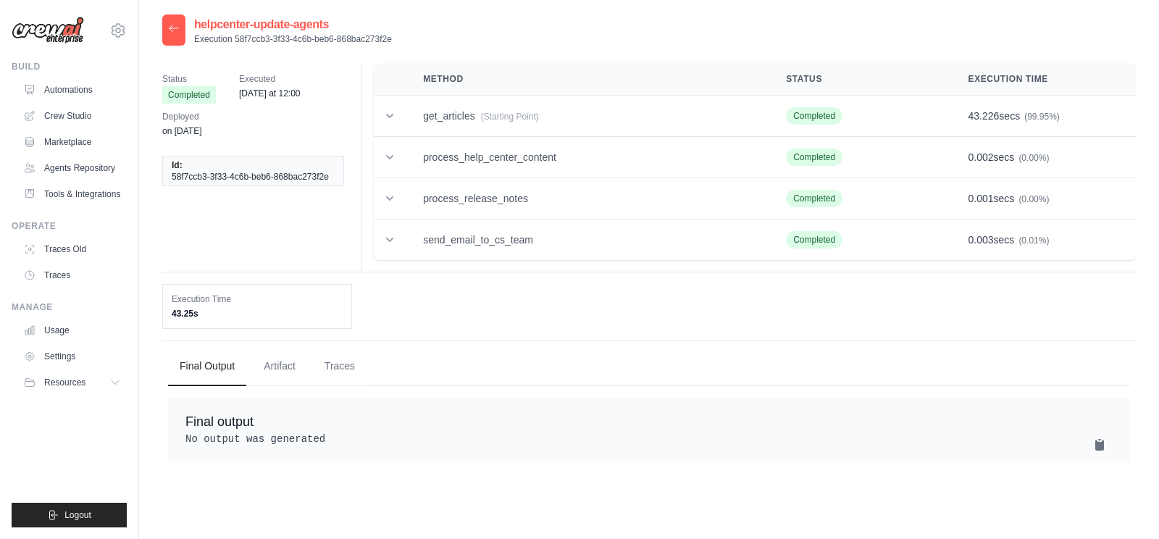
click at [175, 33] on icon at bounding box center [174, 28] width 12 height 12
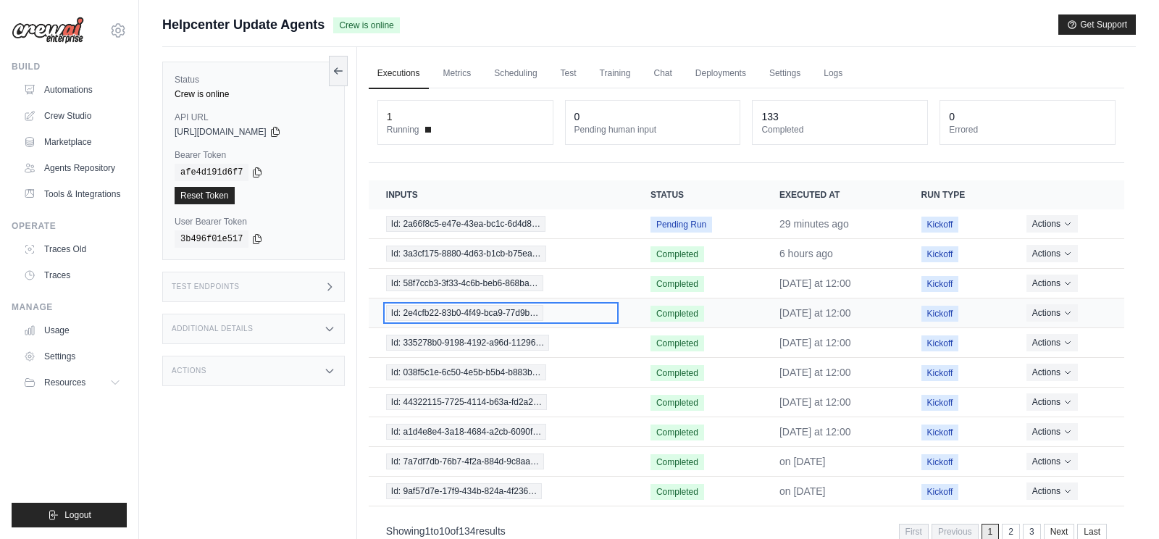
click at [457, 306] on span "Id: 2e4cfb22-83b0-4f49-bca9-77d9b…" at bounding box center [464, 313] width 157 height 16
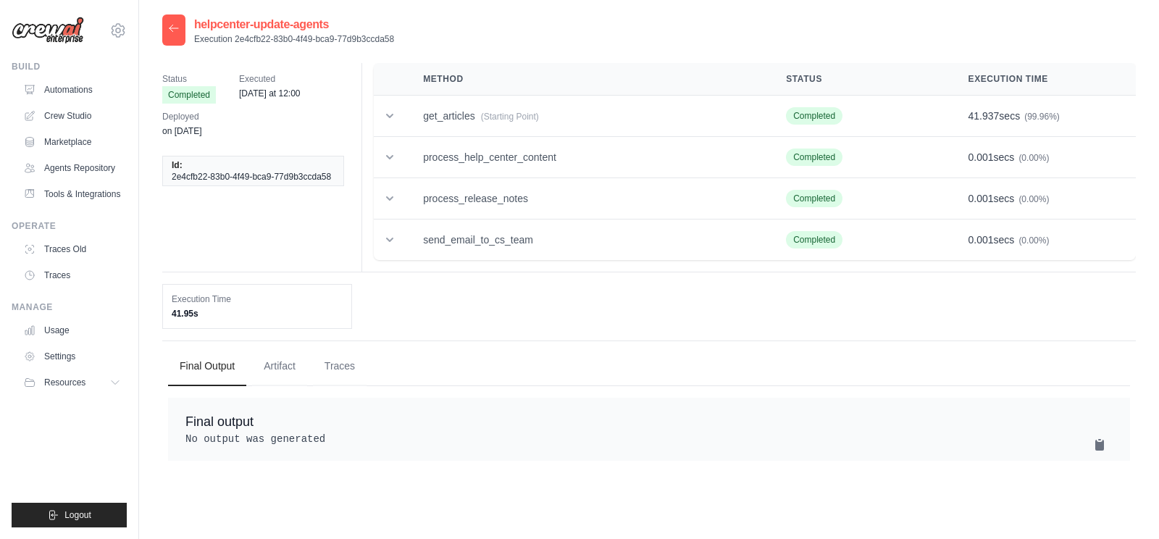
click at [174, 26] on icon at bounding box center [174, 28] width 12 height 12
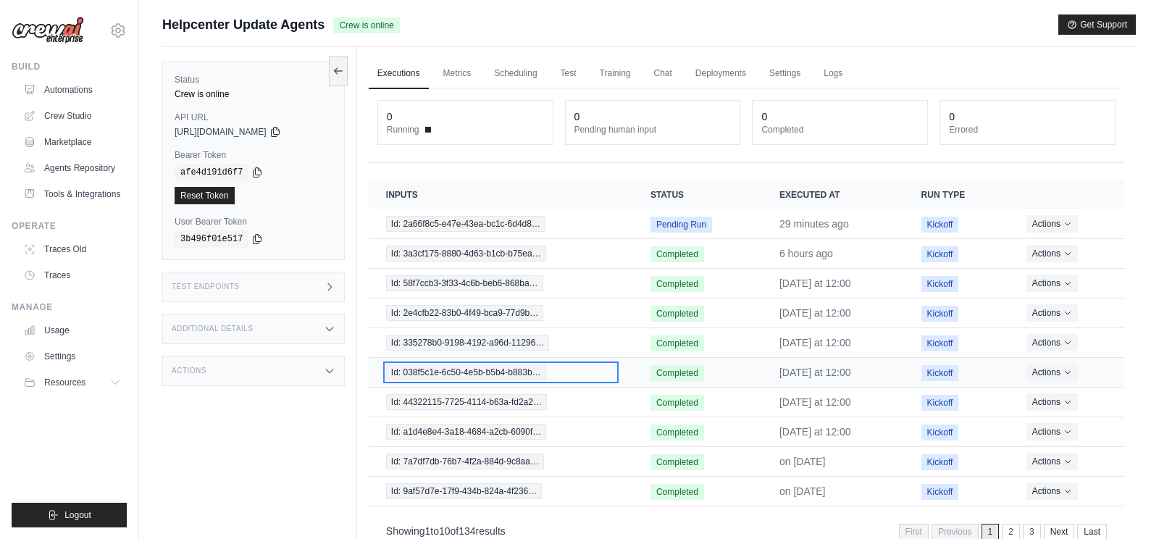
click at [459, 364] on span "Id: 038f5c1e-6c50-4e5b-b5b4-b883b…" at bounding box center [466, 372] width 160 height 16
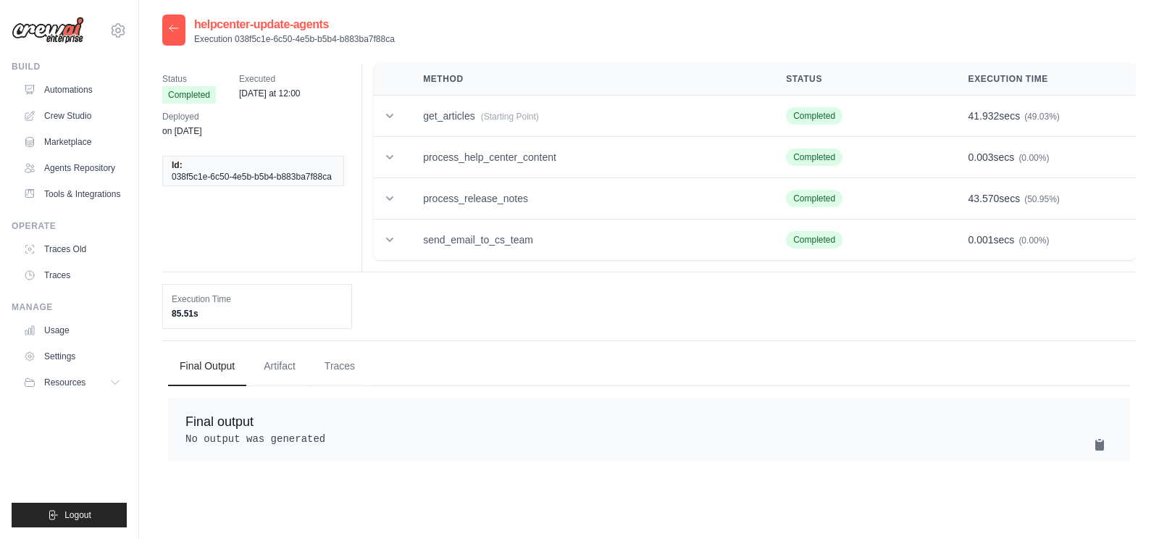
click at [172, 25] on icon at bounding box center [173, 28] width 9 height 7
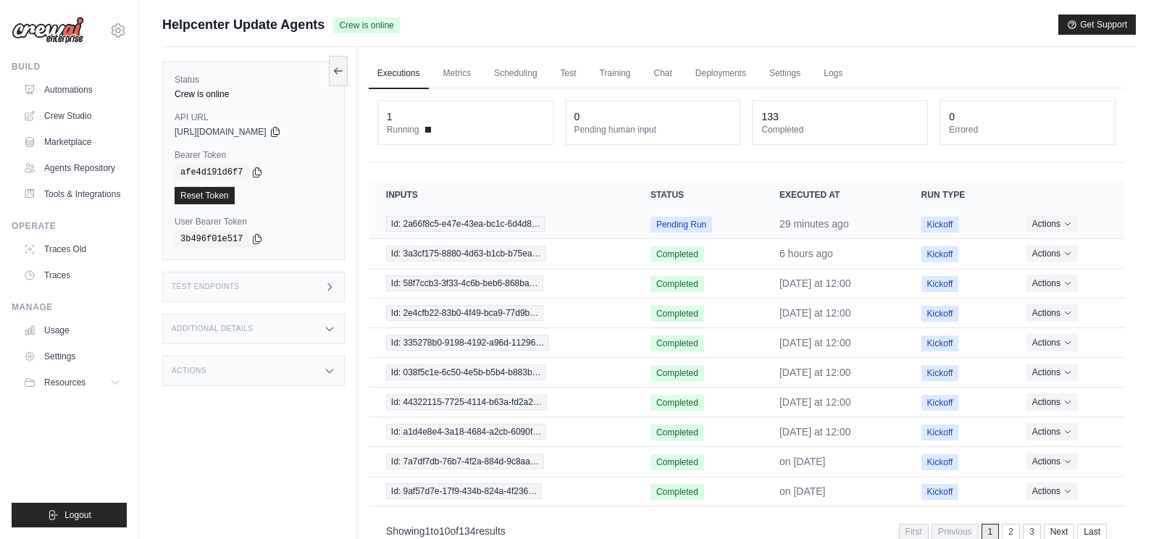
click at [494, 211] on td "Id: 2a66f8c5-e47e-43ea-bc1c-6d4d8…" at bounding box center [501, 224] width 264 height 30
click at [503, 226] on span "Id: 2a66f8c5-e47e-43ea-bc1c-6d4d8…" at bounding box center [465, 224] width 159 height 16
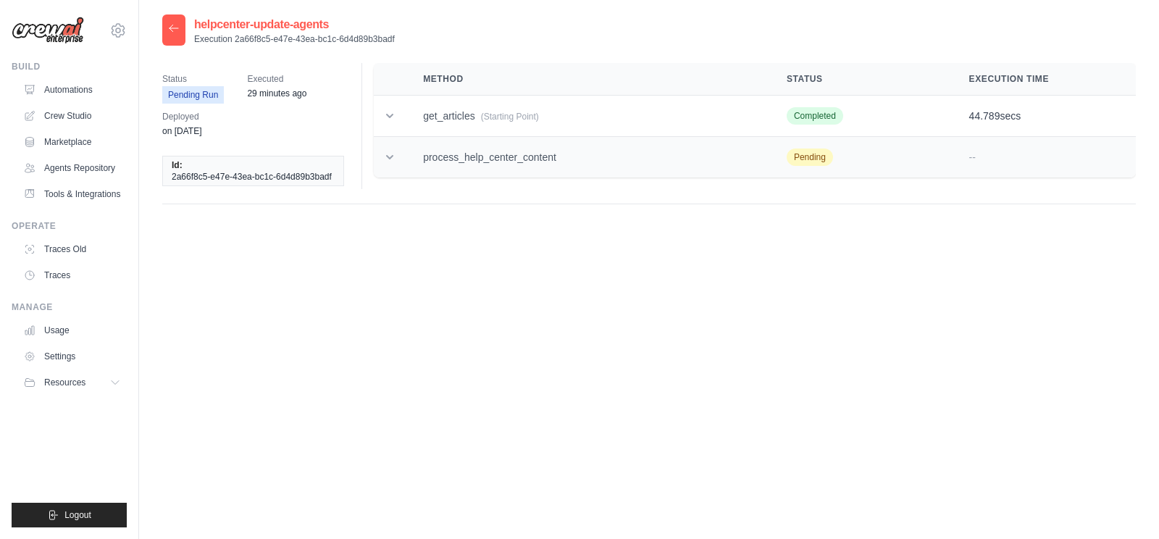
click at [387, 156] on icon at bounding box center [389, 157] width 7 height 4
